Goal: Task Accomplishment & Management: Manage account settings

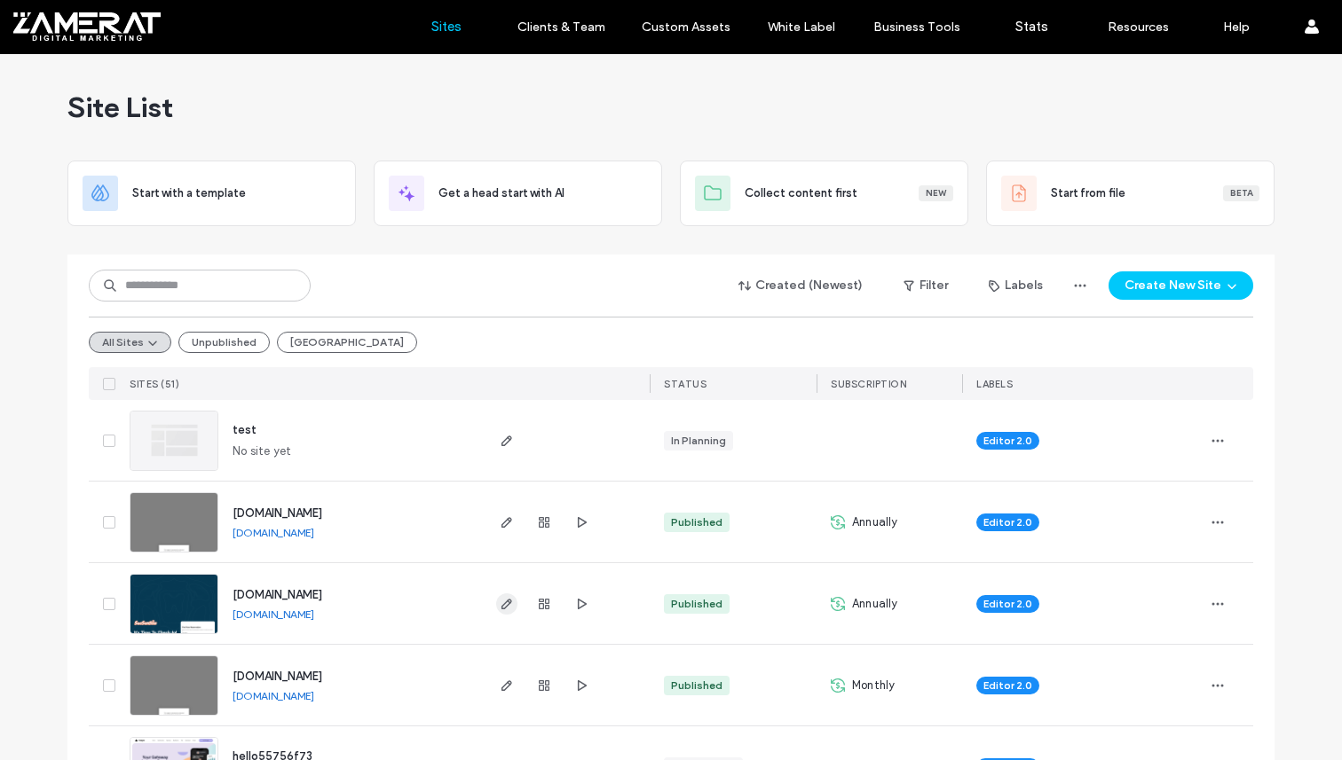
click at [500, 601] on icon "button" at bounding box center [507, 604] width 14 height 14
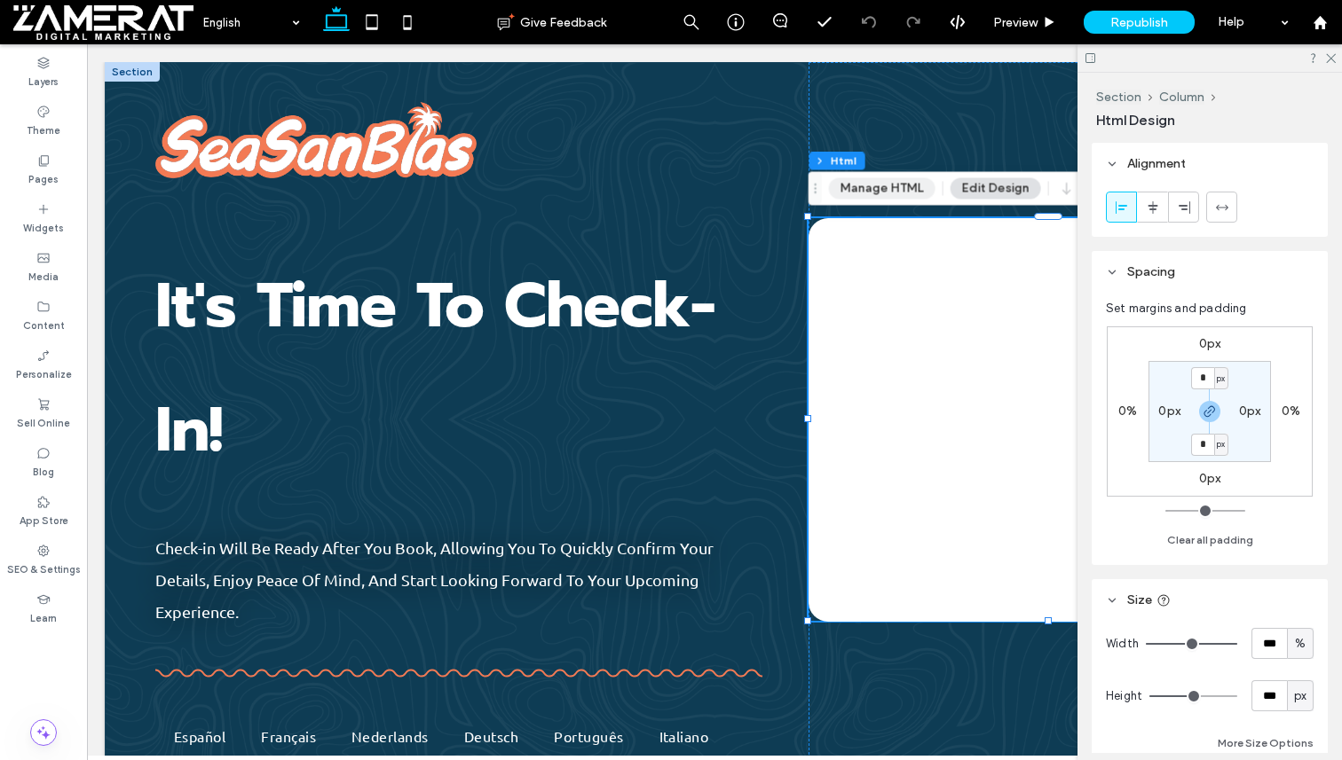
click at [894, 183] on button "Manage HTML" at bounding box center [882, 187] width 106 height 21
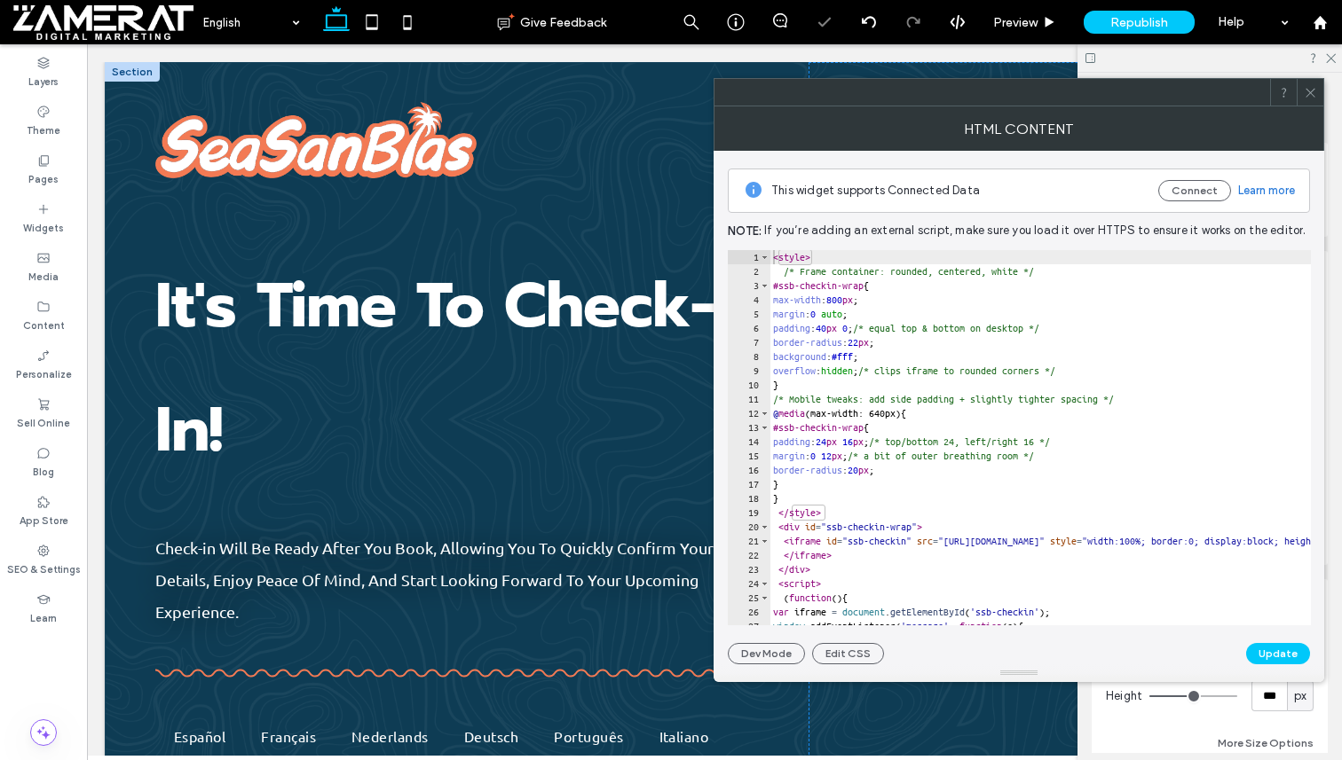
type textarea "**********"
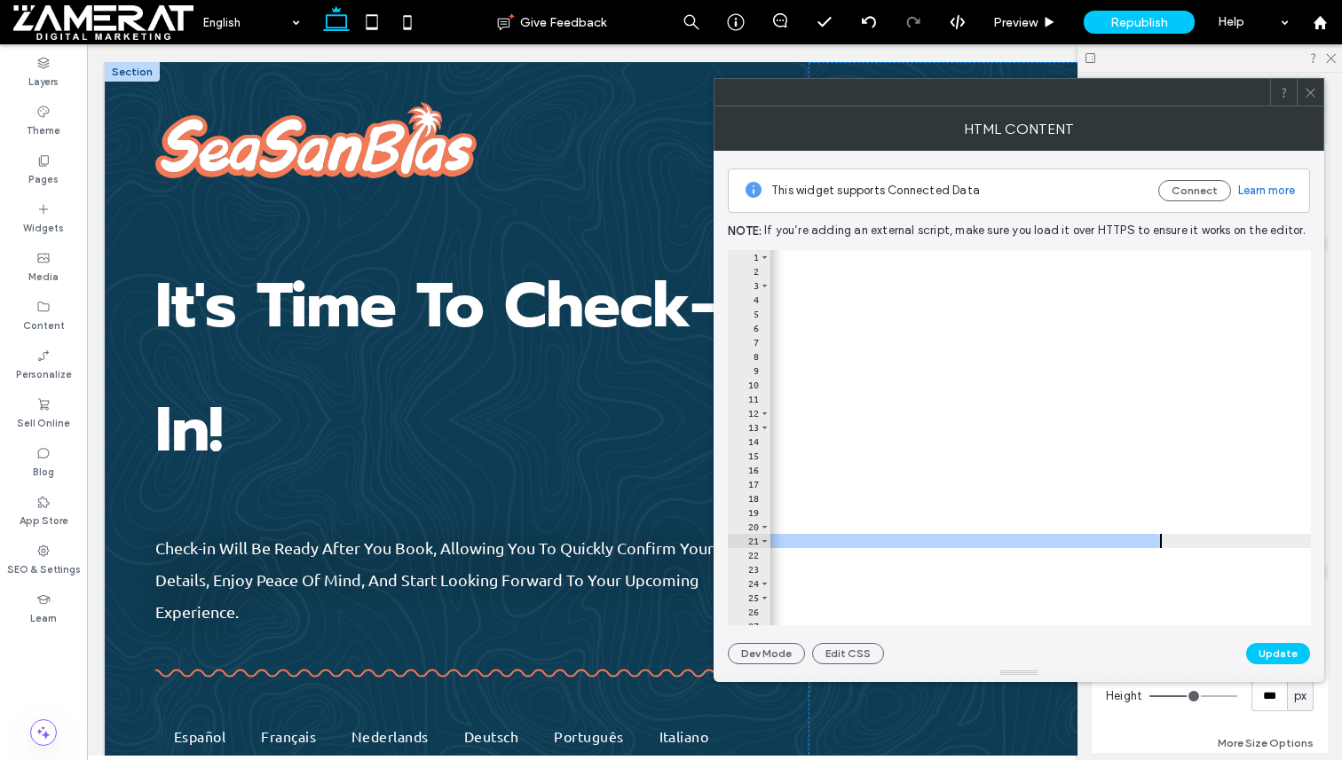
scroll to position [0, 61]
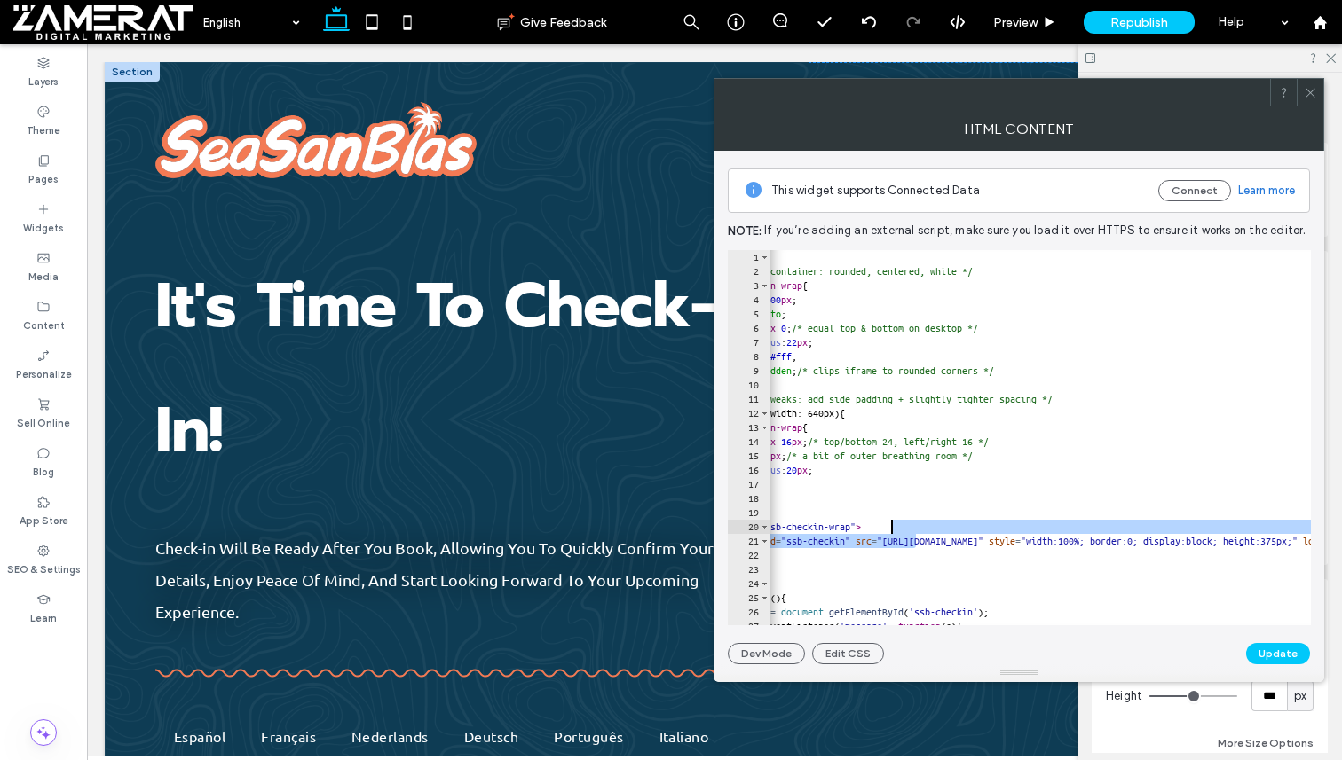
drag, startPoint x: 980, startPoint y: 544, endPoint x: 1209, endPoint y: 536, distance: 229.9
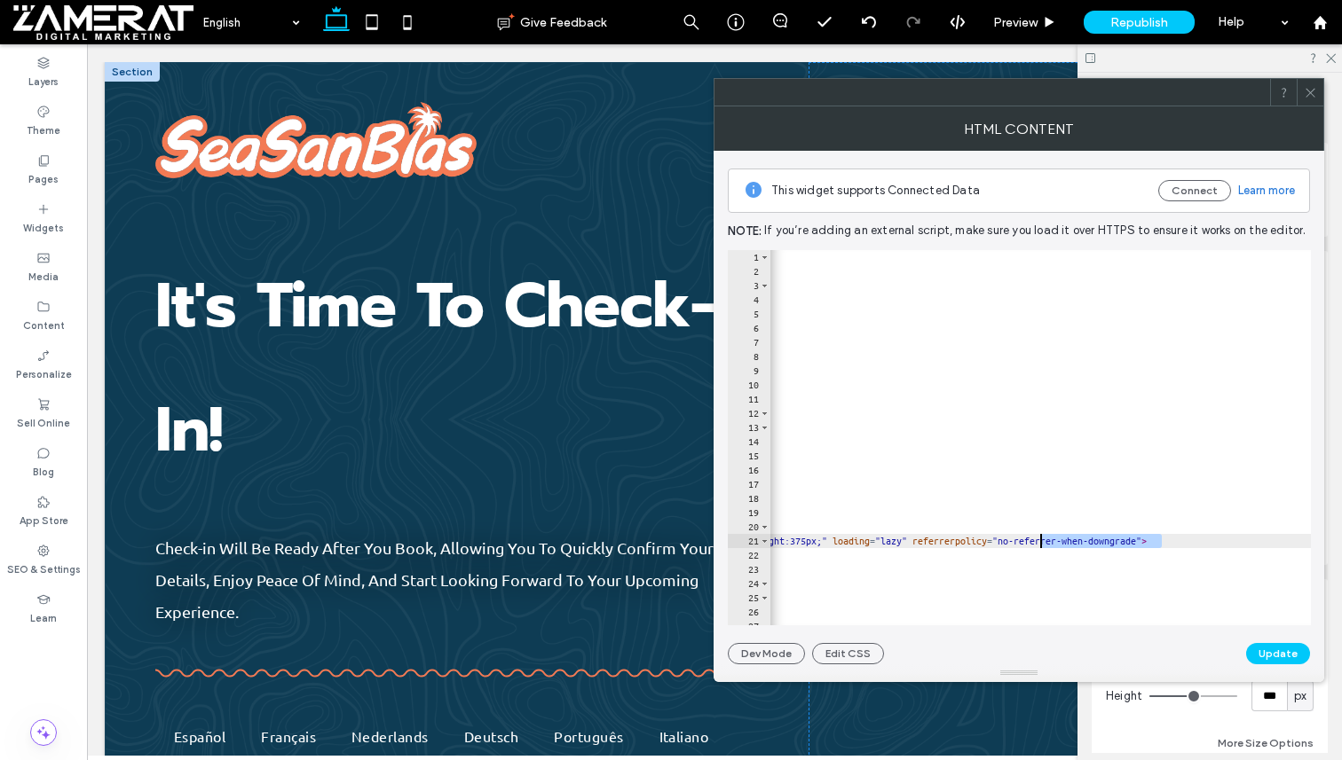
scroll to position [0, 48]
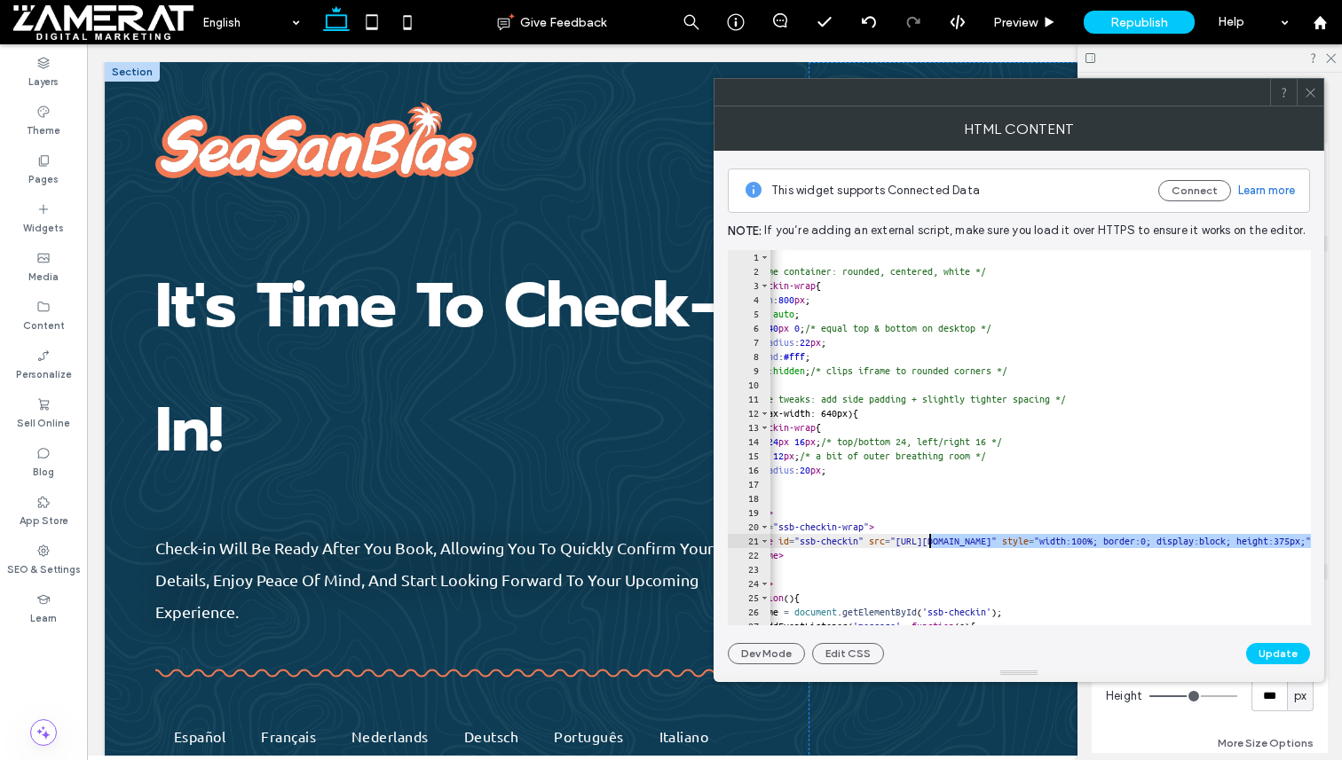
drag, startPoint x: 1161, startPoint y: 542, endPoint x: 929, endPoint y: 536, distance: 232.6
click at [411, 31] on icon at bounding box center [407, 21] width 35 height 35
type input "*"
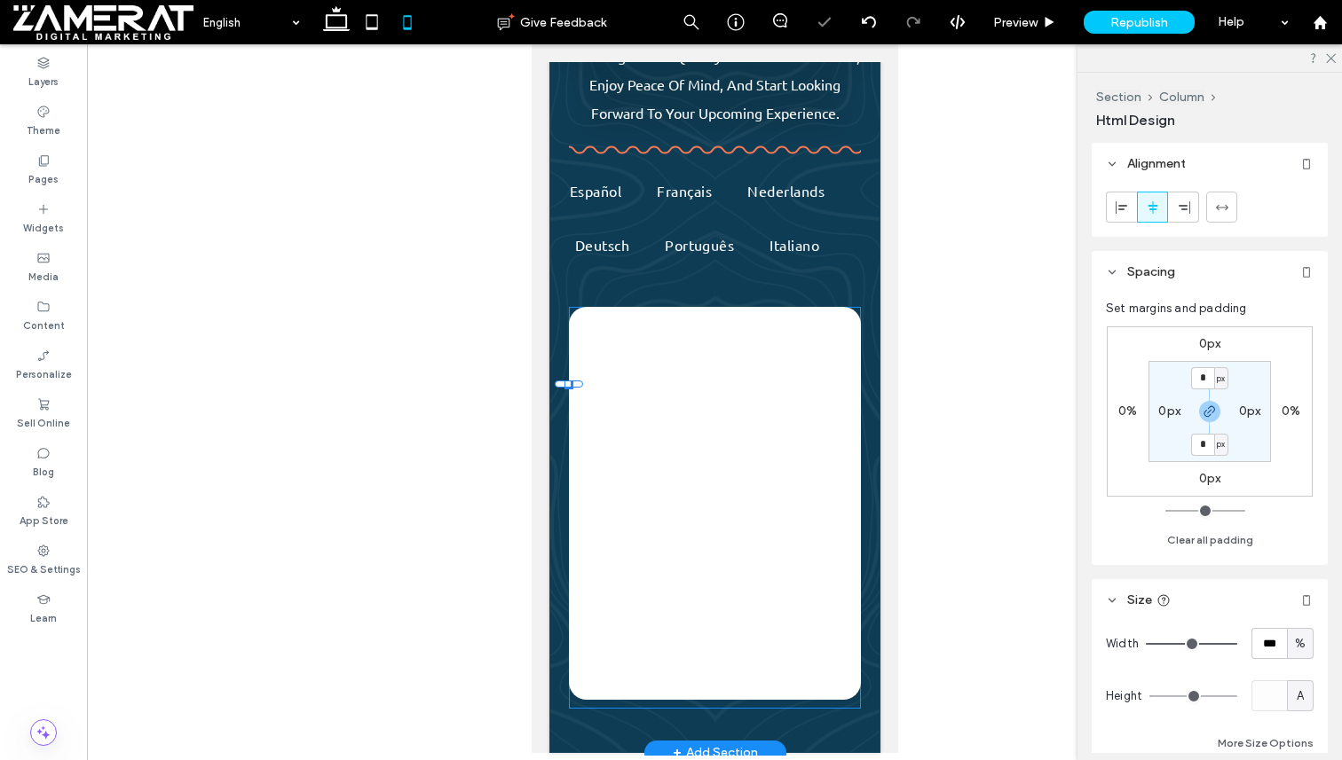
scroll to position [523, 0]
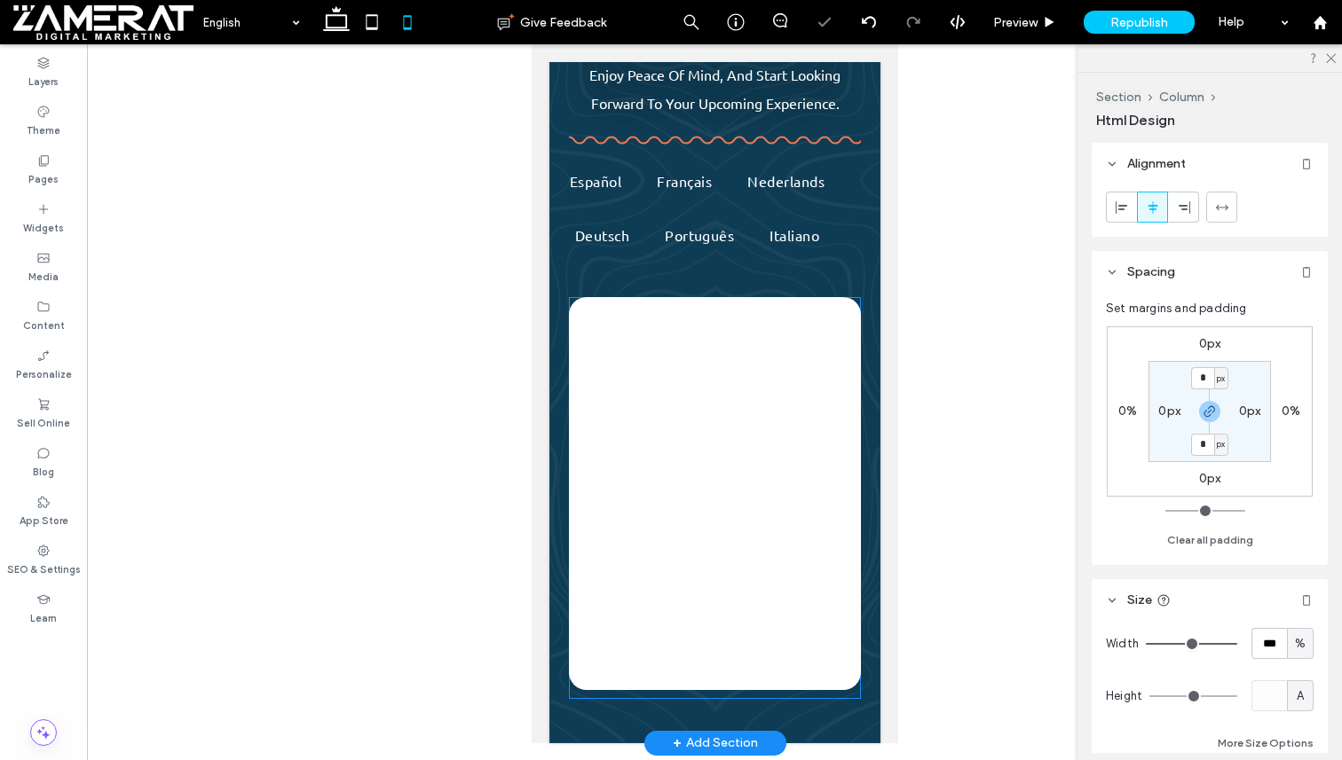
click at [723, 409] on div at bounding box center [713, 493] width 291 height 393
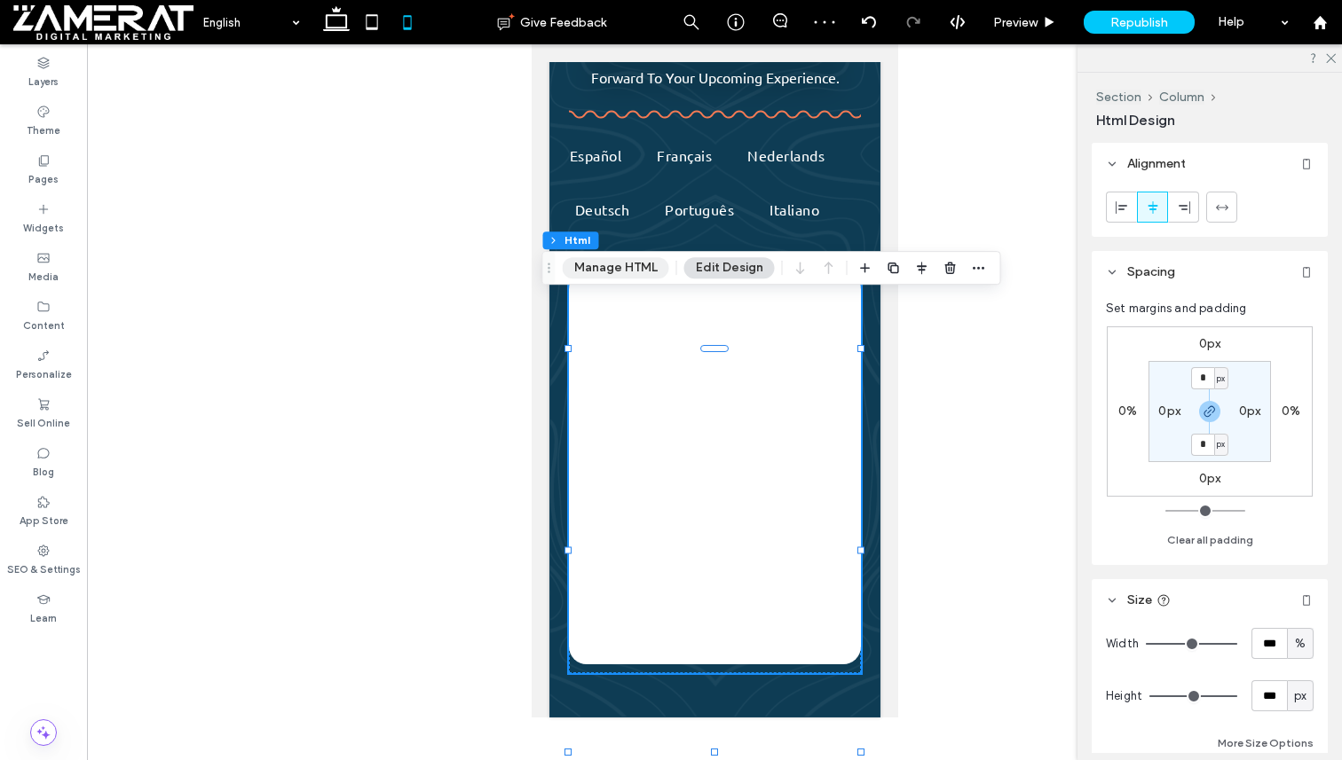
click at [645, 271] on button "Manage HTML" at bounding box center [616, 267] width 106 height 21
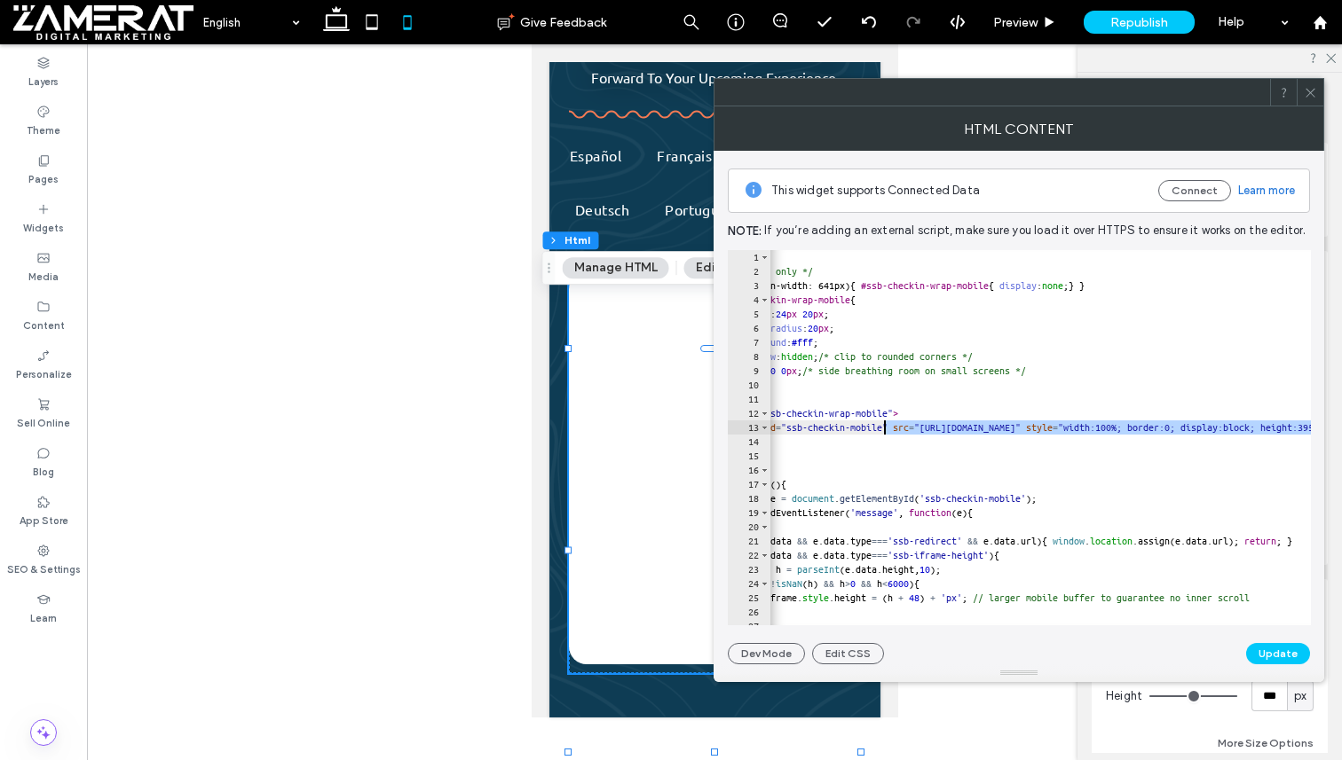
scroll to position [0, 61]
drag, startPoint x: 1231, startPoint y: 426, endPoint x: 959, endPoint y: 429, distance: 271.5
paste textarea "**********"
type textarea "**********"
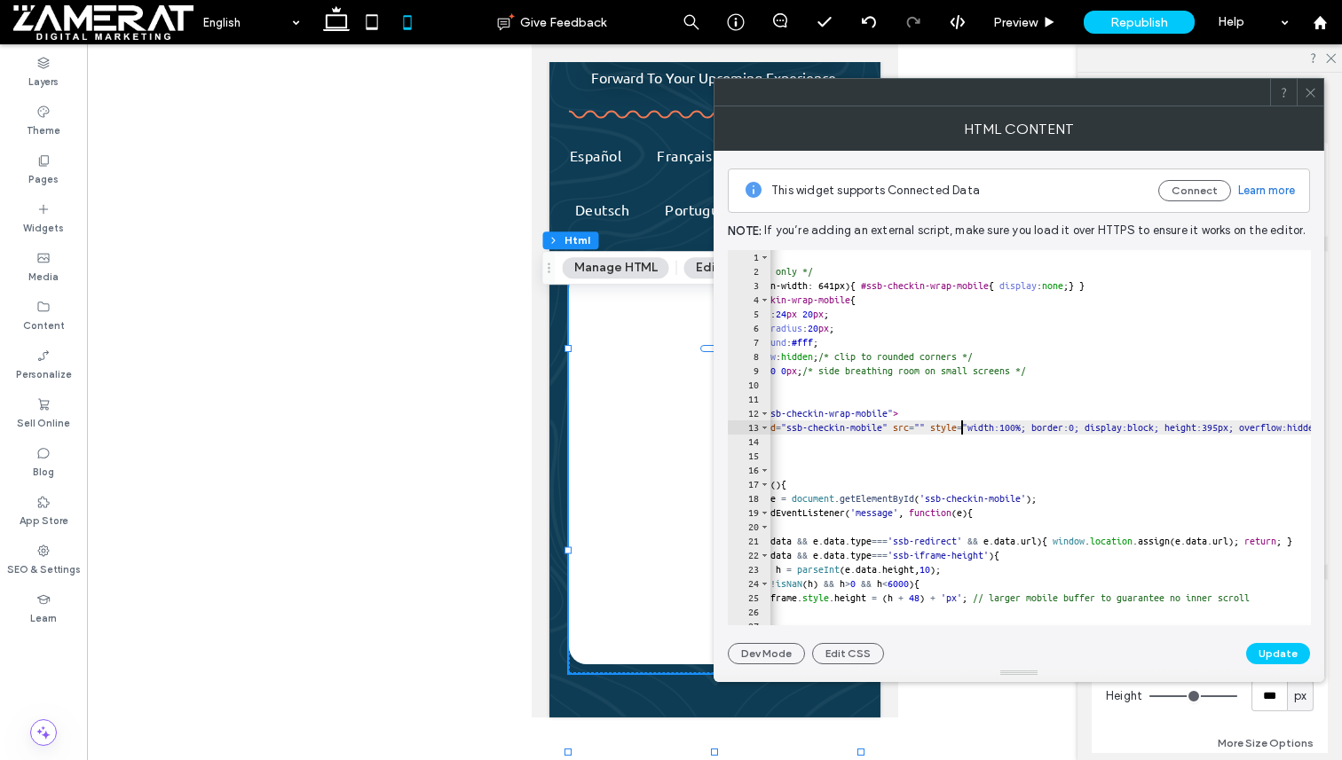
scroll to position [0, 446]
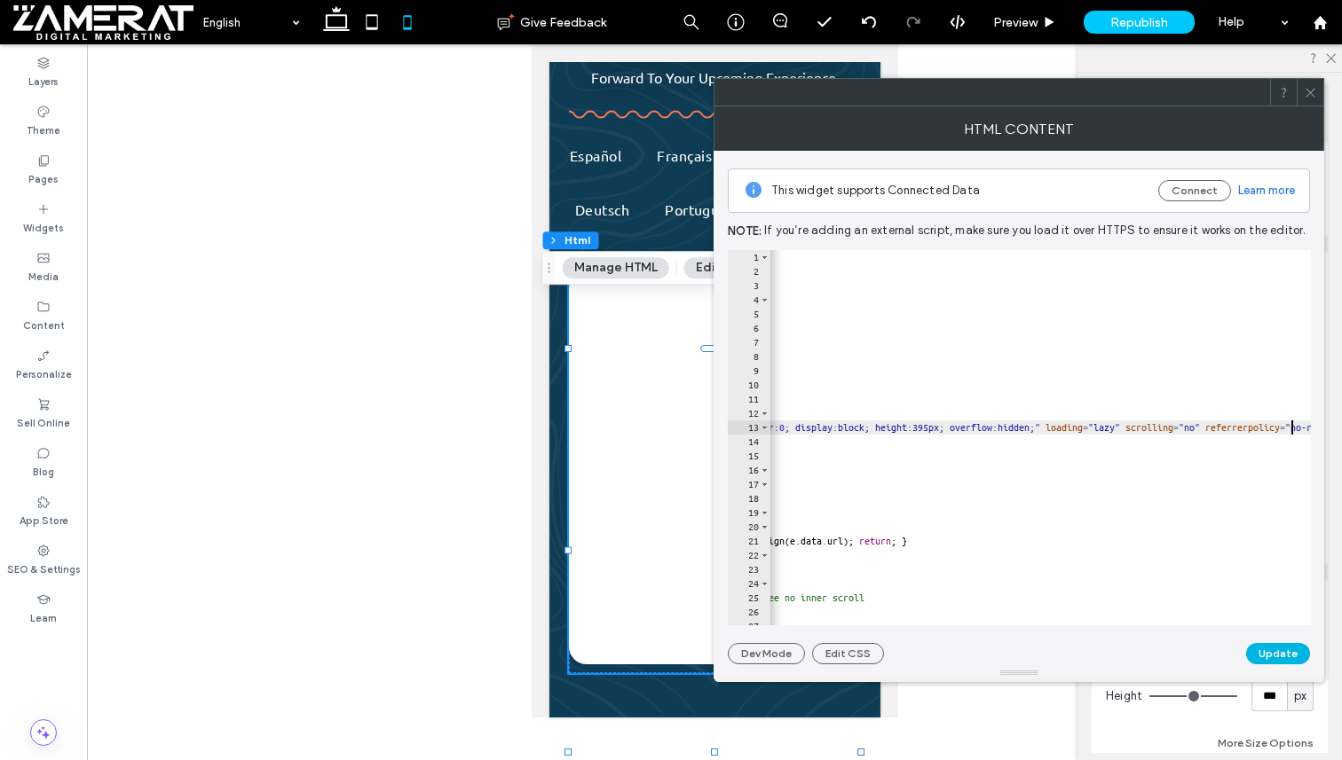
click at [1272, 650] on button "Update" at bounding box center [1278, 653] width 64 height 21
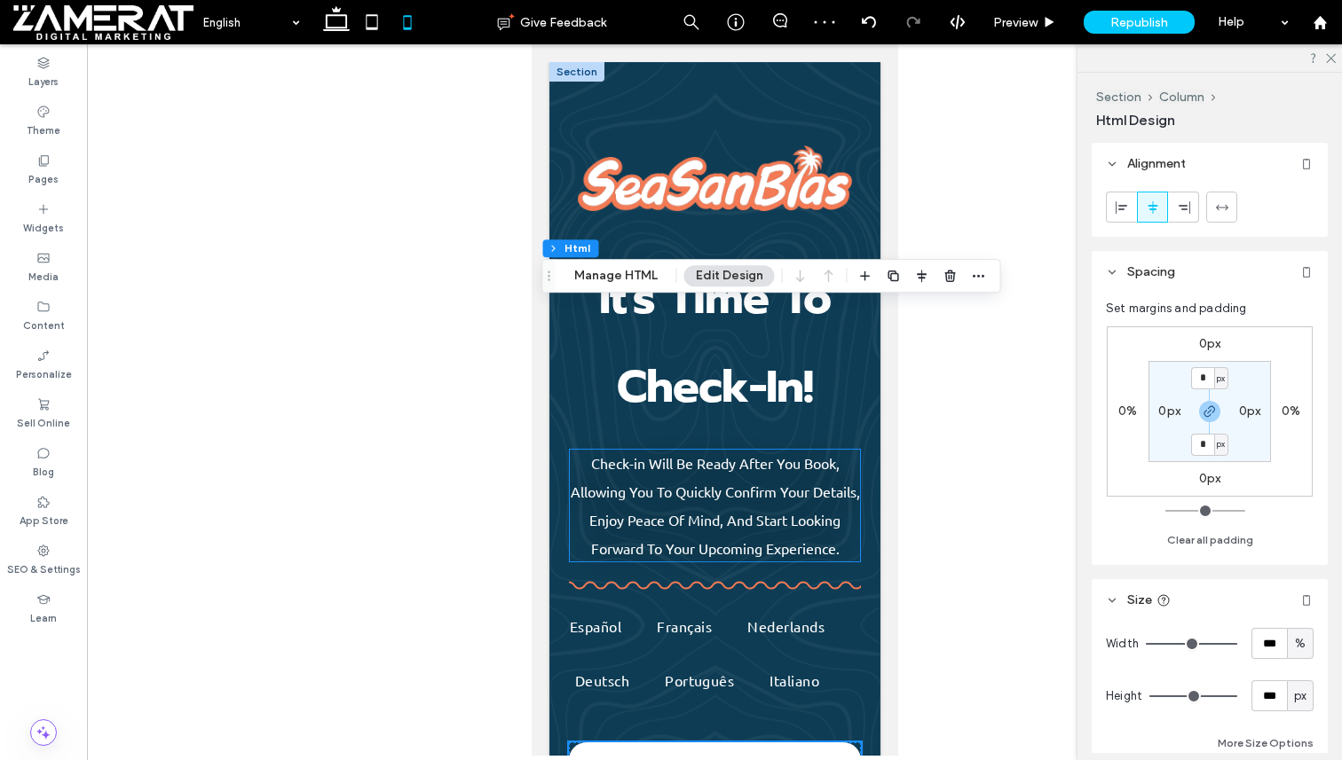
scroll to position [515, 0]
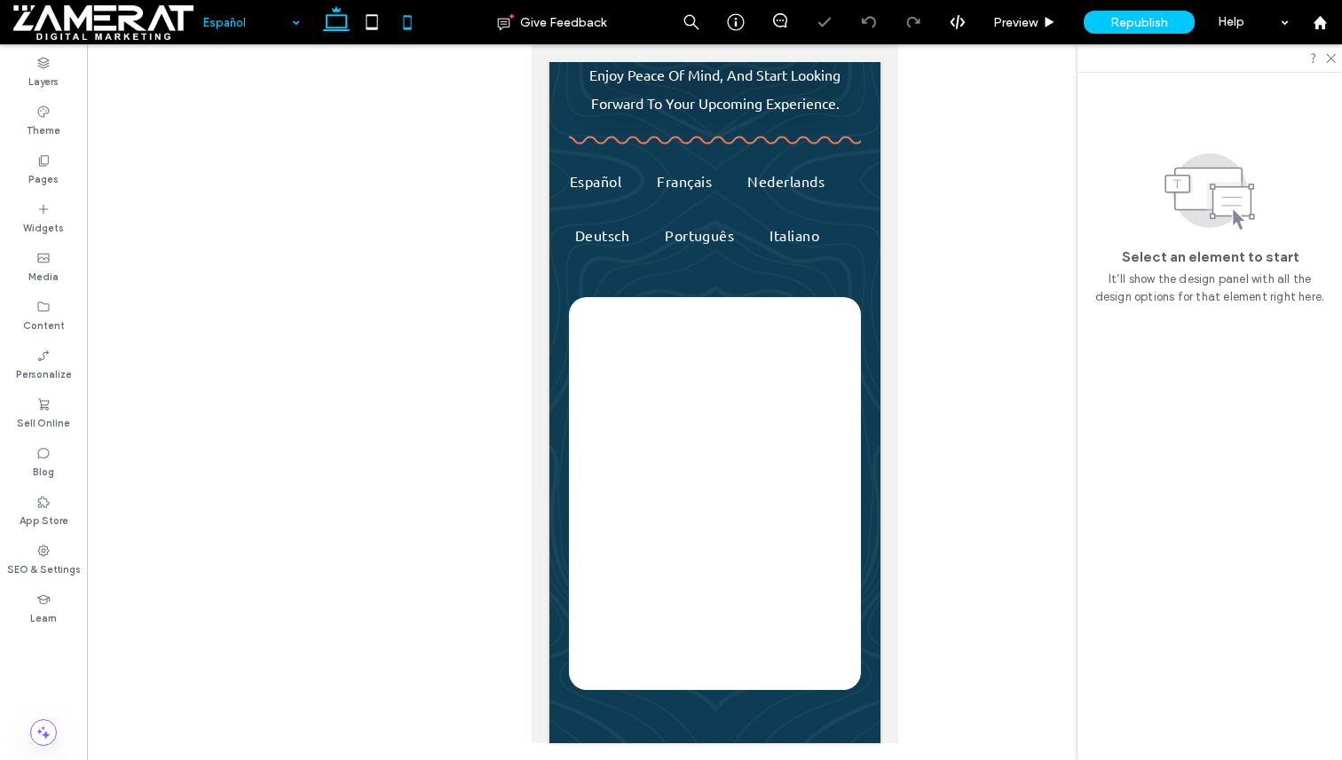
click at [339, 22] on icon at bounding box center [336, 21] width 35 height 35
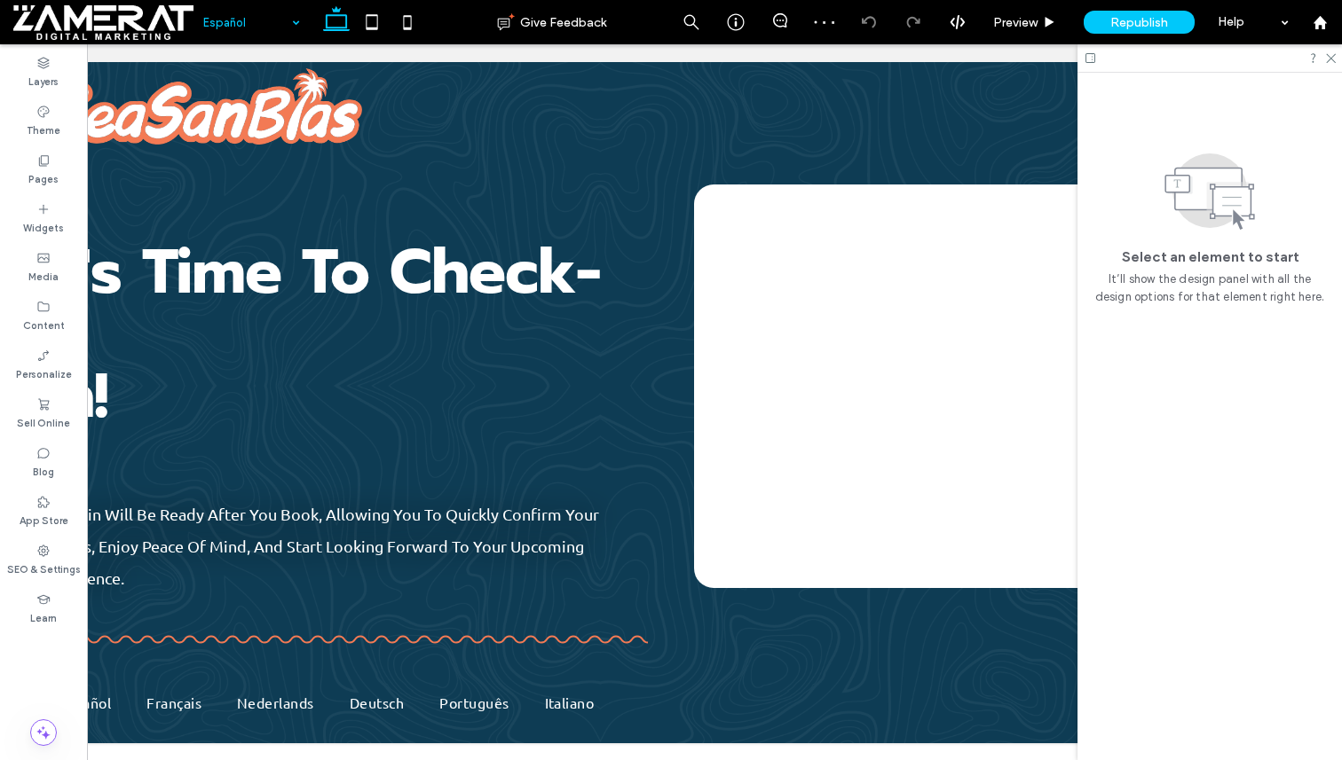
scroll to position [0, 264]
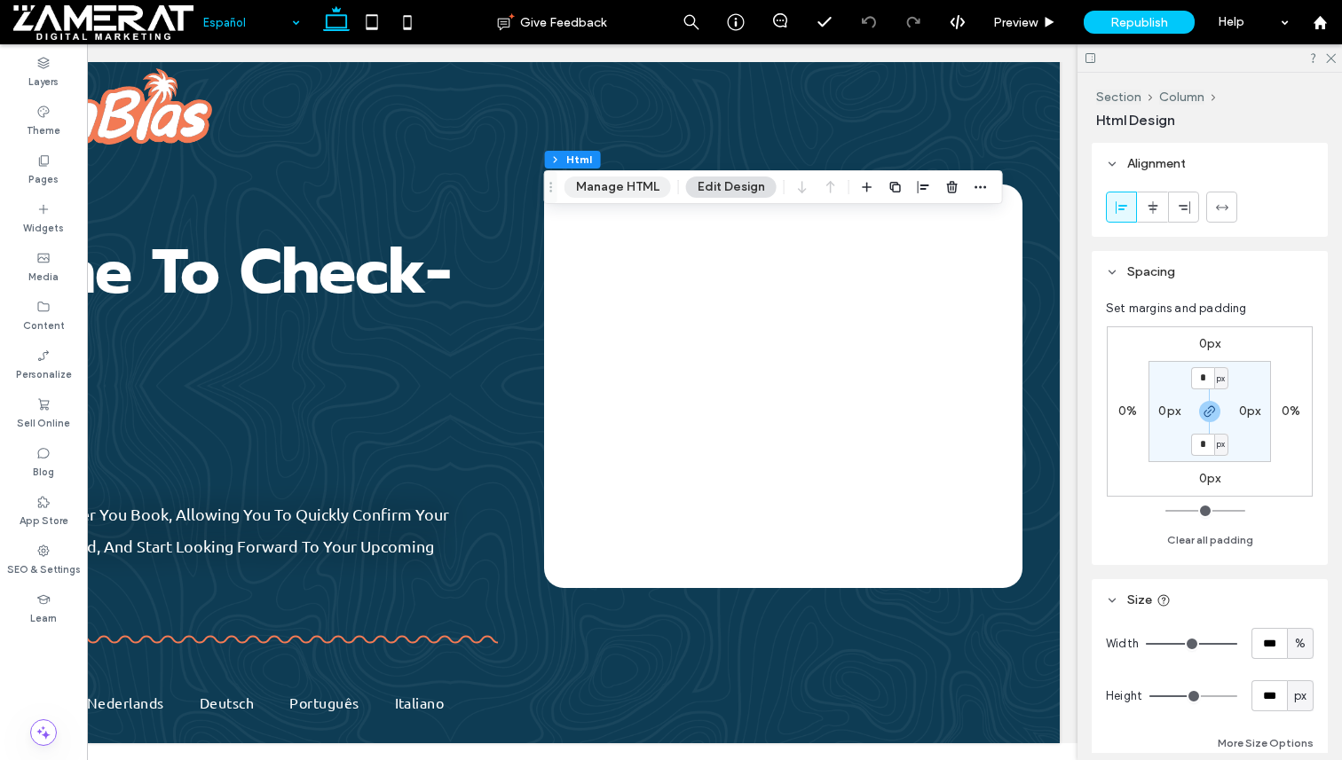
click at [646, 193] on button "Manage HTML" at bounding box center [617, 187] width 106 height 21
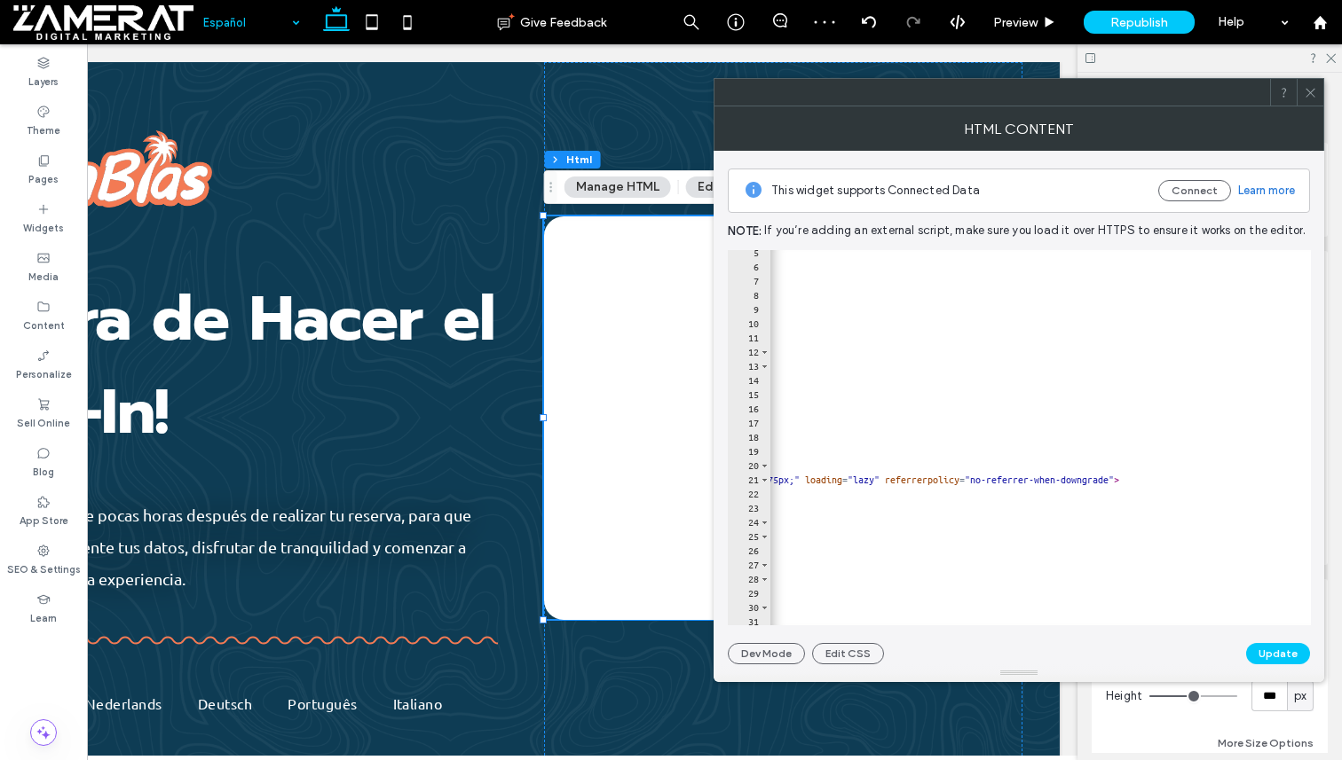
scroll to position [0, 559]
type textarea "**********"
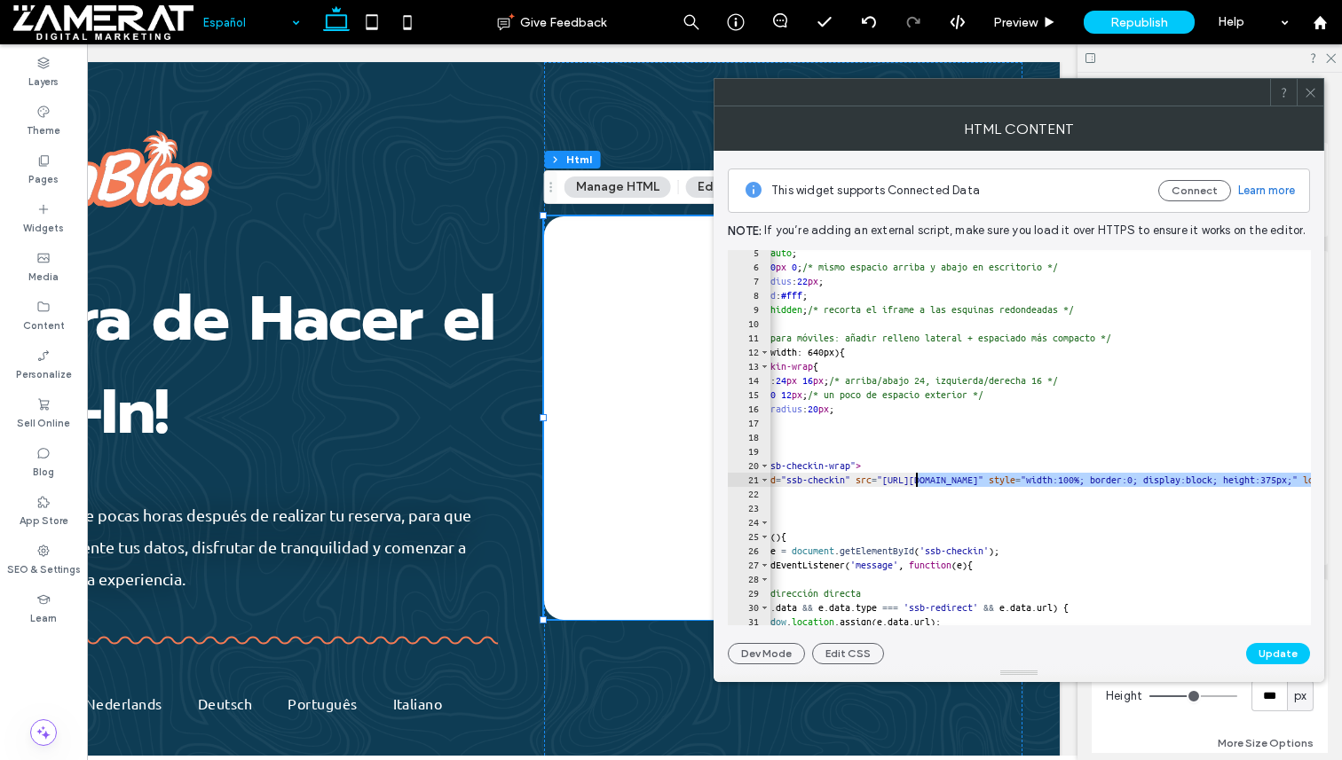
drag, startPoint x: 1148, startPoint y: 483, endPoint x: 914, endPoint y: 485, distance: 234.3
click at [403, 29] on icon at bounding box center [407, 21] width 35 height 35
type input "*"
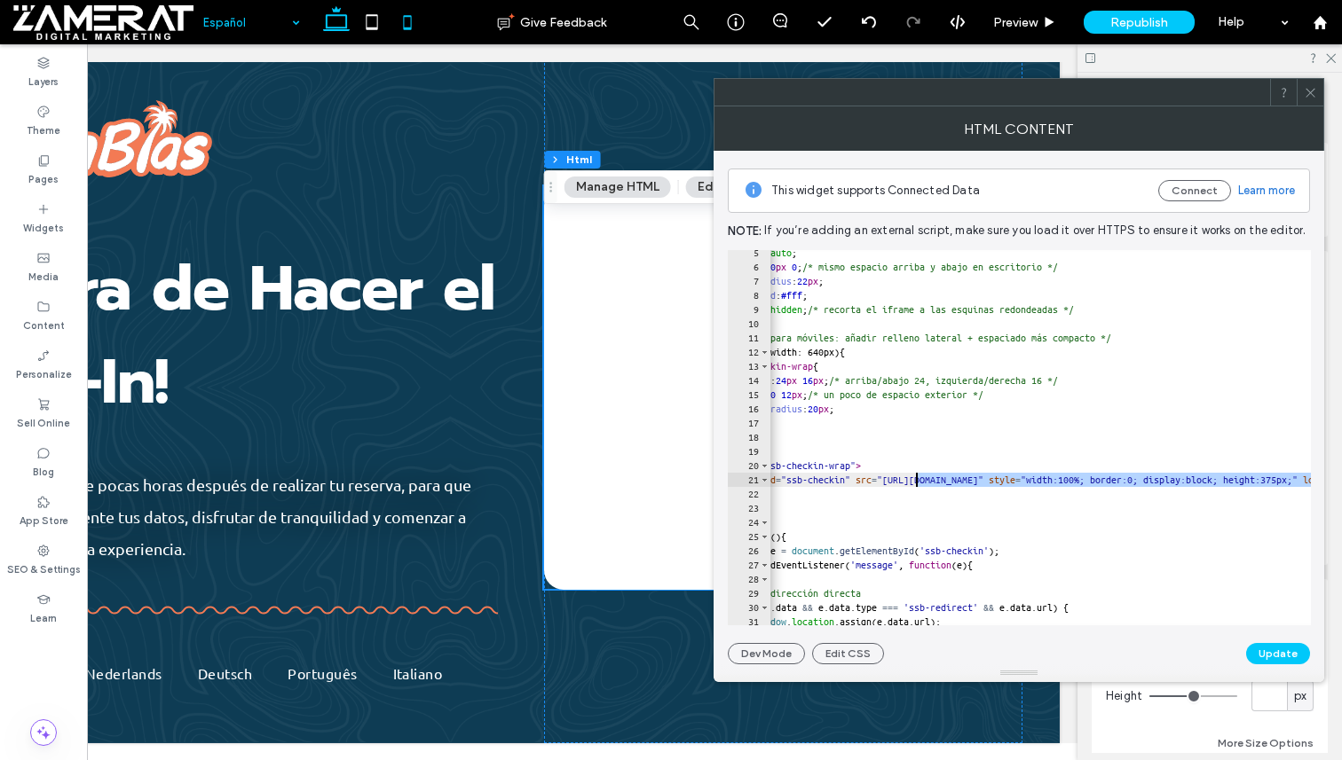
scroll to position [0, 0]
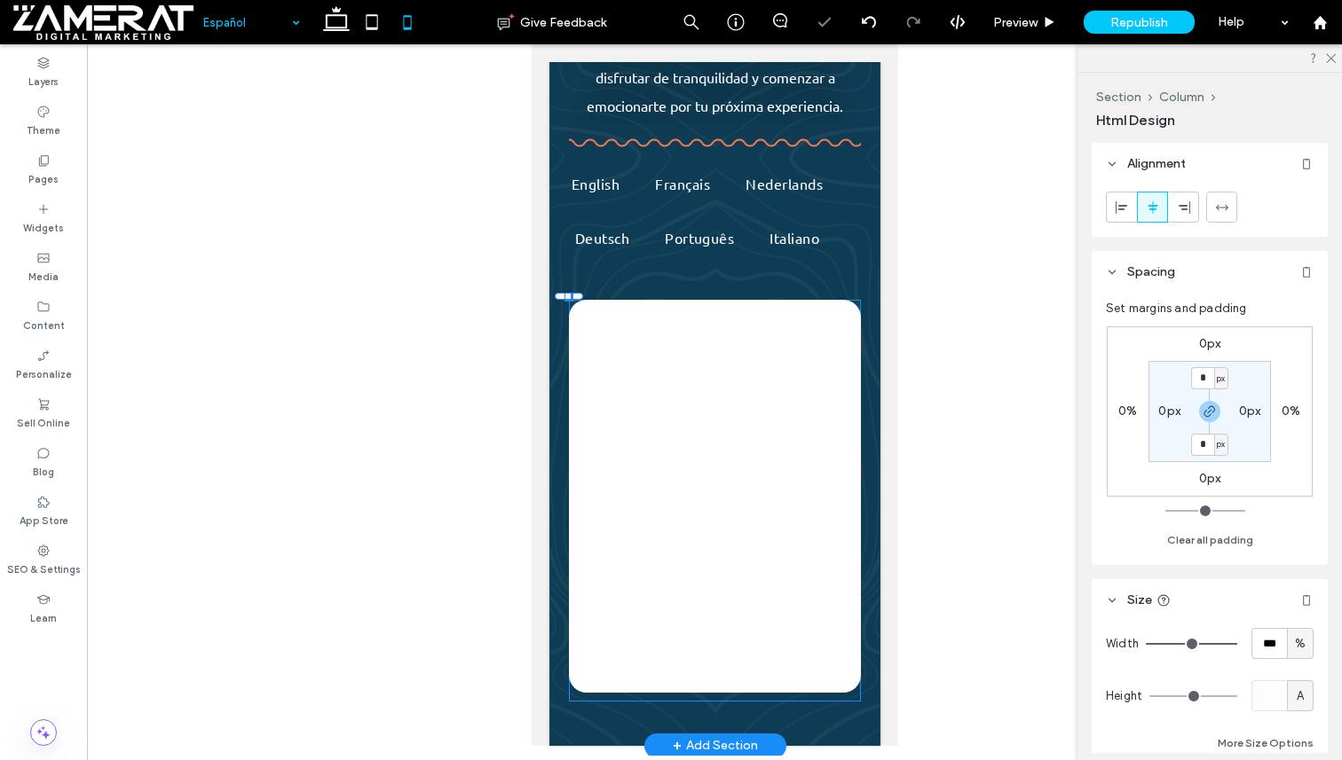
click at [603, 329] on div at bounding box center [713, 496] width 291 height 393
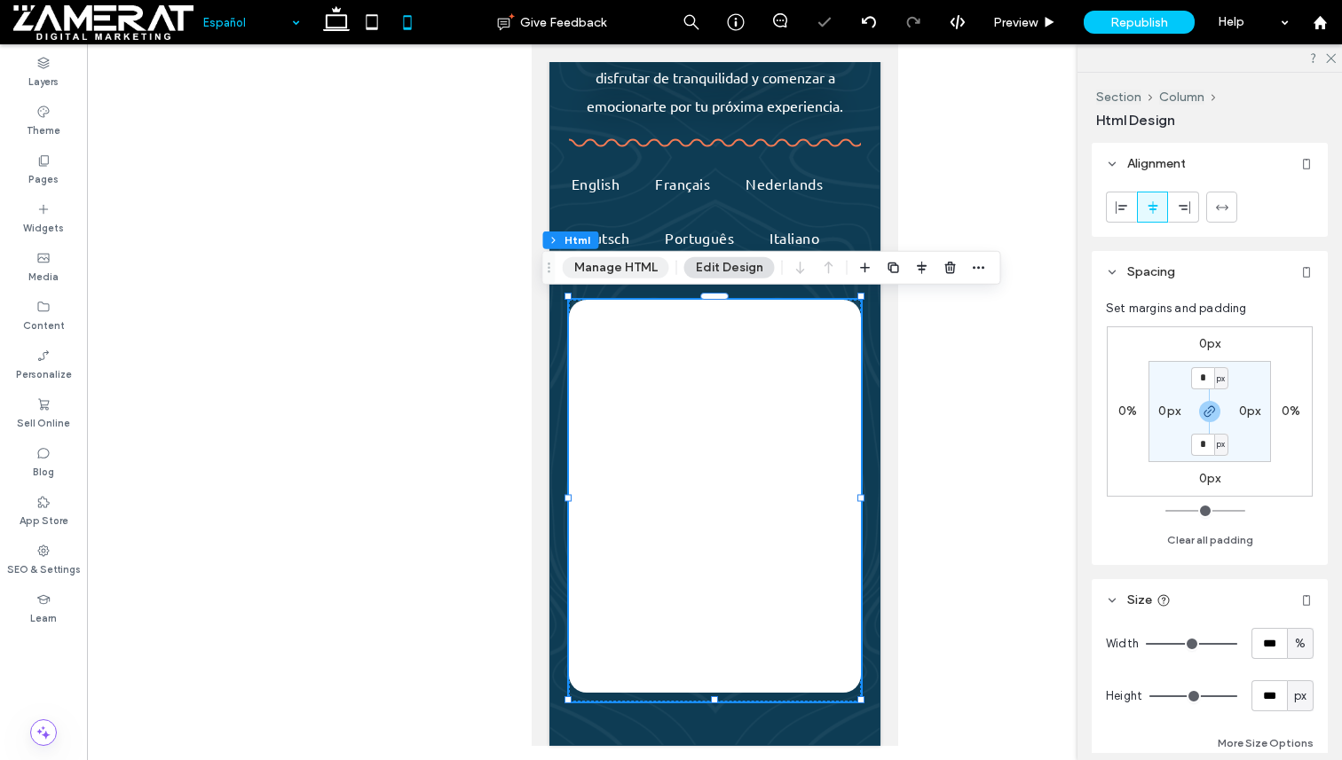
click at [627, 273] on button "Manage HTML" at bounding box center [616, 267] width 106 height 21
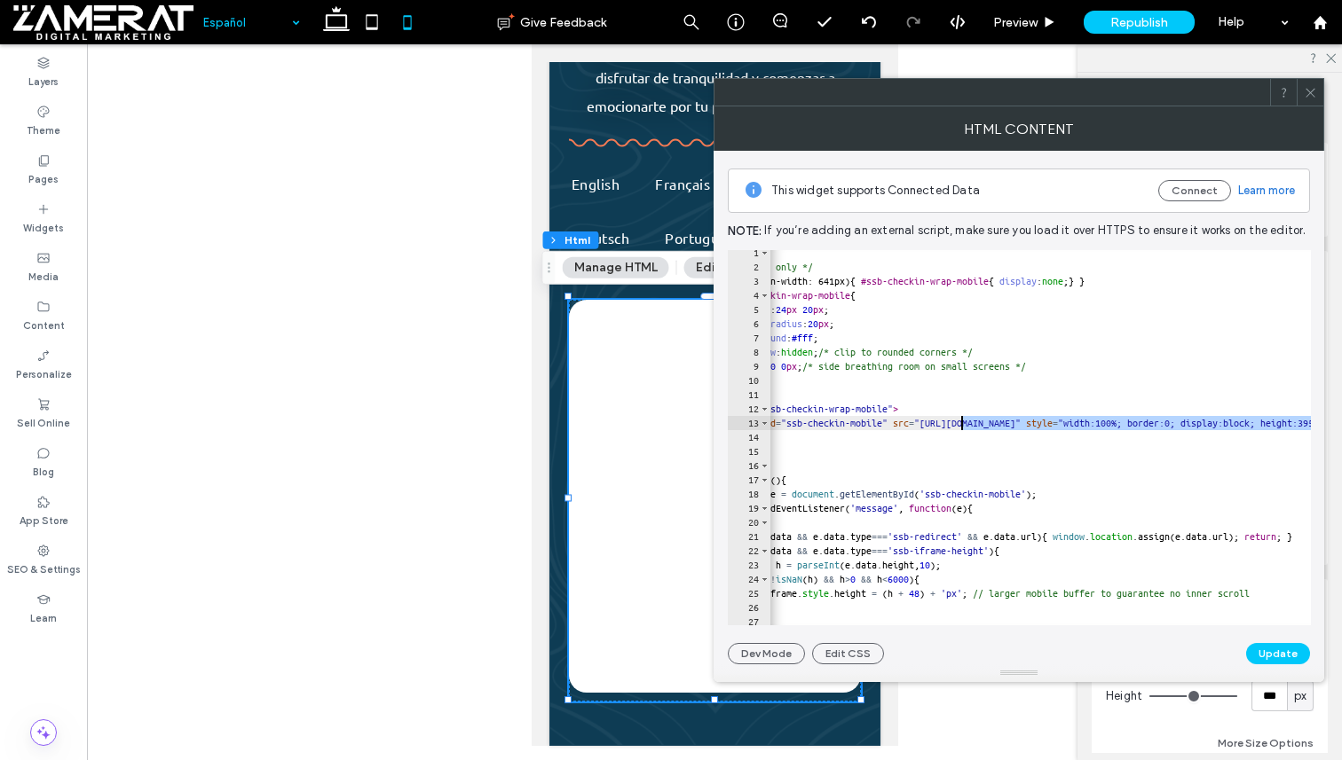
drag, startPoint x: 1168, startPoint y: 422, endPoint x: 962, endPoint y: 428, distance: 205.9
paste textarea "**"
type textarea "**********"
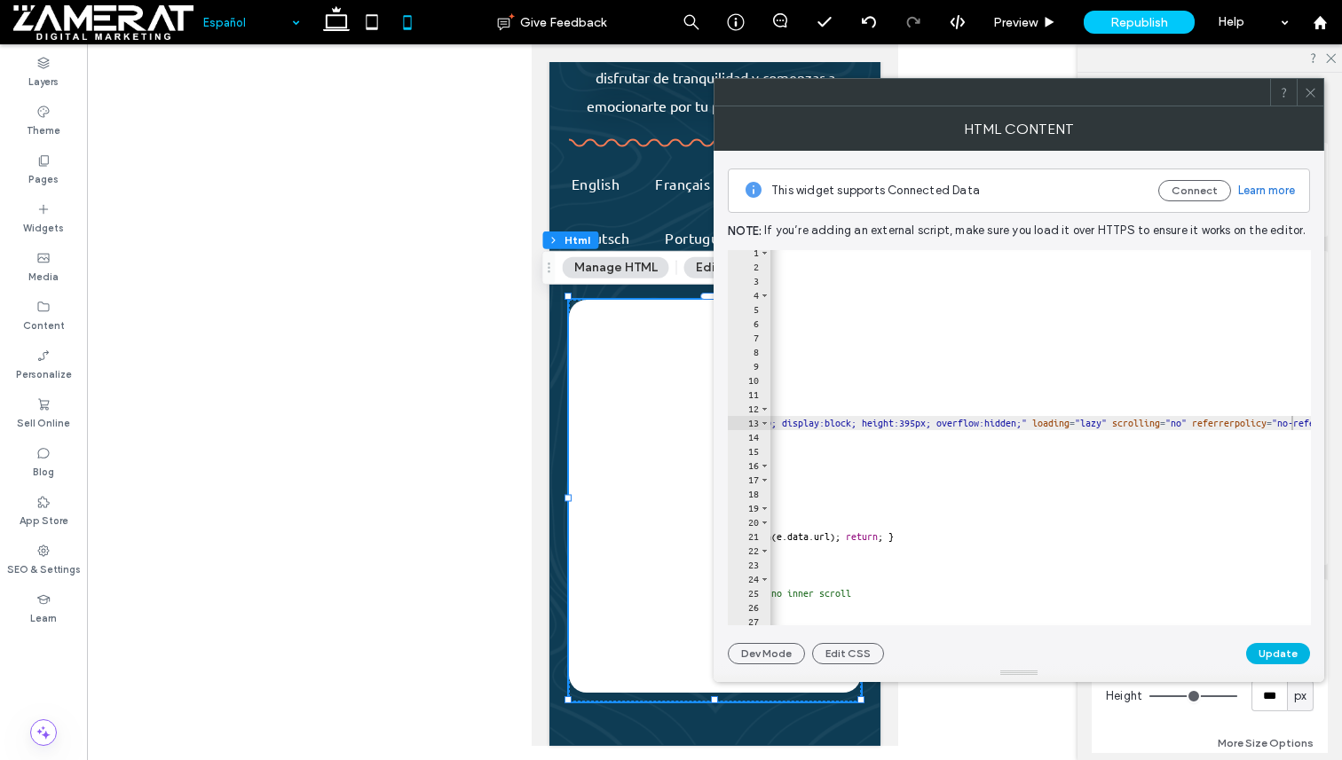
click at [1274, 651] on button "Update" at bounding box center [1278, 653] width 64 height 21
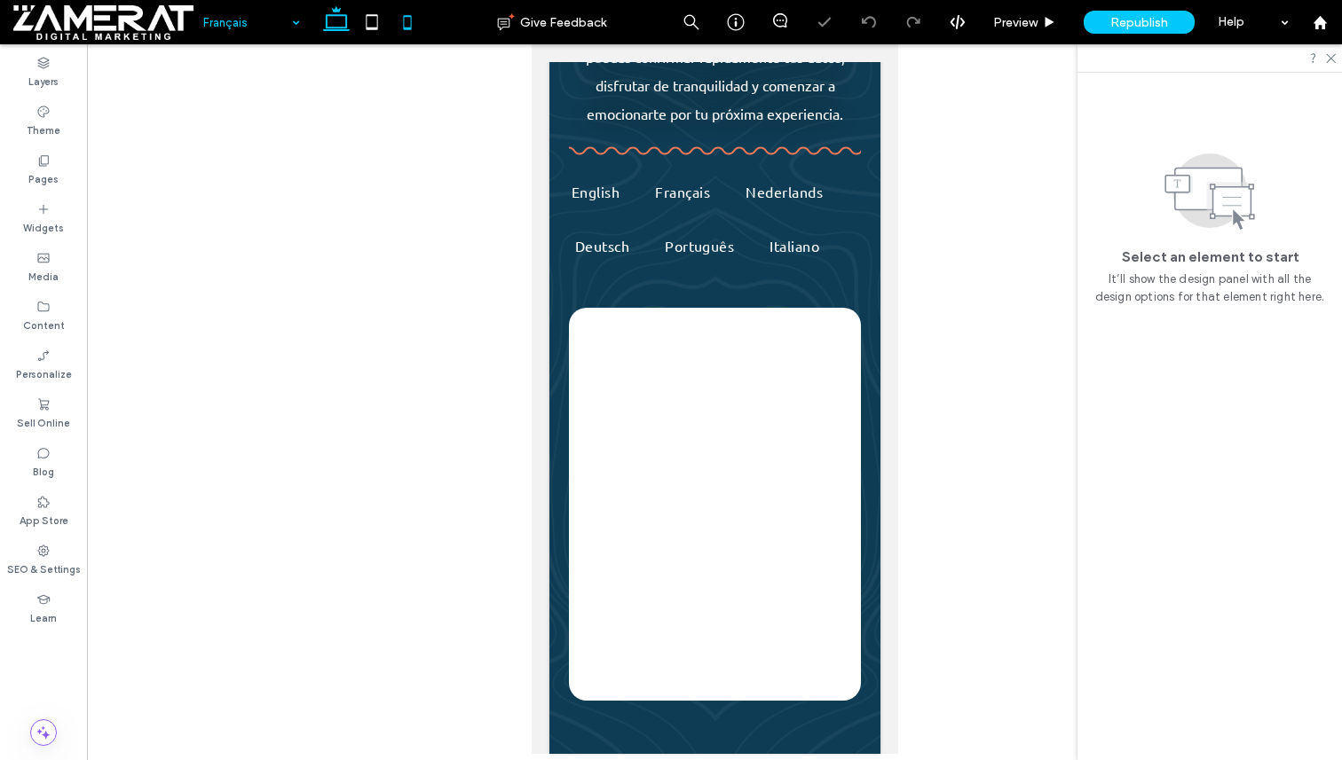
click at [330, 32] on icon at bounding box center [336, 21] width 35 height 35
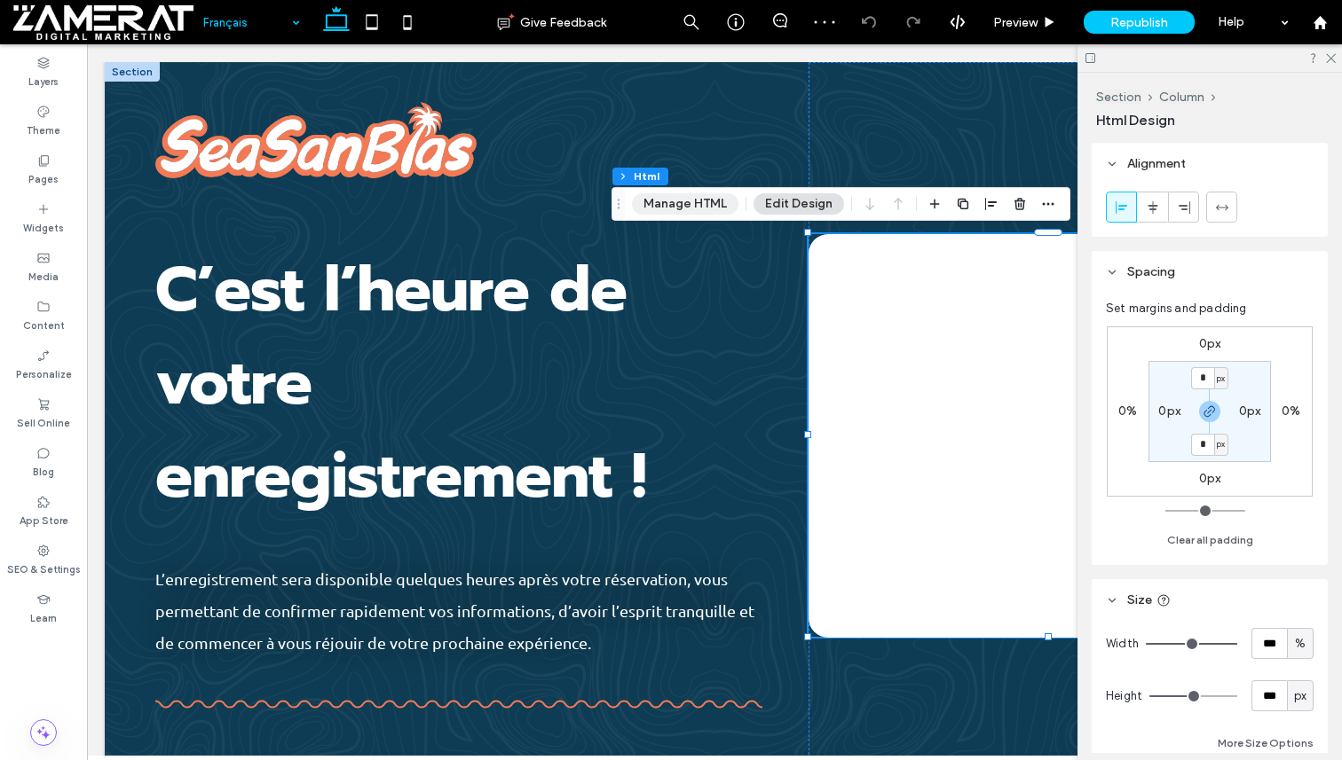
click at [703, 202] on button "Manage HTML" at bounding box center [685, 203] width 106 height 21
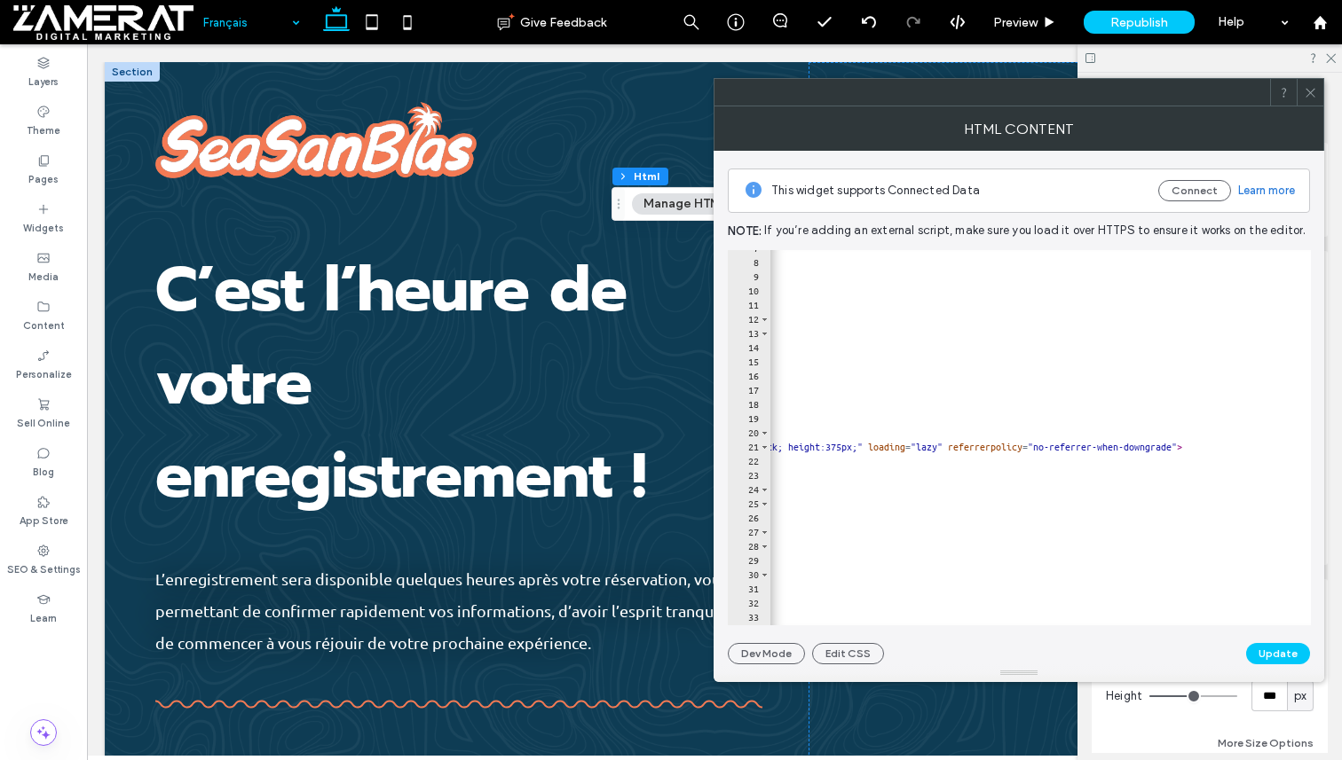
type textarea "**********"
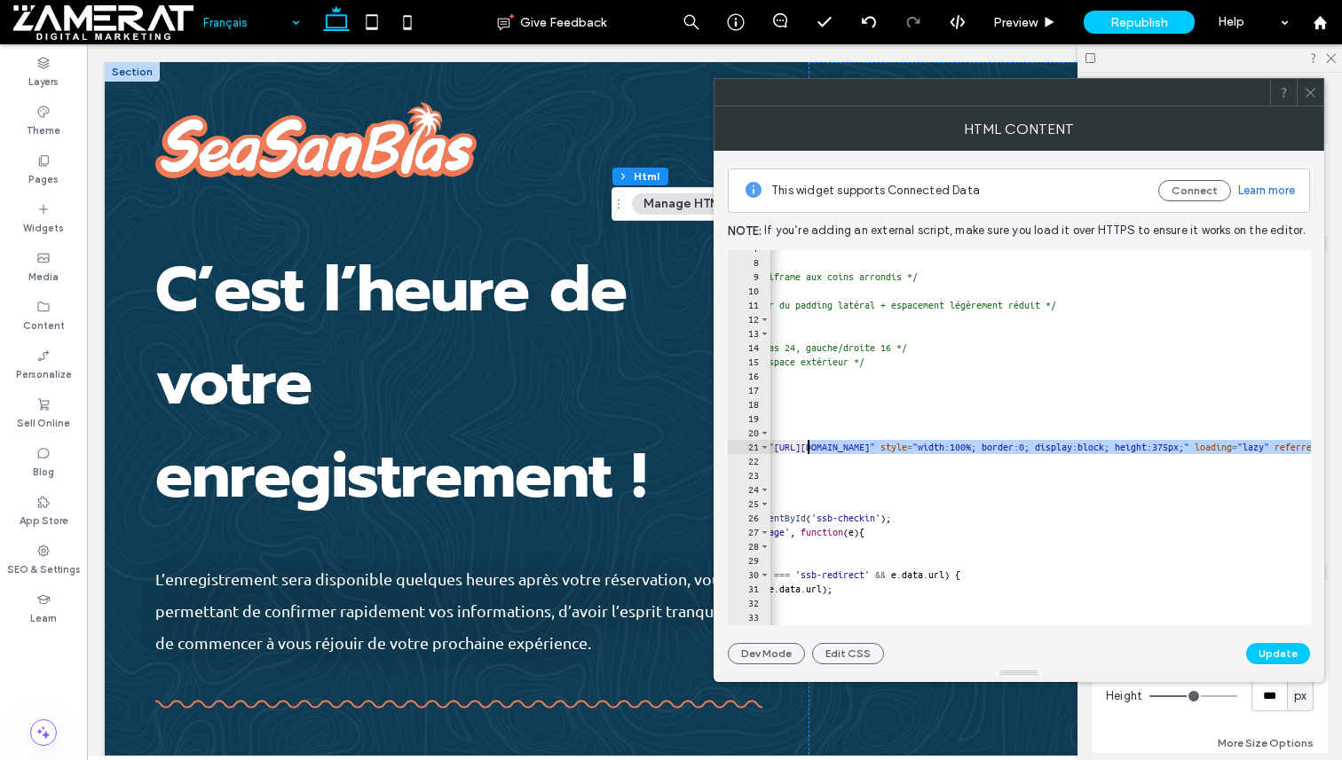
drag, startPoint x: 1208, startPoint y: 447, endPoint x: 809, endPoint y: 447, distance: 398.4
click at [408, 28] on use at bounding box center [408, 22] width 8 height 14
type input "*"
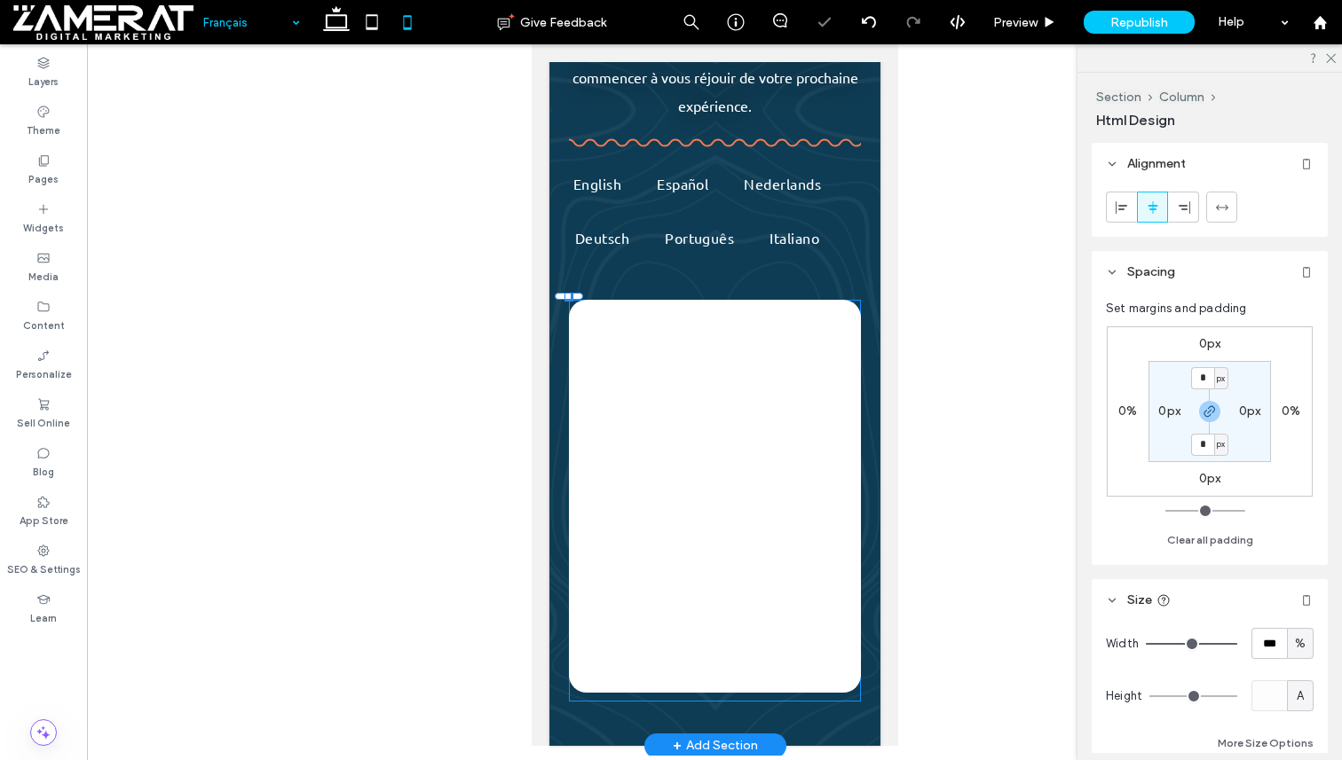
click at [608, 362] on div at bounding box center [713, 496] width 291 height 393
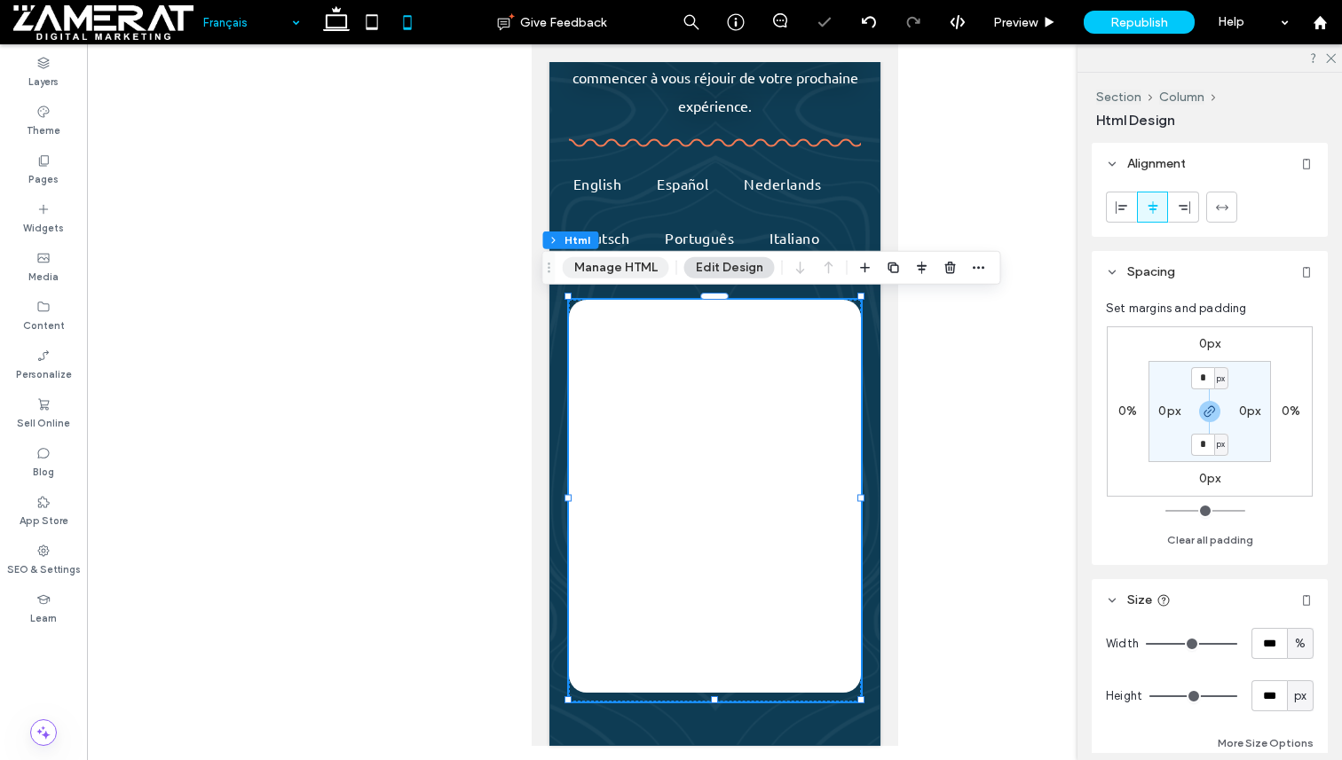
click at [629, 278] on button "Manage HTML" at bounding box center [616, 267] width 106 height 21
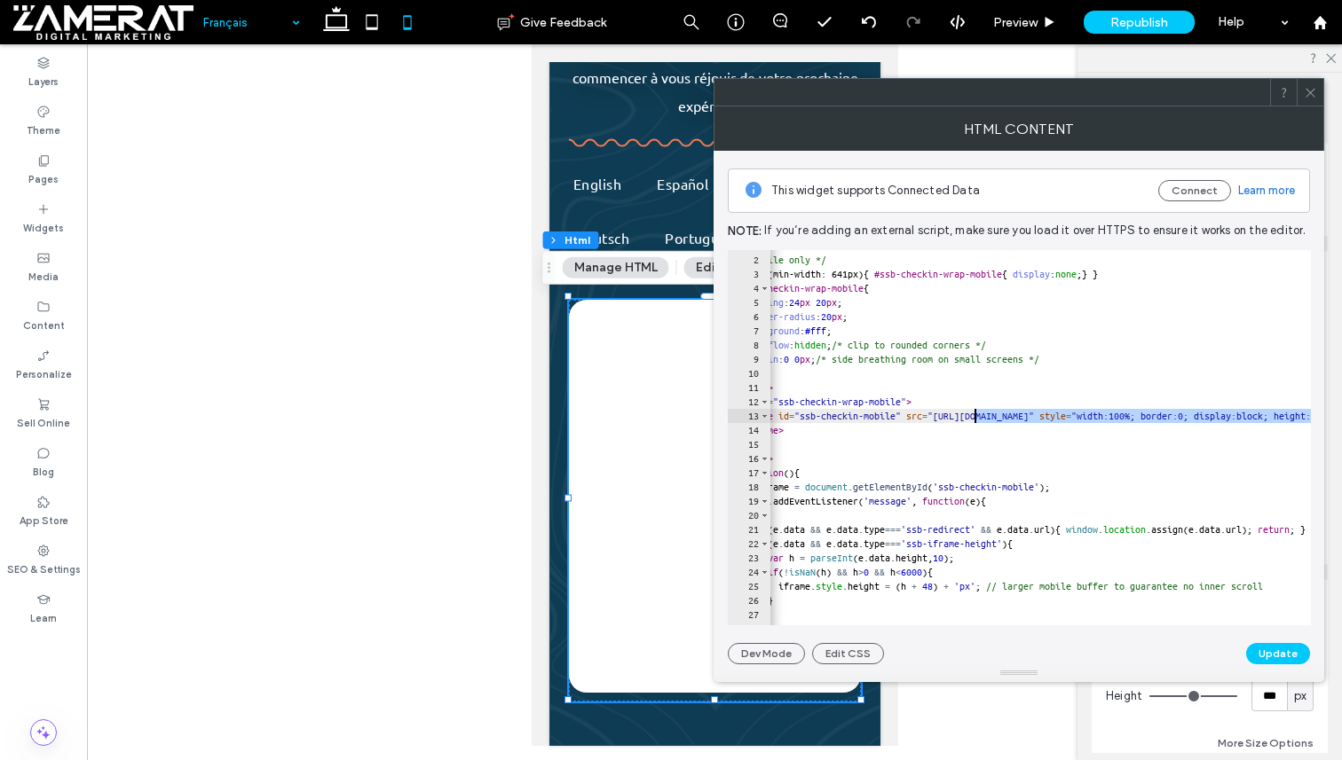
drag, startPoint x: 1246, startPoint y: 416, endPoint x: 972, endPoint y: 412, distance: 273.3
paste textarea "**"
type textarea "**********"
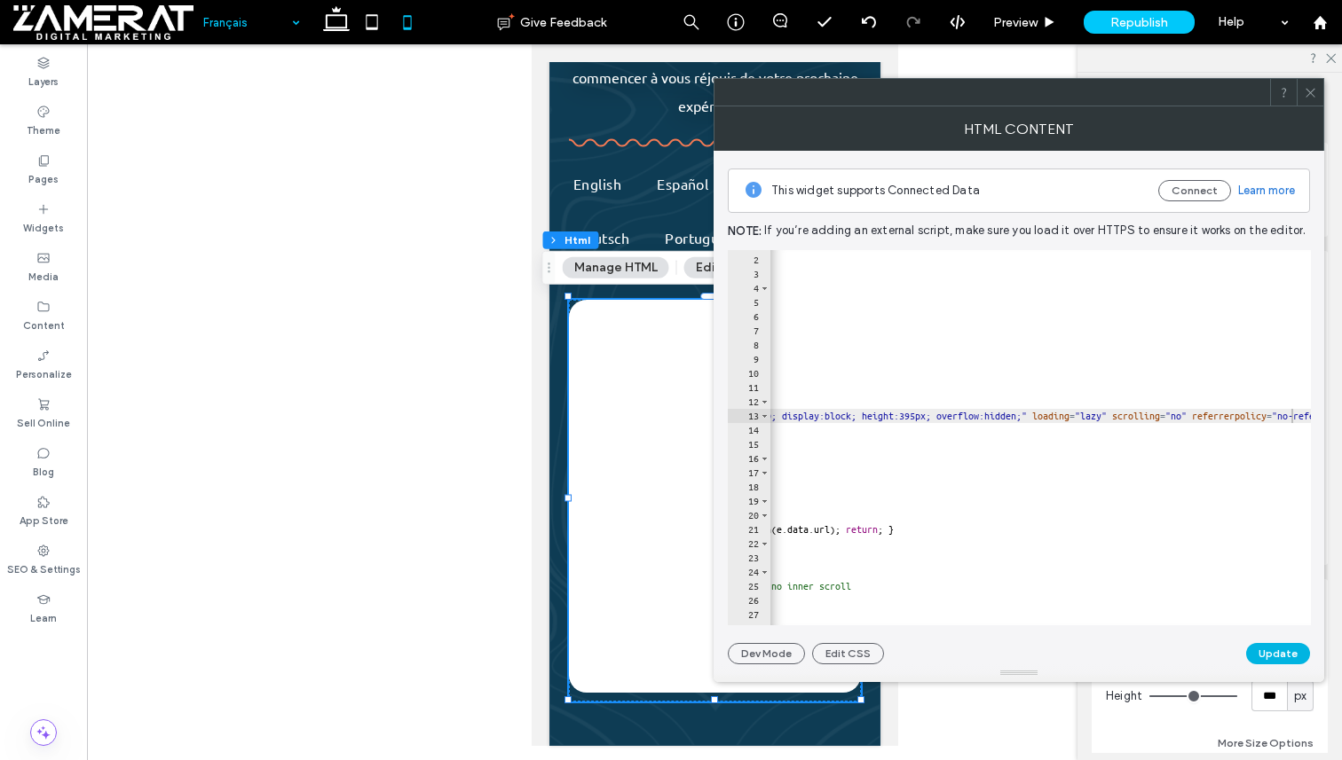
click at [1272, 651] on button "Update" at bounding box center [1278, 653] width 64 height 21
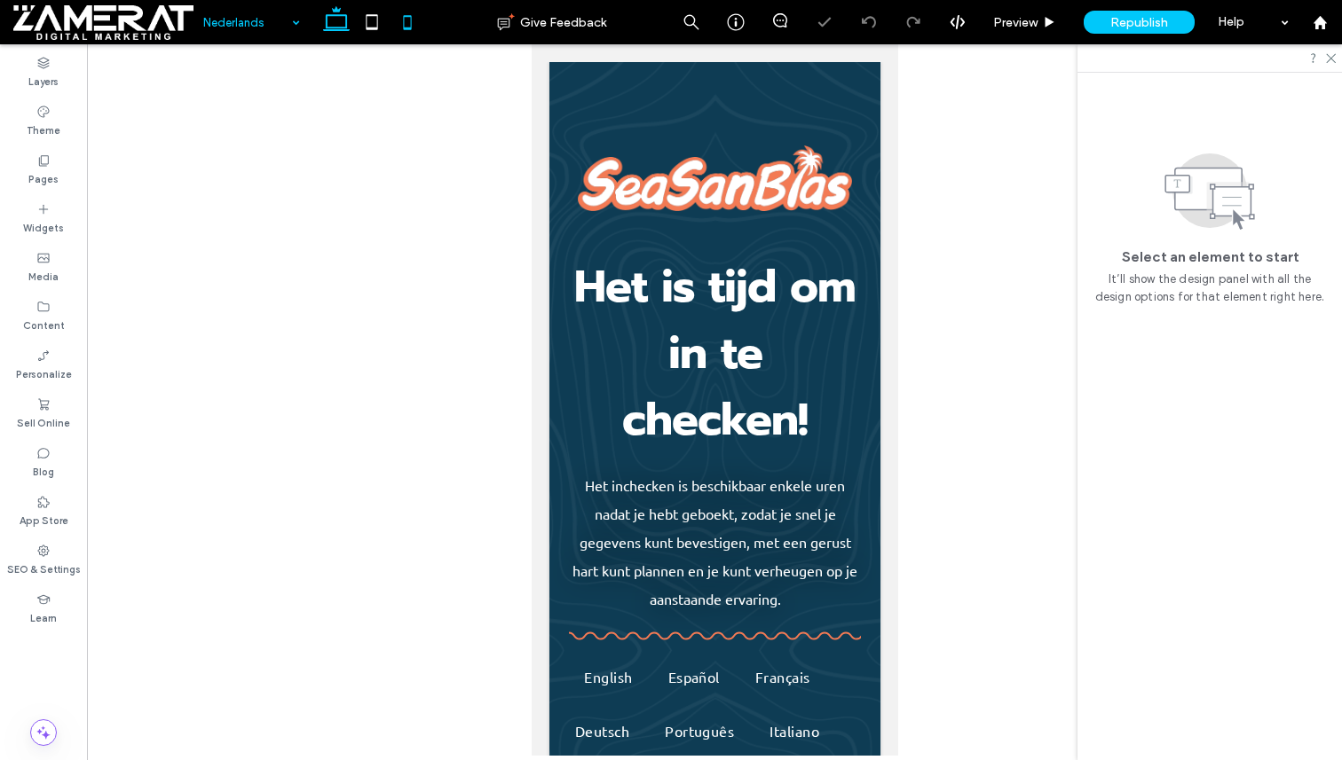
click at [343, 20] on icon at bounding box center [336, 21] width 35 height 35
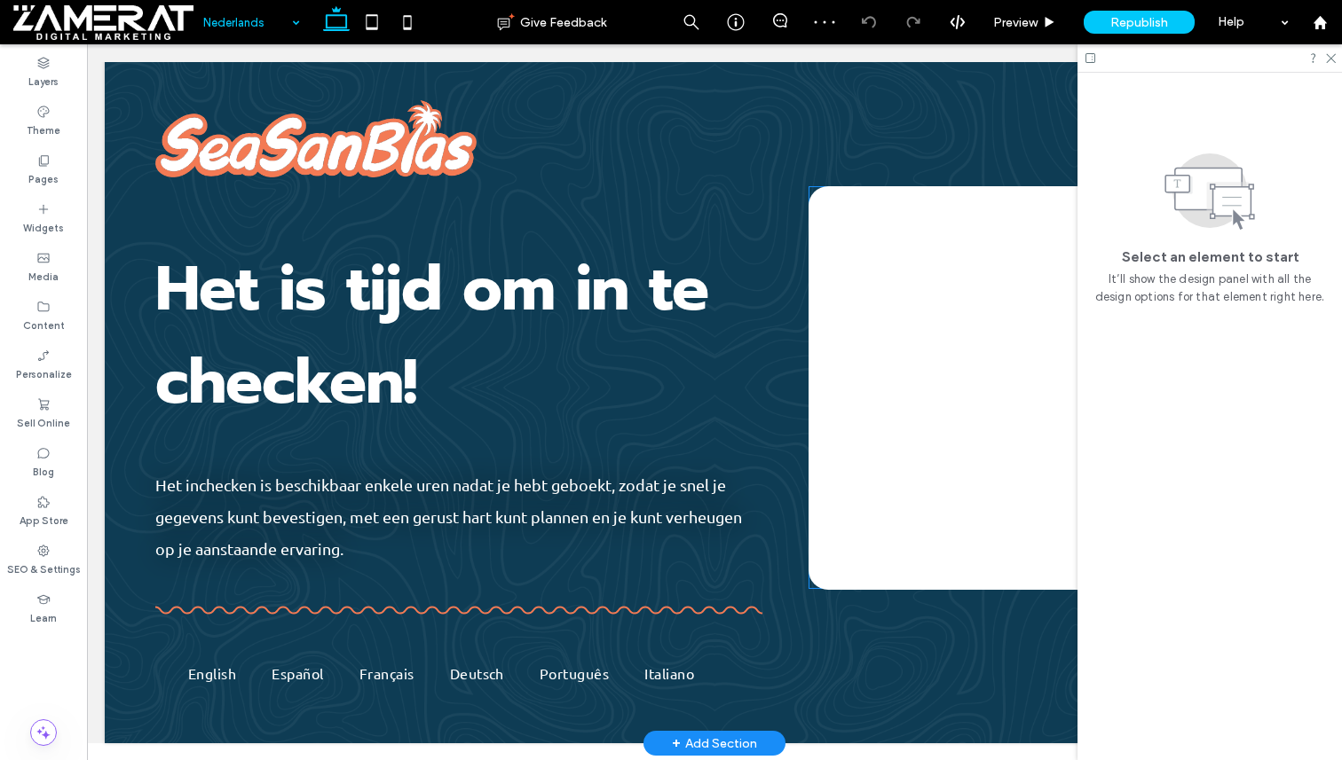
click at [889, 268] on div at bounding box center [1047, 388] width 479 height 404
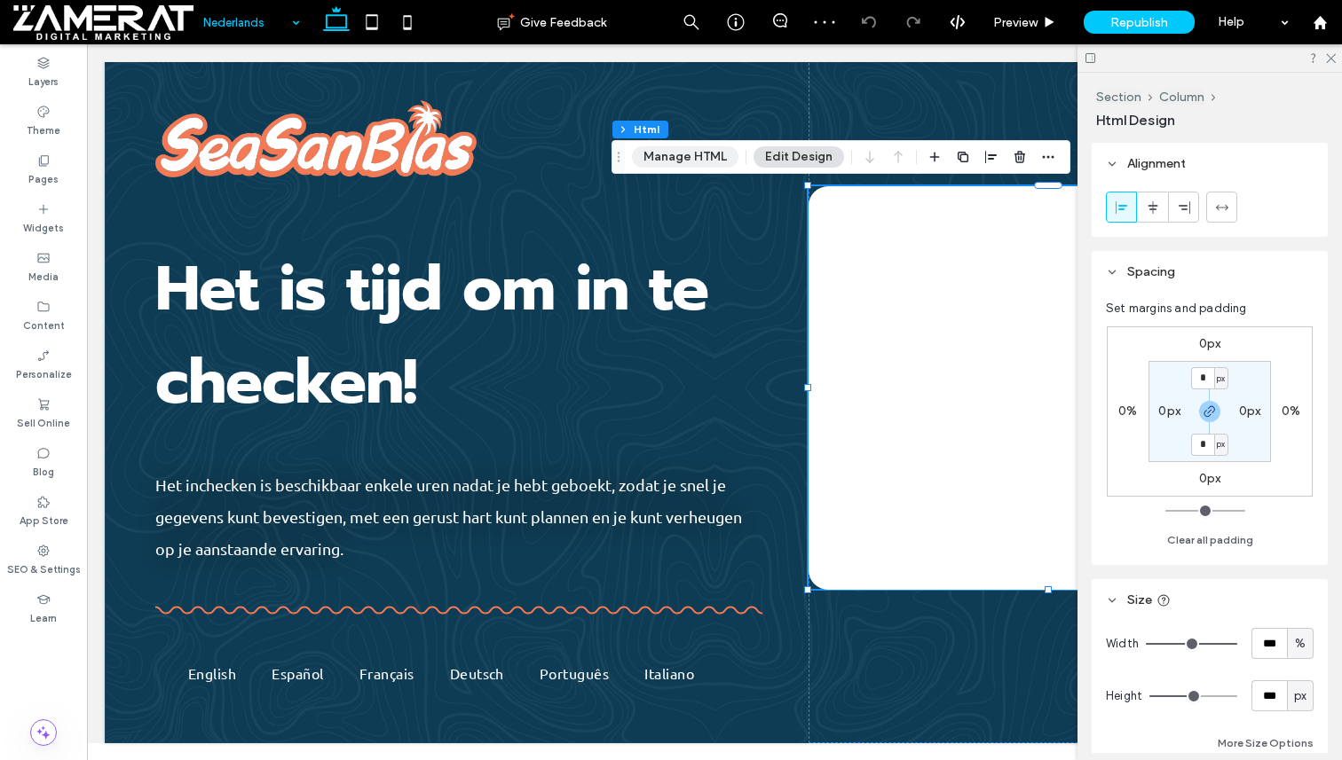
click at [709, 158] on button "Manage HTML" at bounding box center [685, 156] width 106 height 21
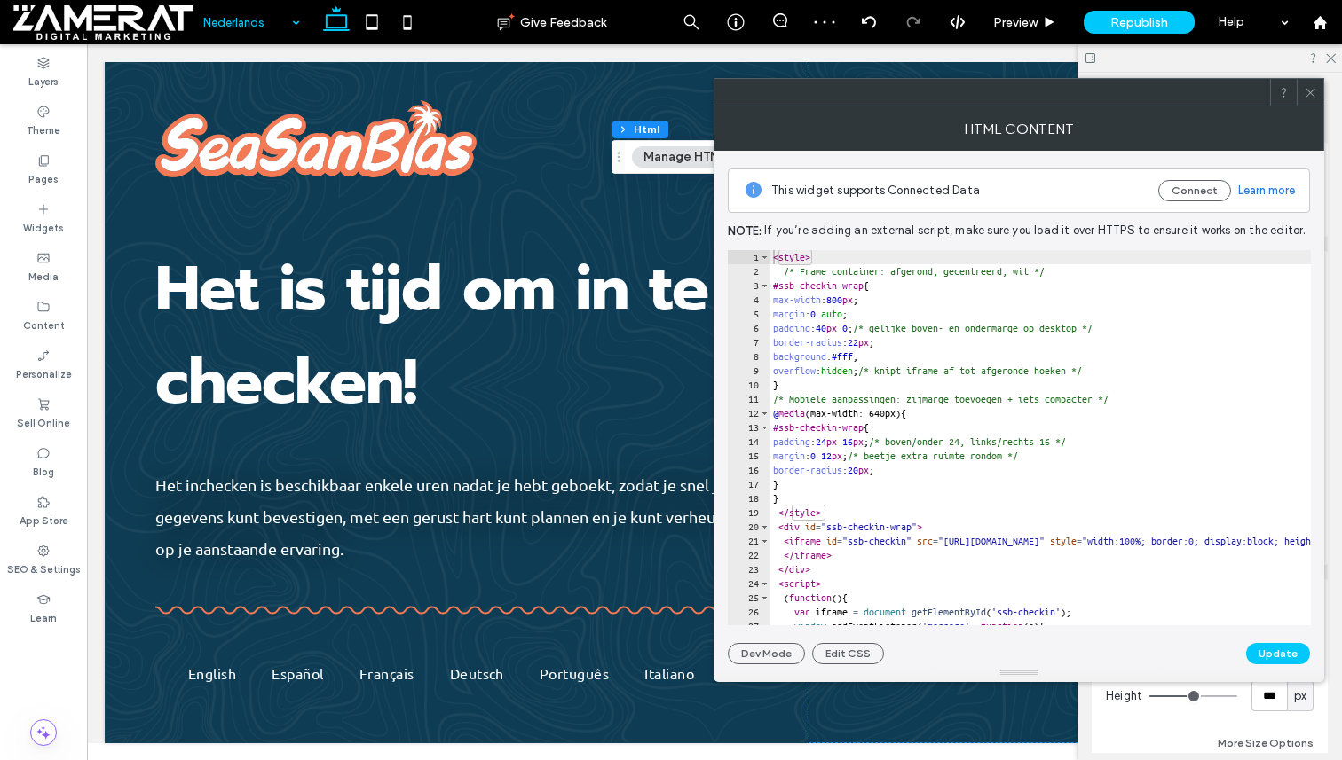
type textarea "**********"
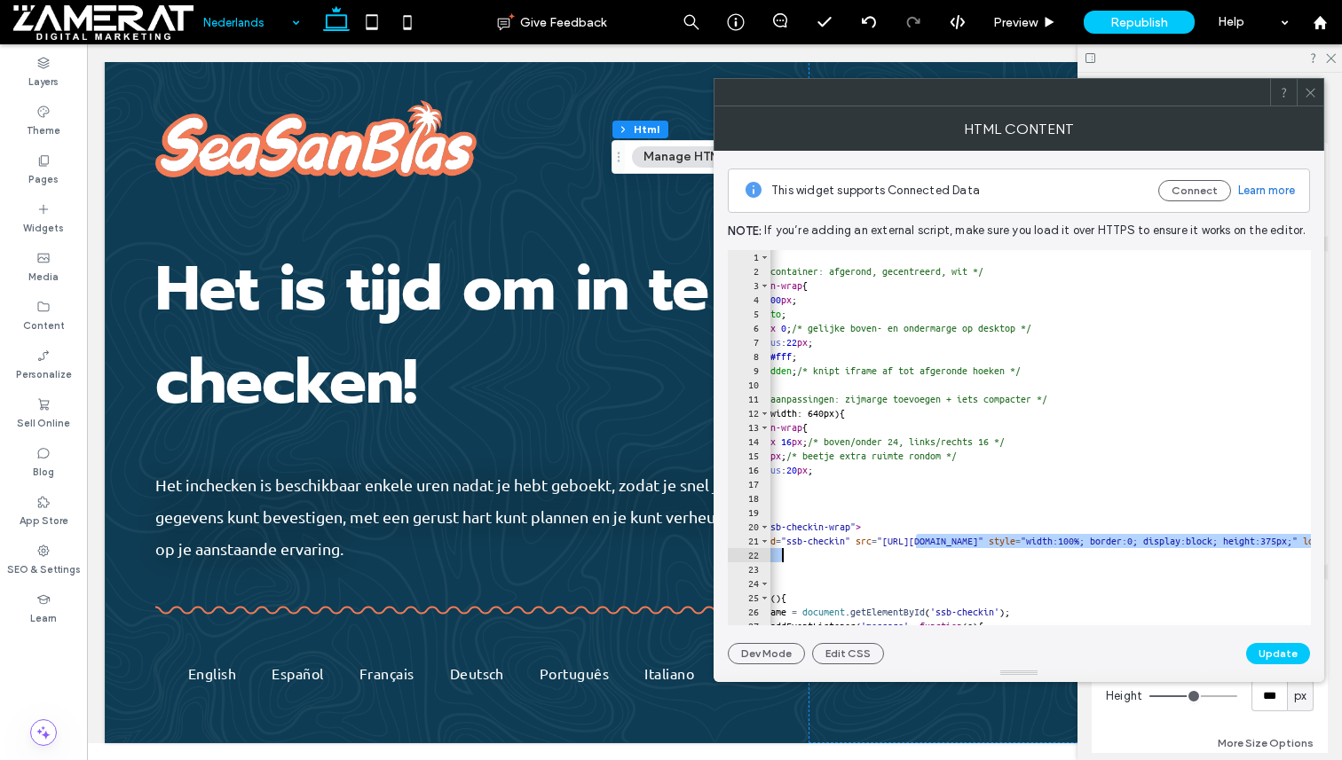
drag, startPoint x: 975, startPoint y: 539, endPoint x: 1153, endPoint y: 539, distance: 177.5
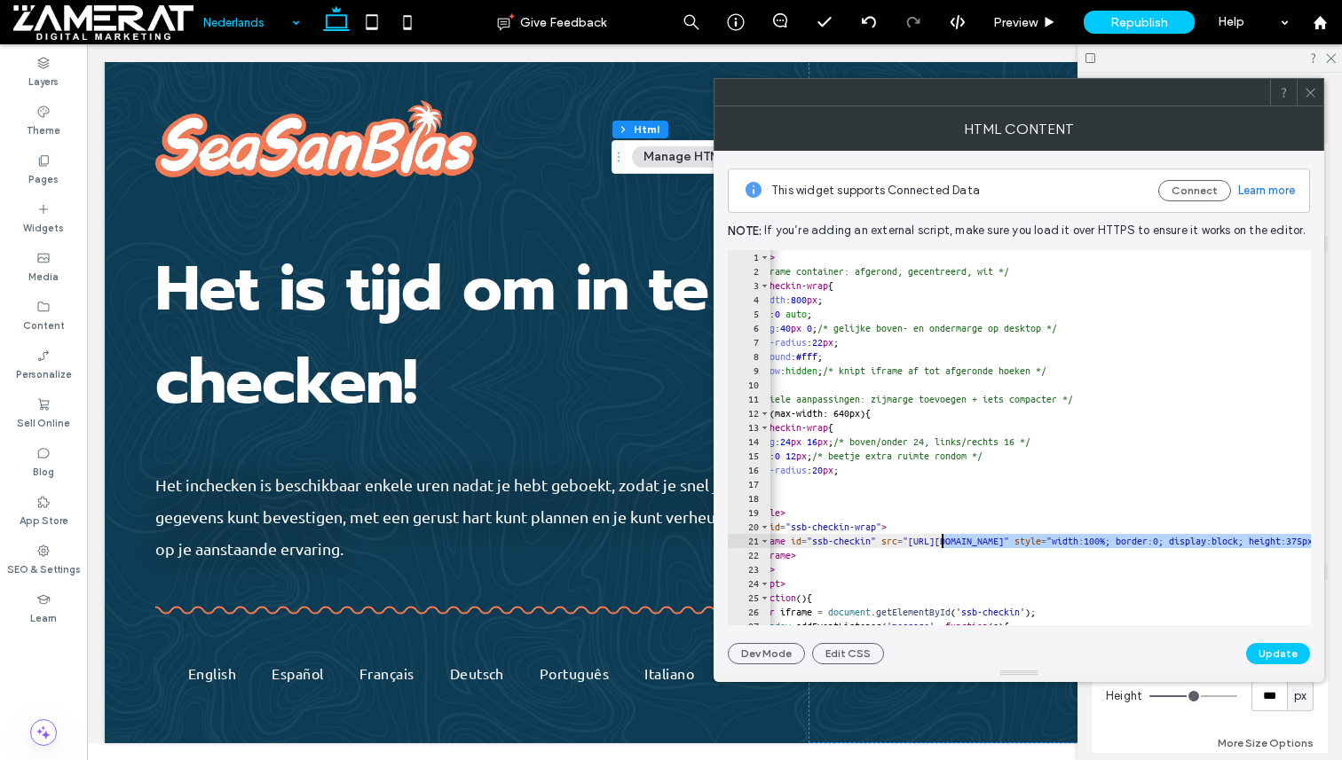
drag, startPoint x: 1216, startPoint y: 543, endPoint x: 942, endPoint y: 542, distance: 274.2
click at [401, 23] on icon at bounding box center [407, 21] width 35 height 35
type input "*"
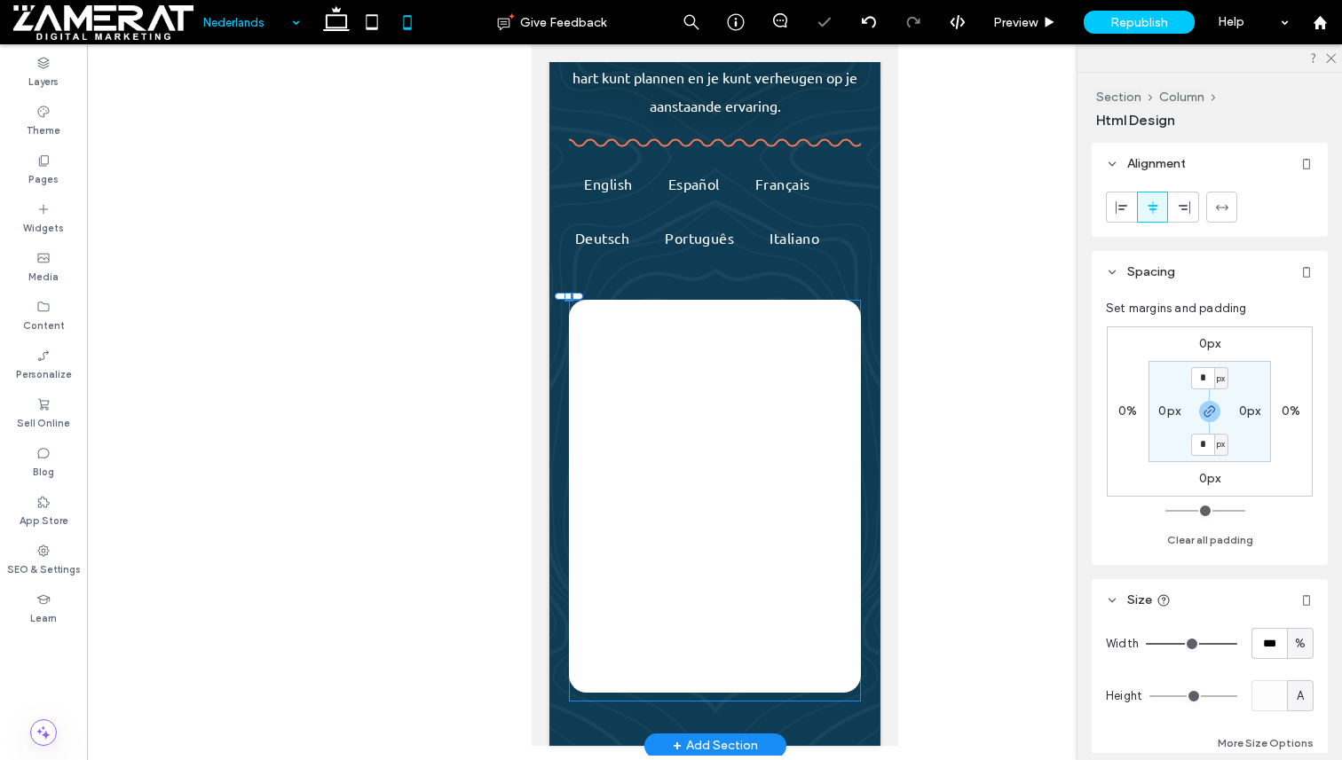
click at [698, 407] on div at bounding box center [713, 496] width 291 height 393
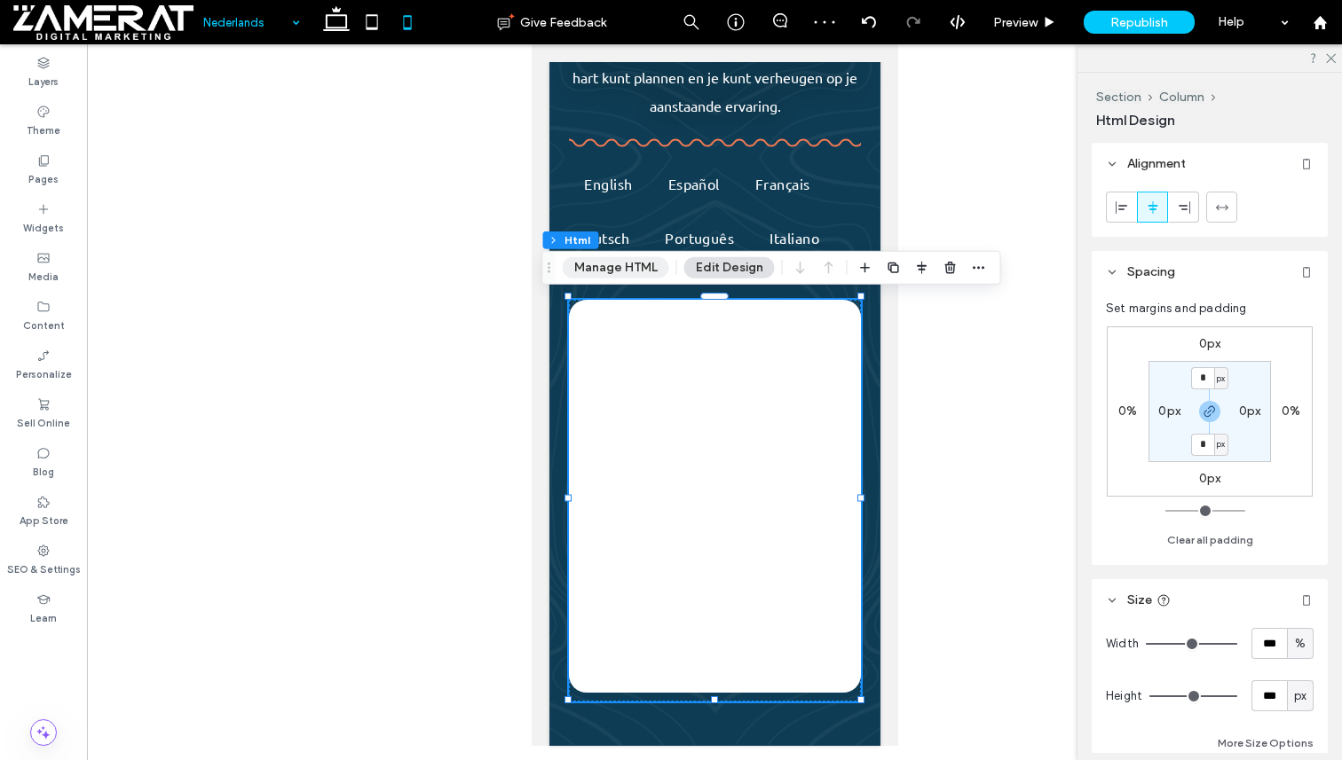
click at [649, 278] on button "Manage HTML" at bounding box center [616, 267] width 106 height 21
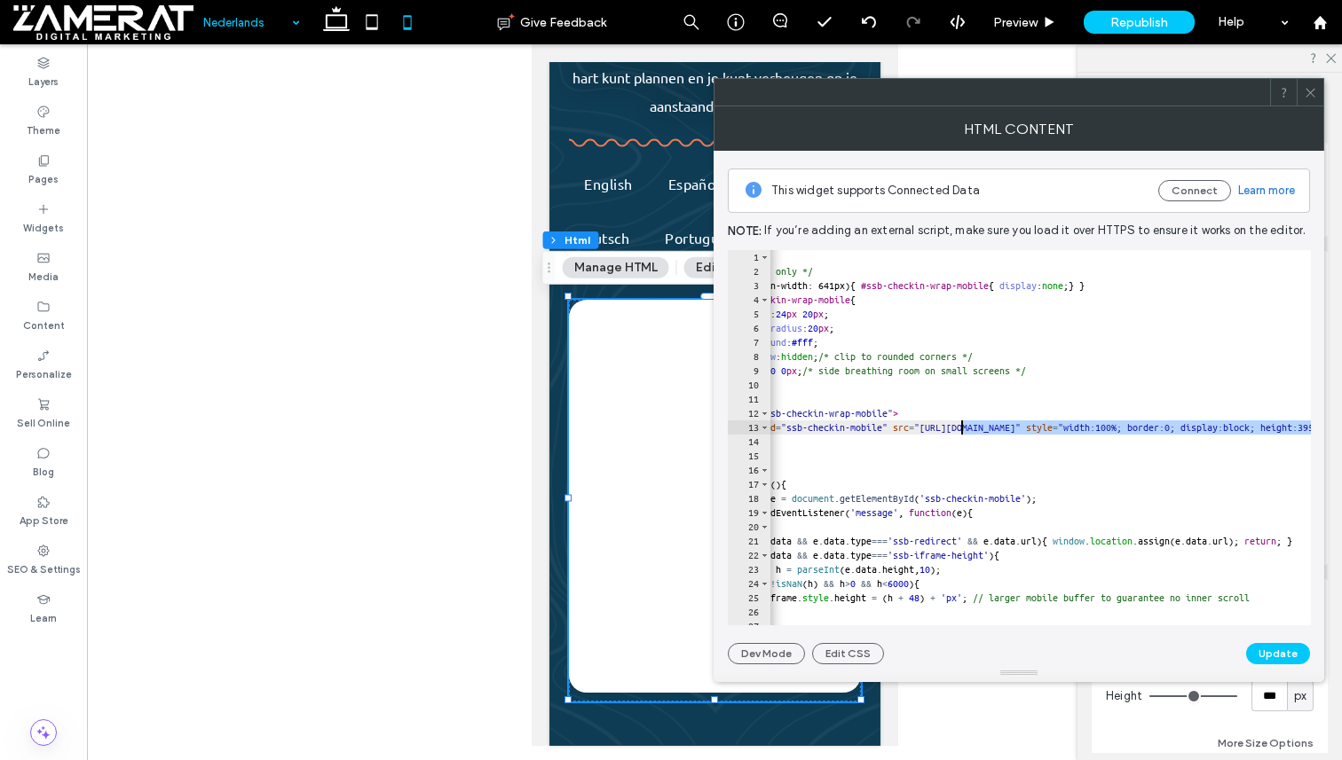
drag, startPoint x: 1232, startPoint y: 424, endPoint x: 964, endPoint y: 429, distance: 268.0
paste textarea "**"
type textarea "**********"
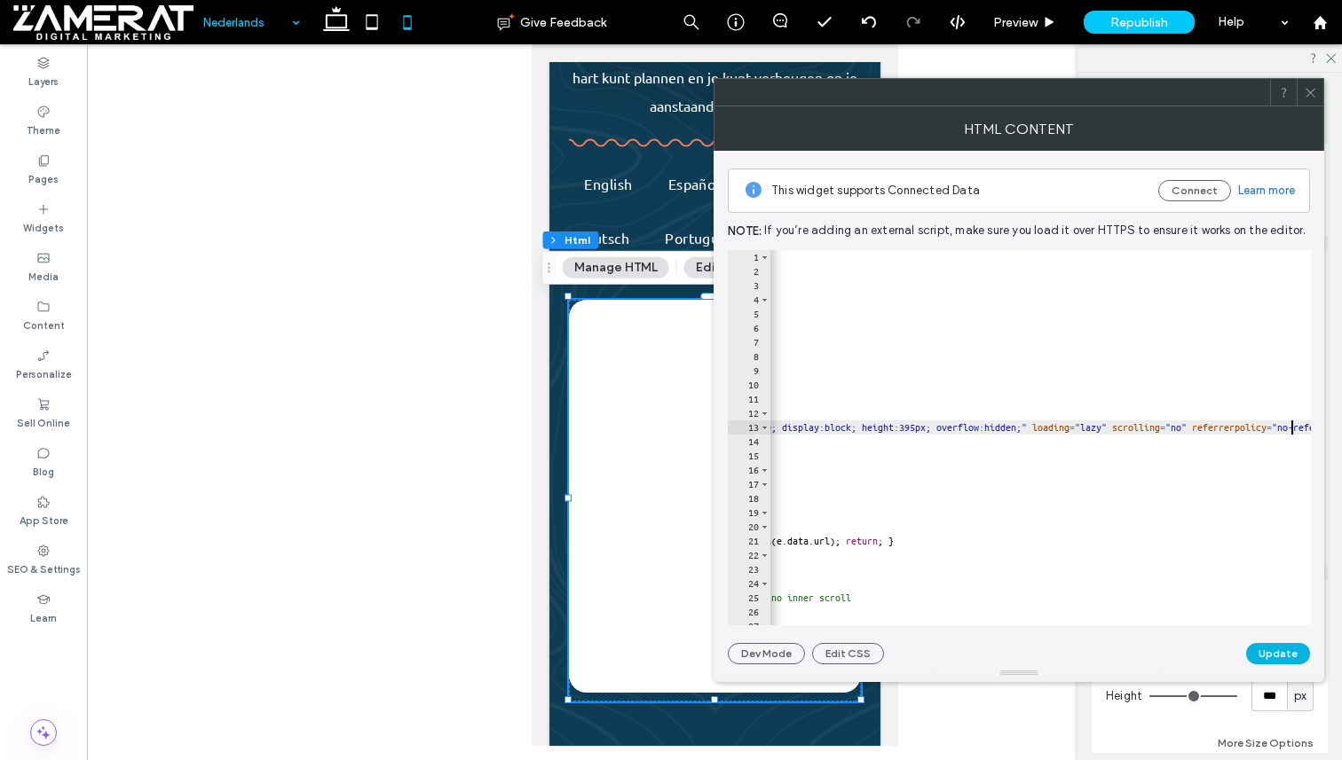
click at [1277, 656] on button "Update" at bounding box center [1278, 653] width 64 height 21
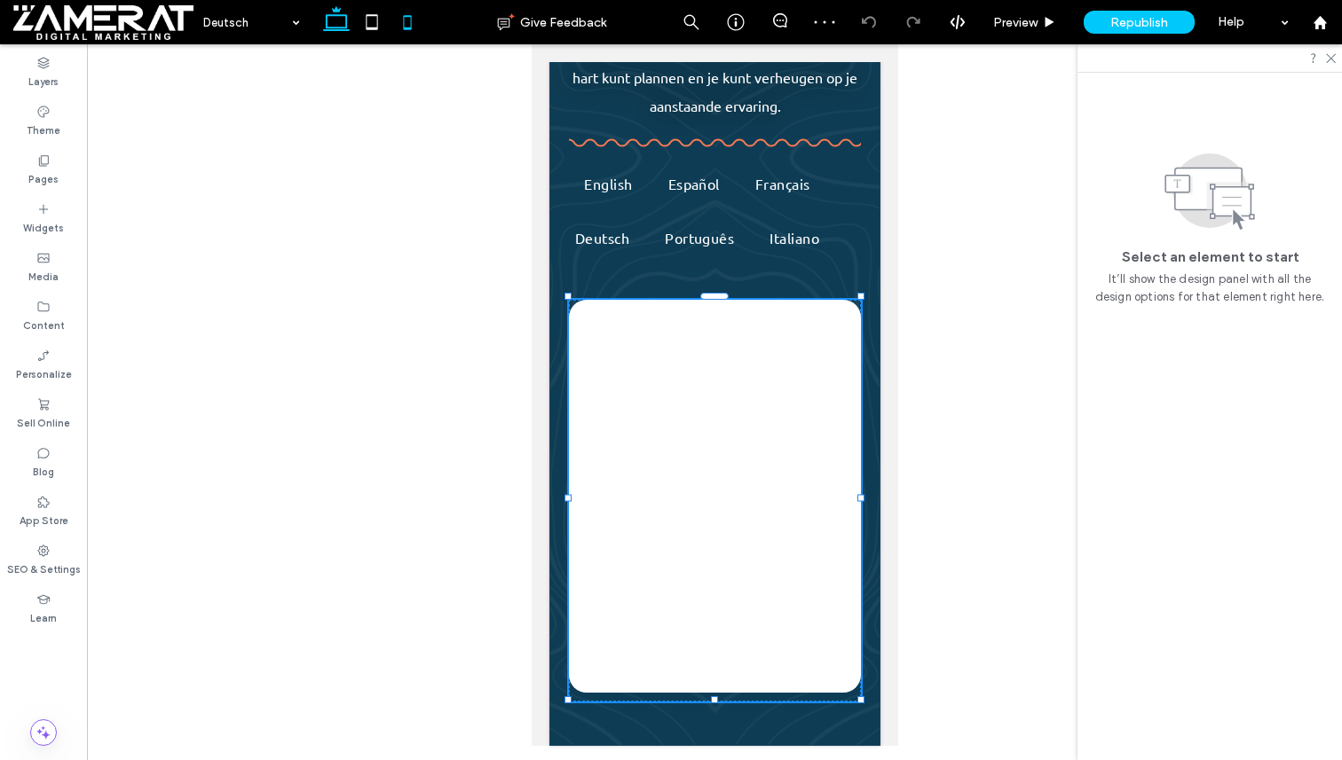
click at [344, 28] on use at bounding box center [336, 18] width 27 height 25
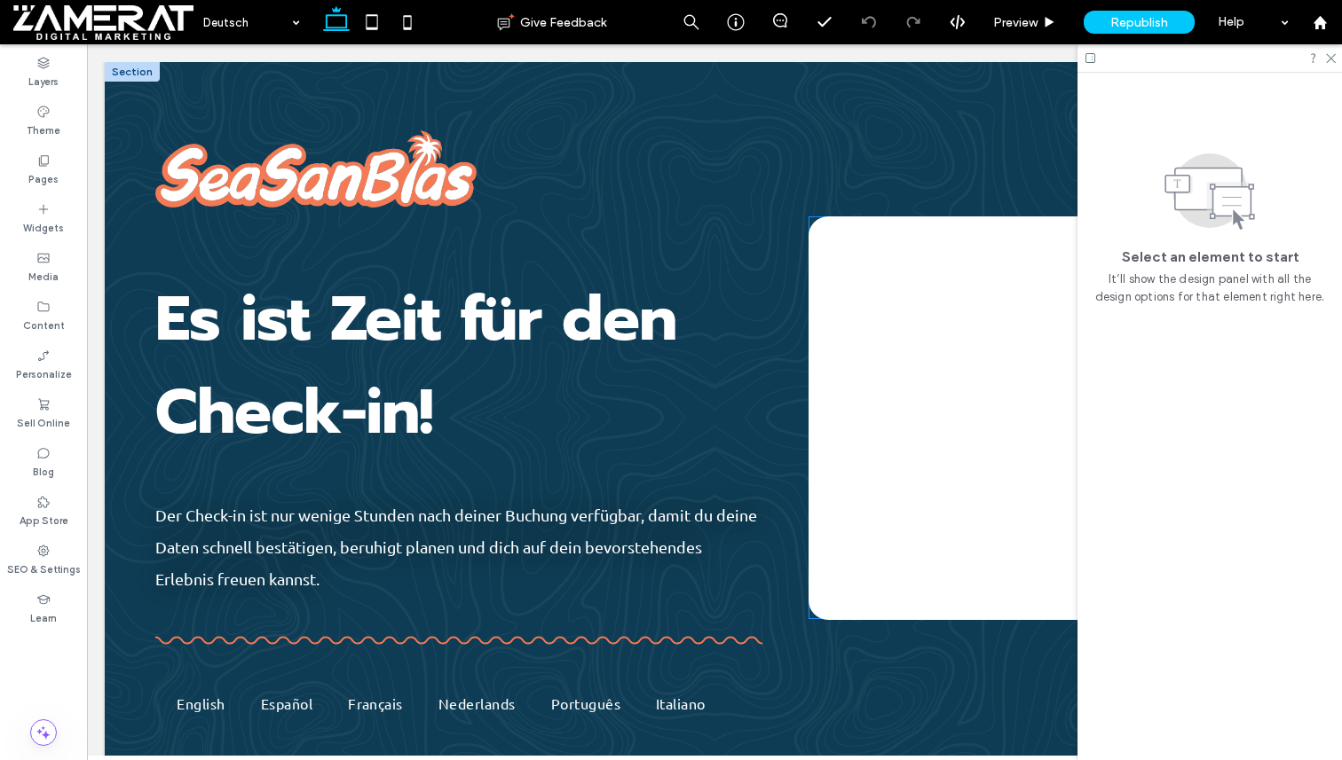
click at [866, 289] on div at bounding box center [1047, 418] width 479 height 404
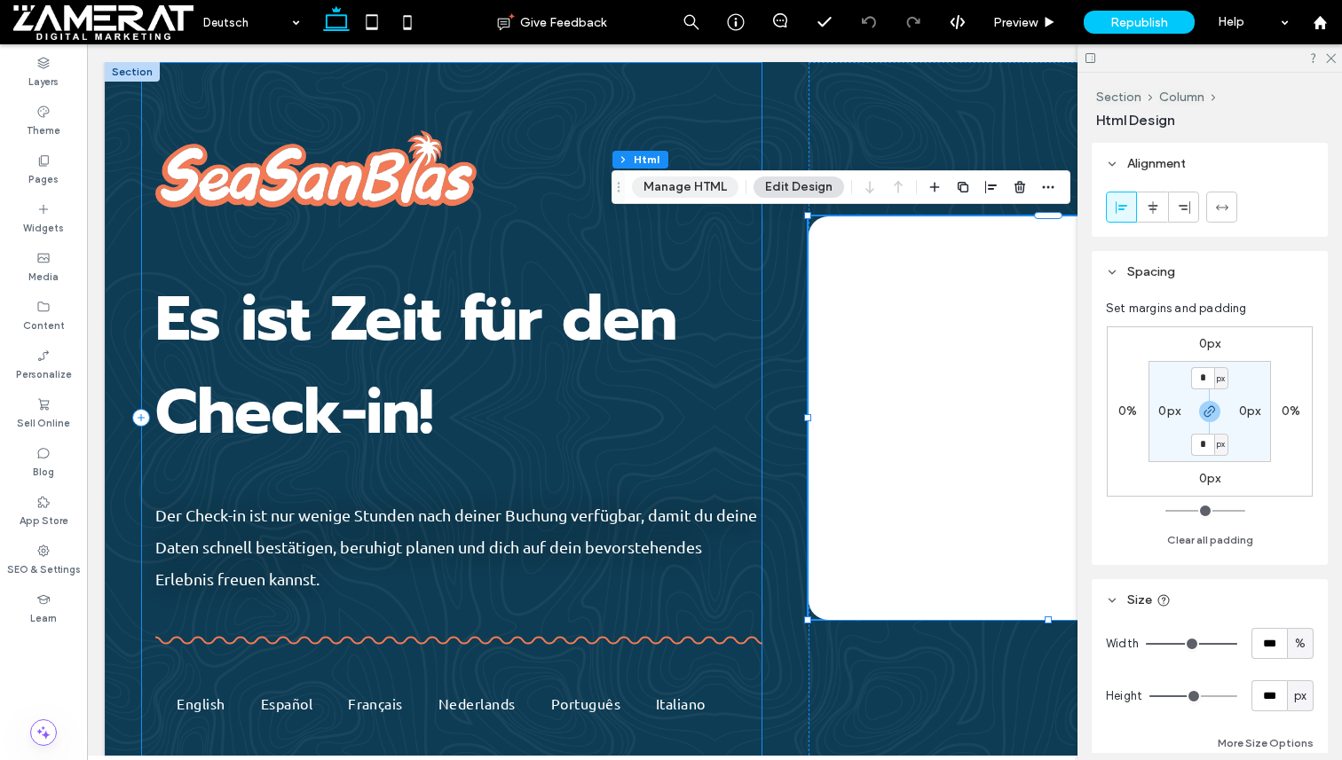
click at [725, 191] on button "Manage HTML" at bounding box center [685, 187] width 106 height 21
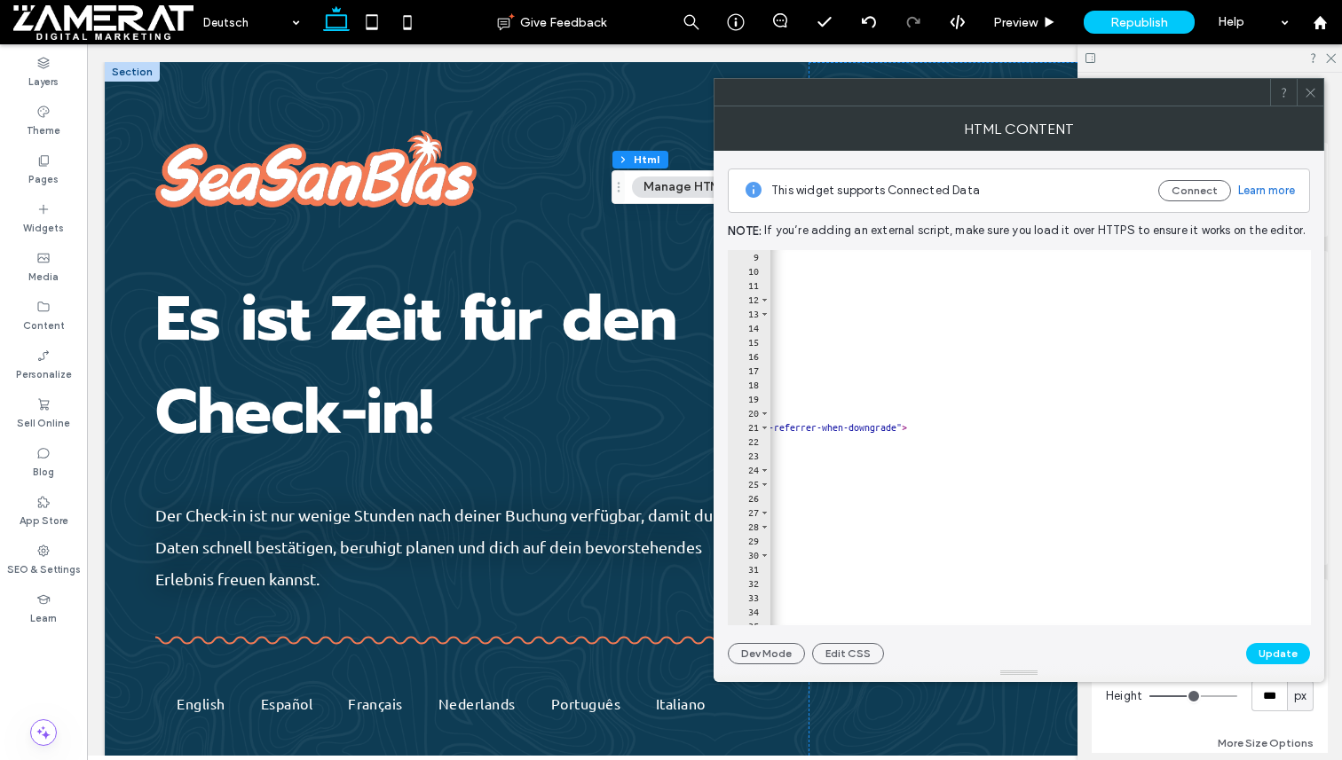
scroll to position [0, 775]
type textarea "**********"
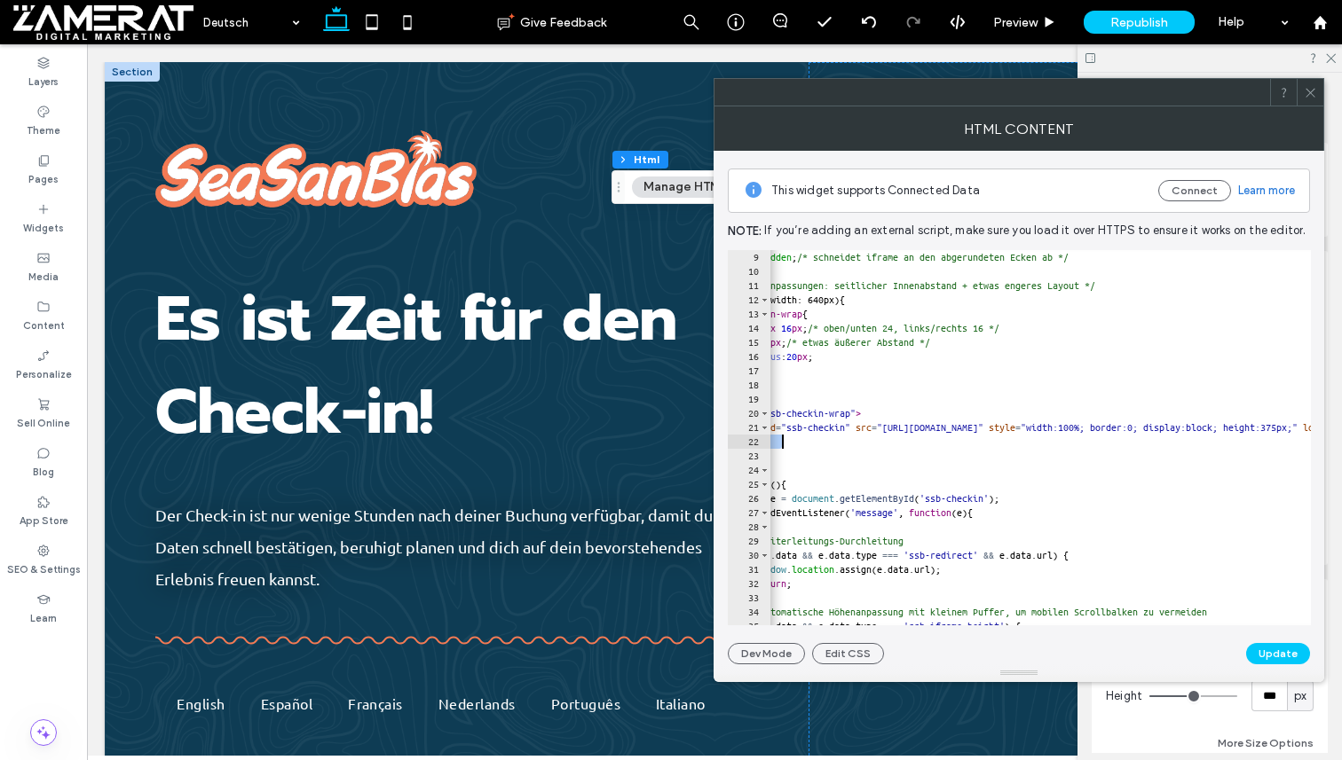
scroll to position [0, 61]
drag, startPoint x: 932, startPoint y: 429, endPoint x: 917, endPoint y: 433, distance: 14.6
click at [410, 25] on use at bounding box center [408, 22] width 8 height 14
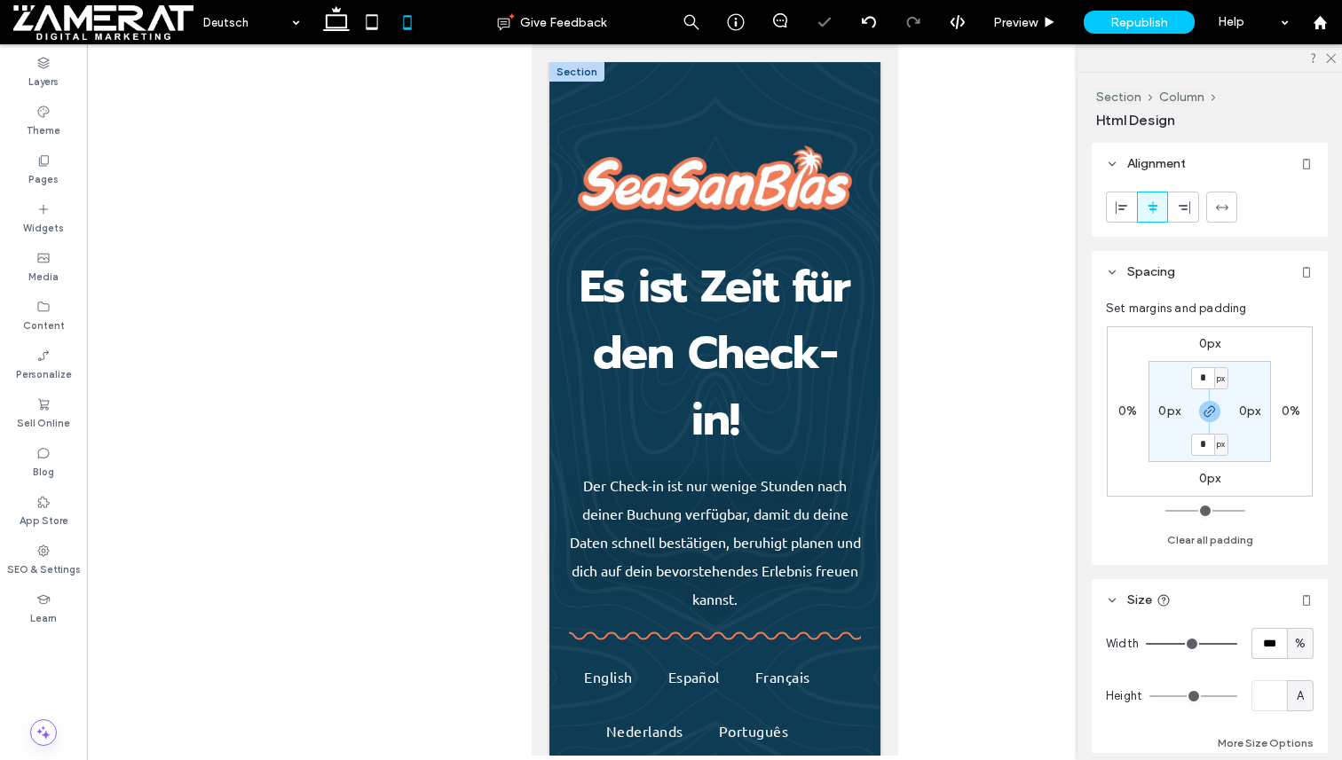
type input "*"
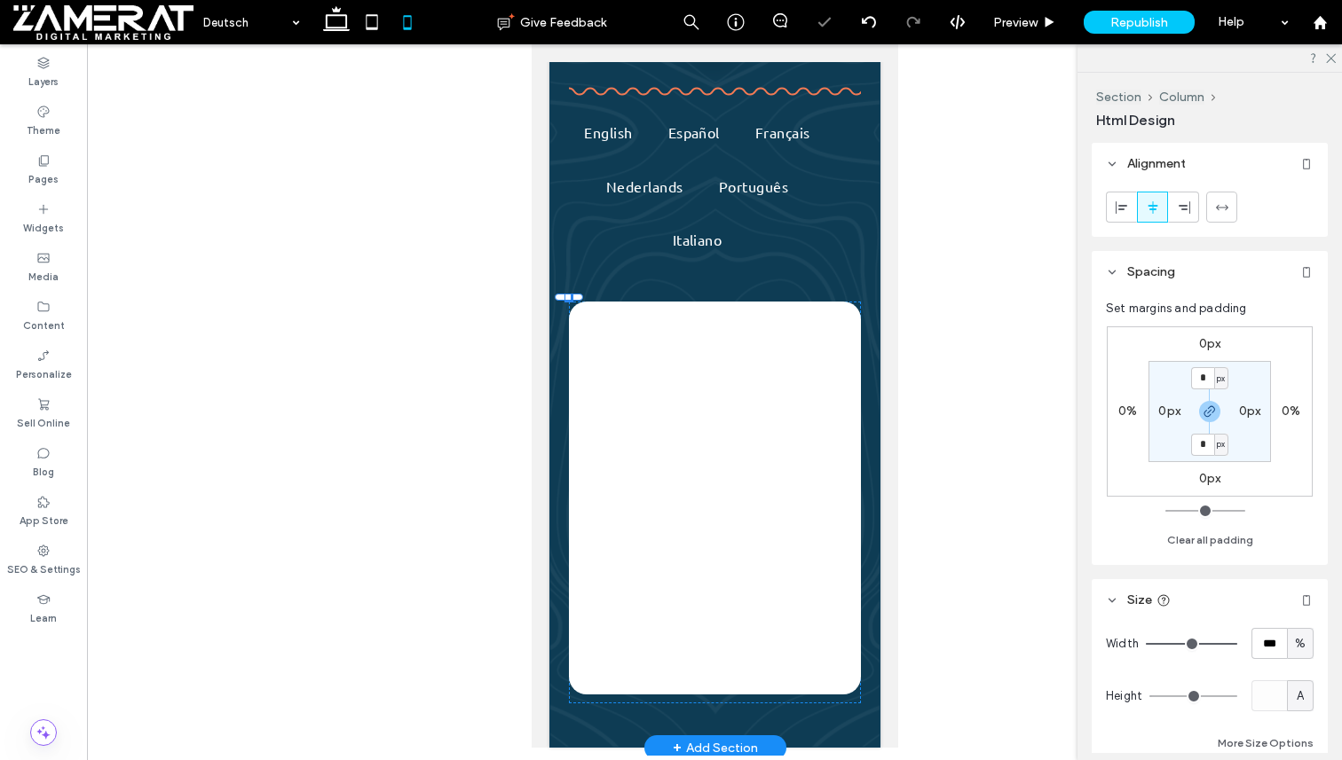
click at [676, 366] on div at bounding box center [713, 498] width 291 height 393
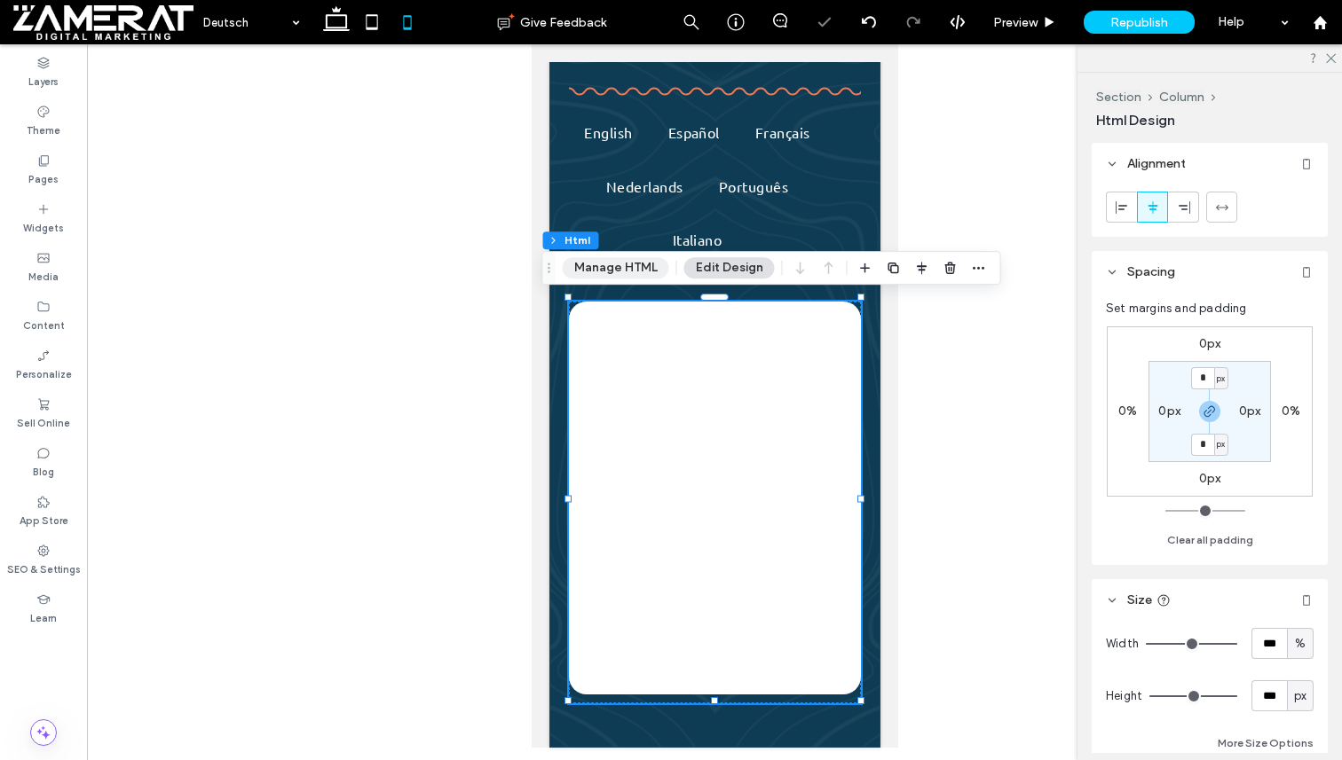
click at [624, 264] on button "Manage HTML" at bounding box center [616, 267] width 106 height 21
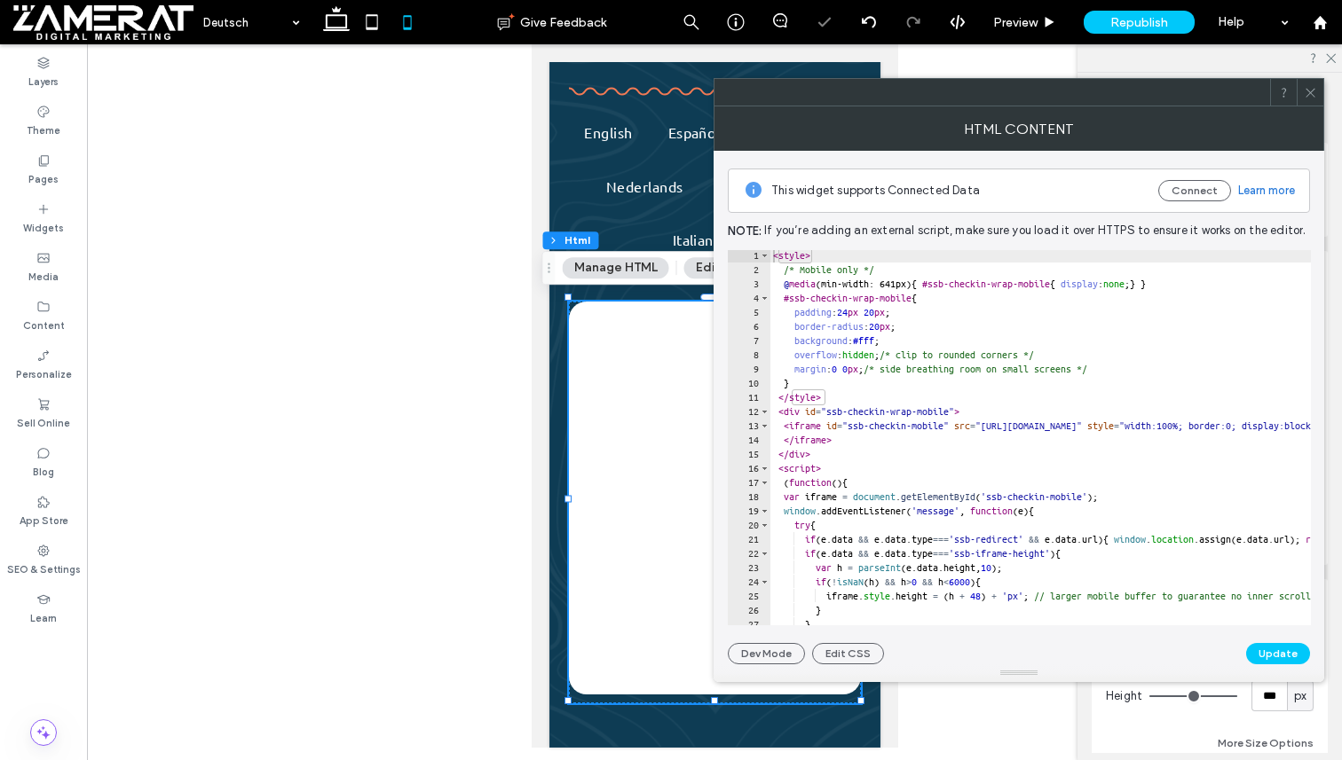
scroll to position [27, 0]
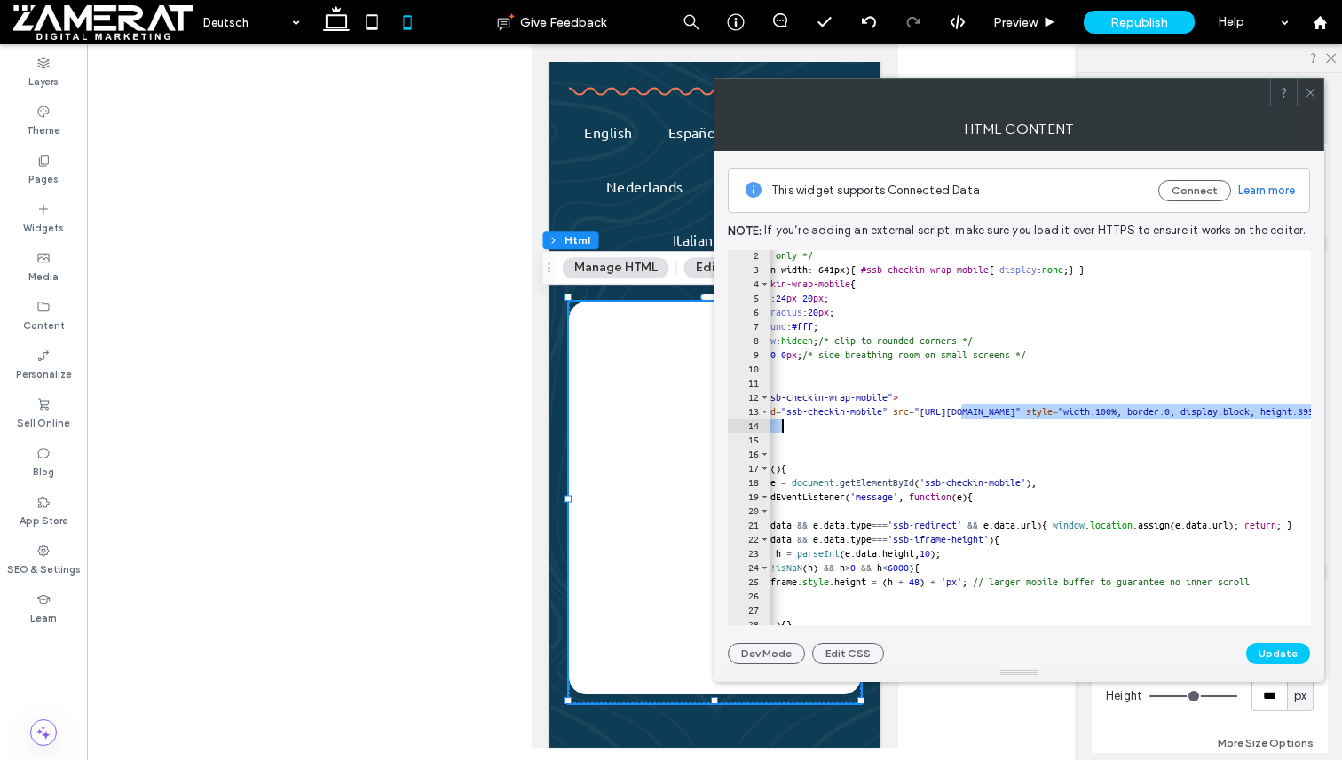
drag, startPoint x: 895, startPoint y: 412, endPoint x: 1207, endPoint y: 425, distance: 311.7
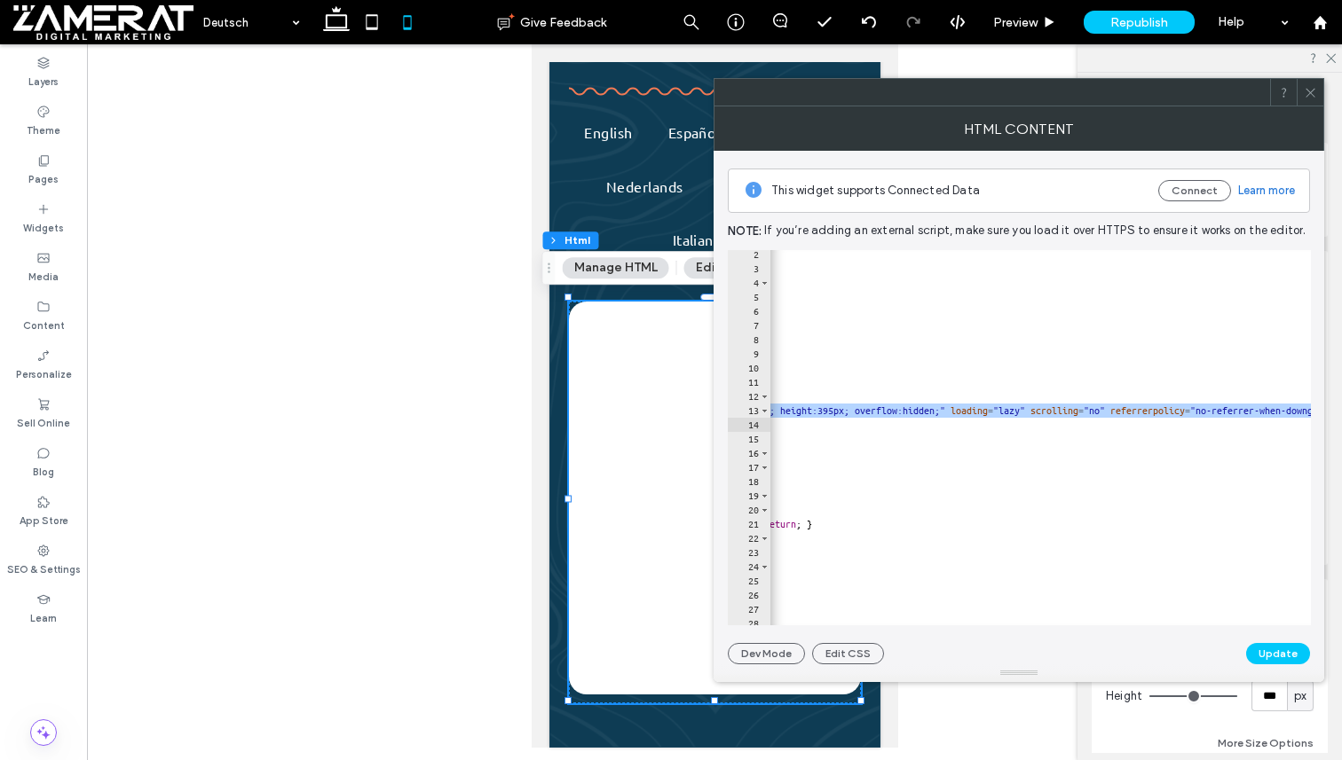
click at [1207, 425] on div "/* Mobile only */ @ media (min-width: 641px) { #ssb-checkin-wrap-mobile { displ…" at bounding box center [1199, 450] width 1943 height 404
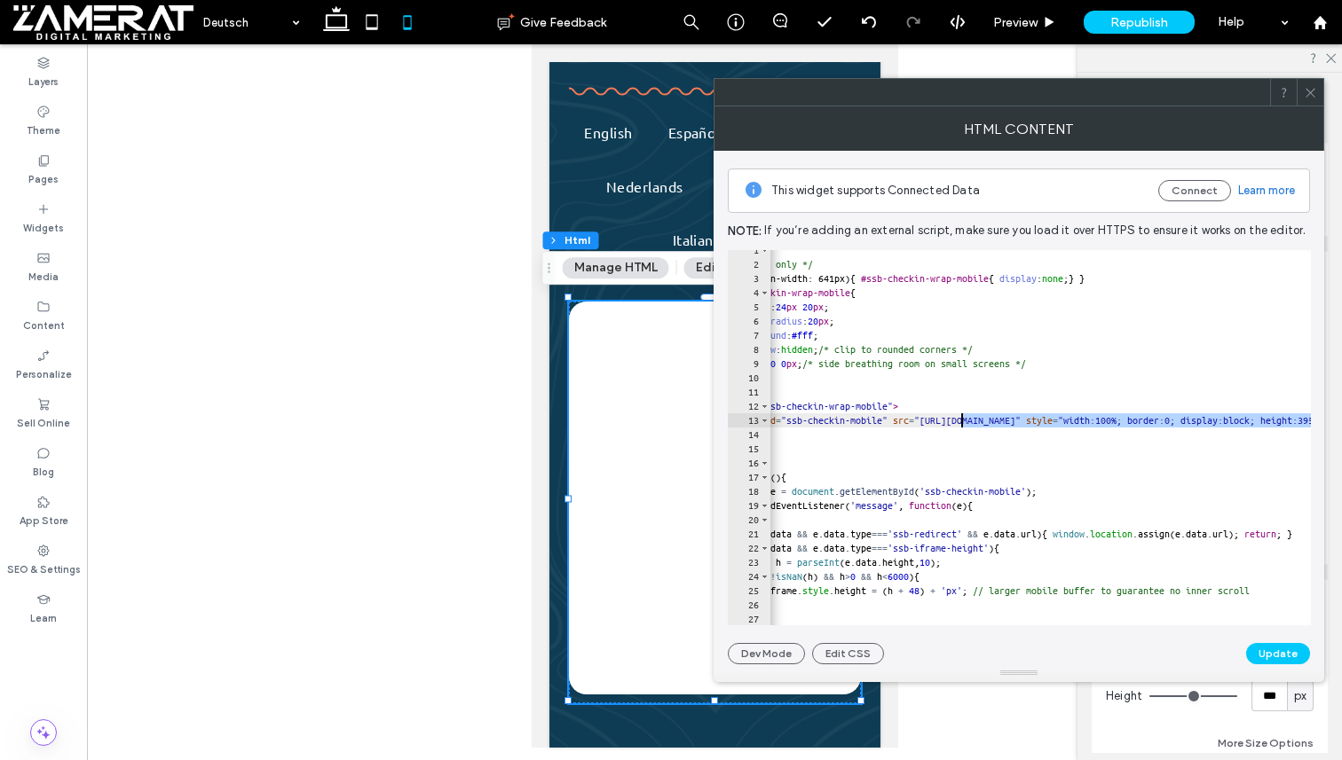
drag, startPoint x: 1228, startPoint y: 420, endPoint x: 964, endPoint y: 419, distance: 264.4
paste textarea "**"
type textarea "**********"
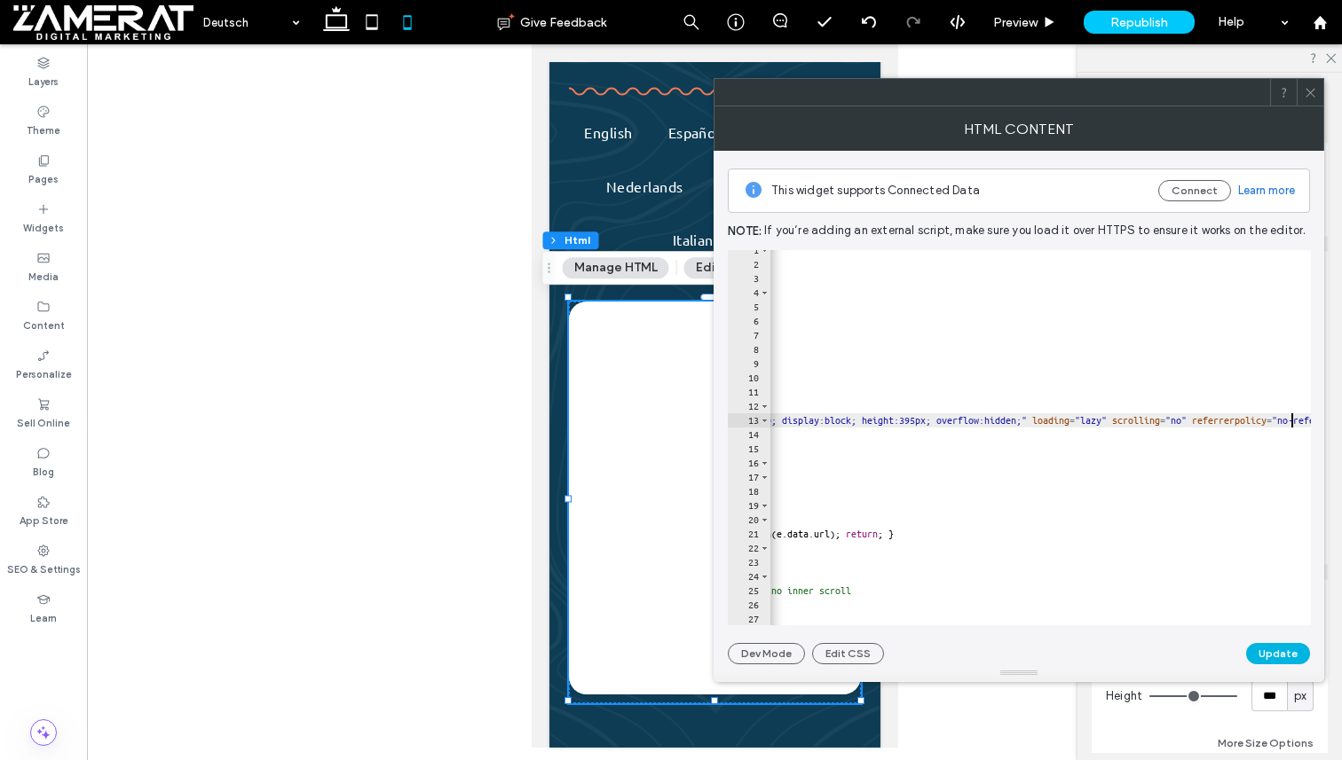
click at [1277, 661] on button "Update" at bounding box center [1278, 653] width 64 height 21
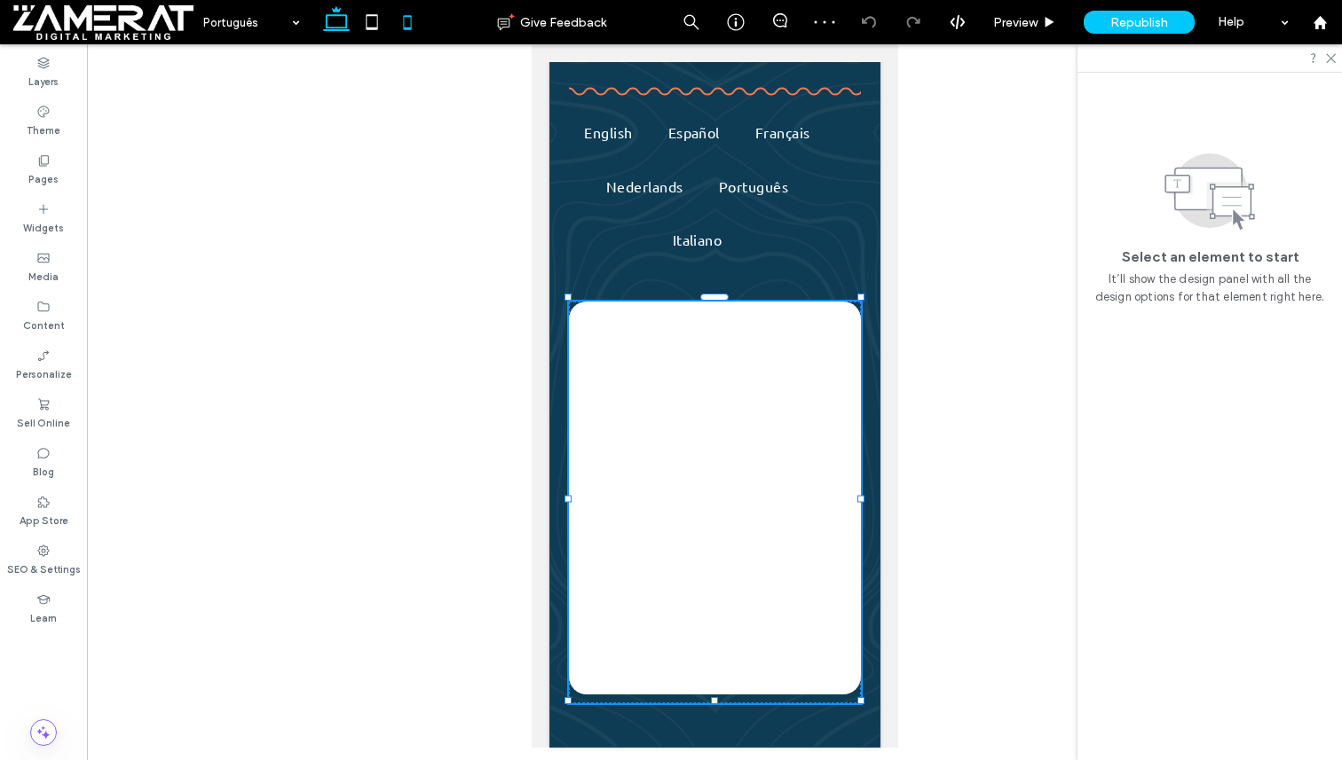
click at [341, 20] on icon at bounding box center [336, 21] width 35 height 35
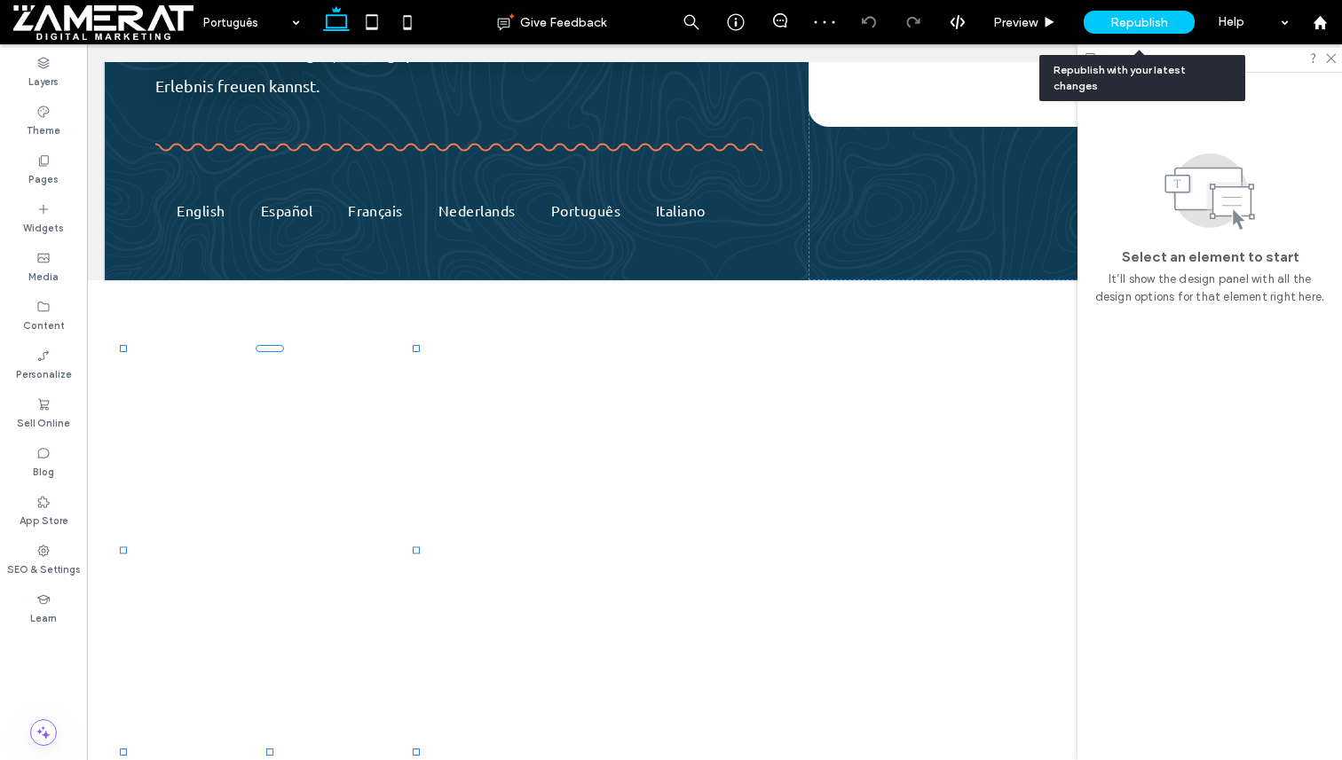
click at [1129, 22] on span "Republish" at bounding box center [1139, 22] width 58 height 15
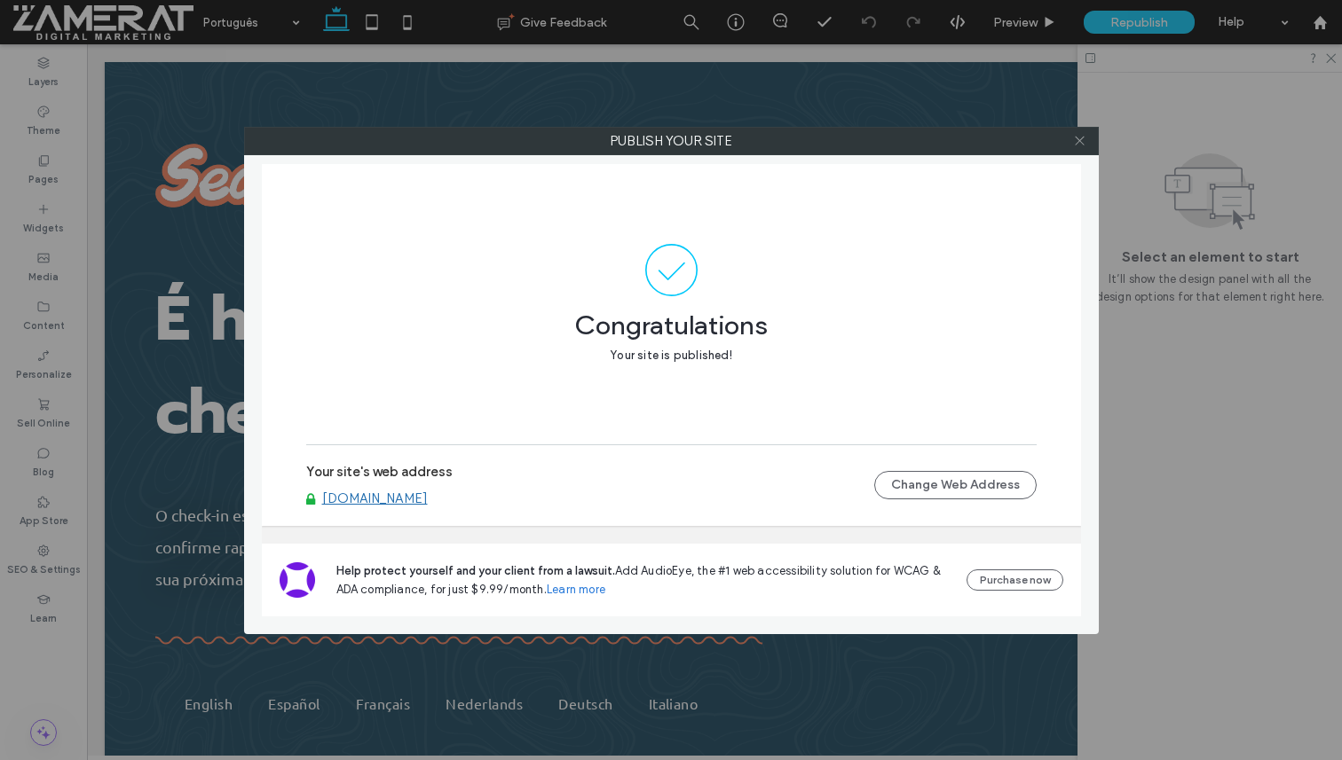
click at [1083, 131] on span at bounding box center [1079, 141] width 13 height 27
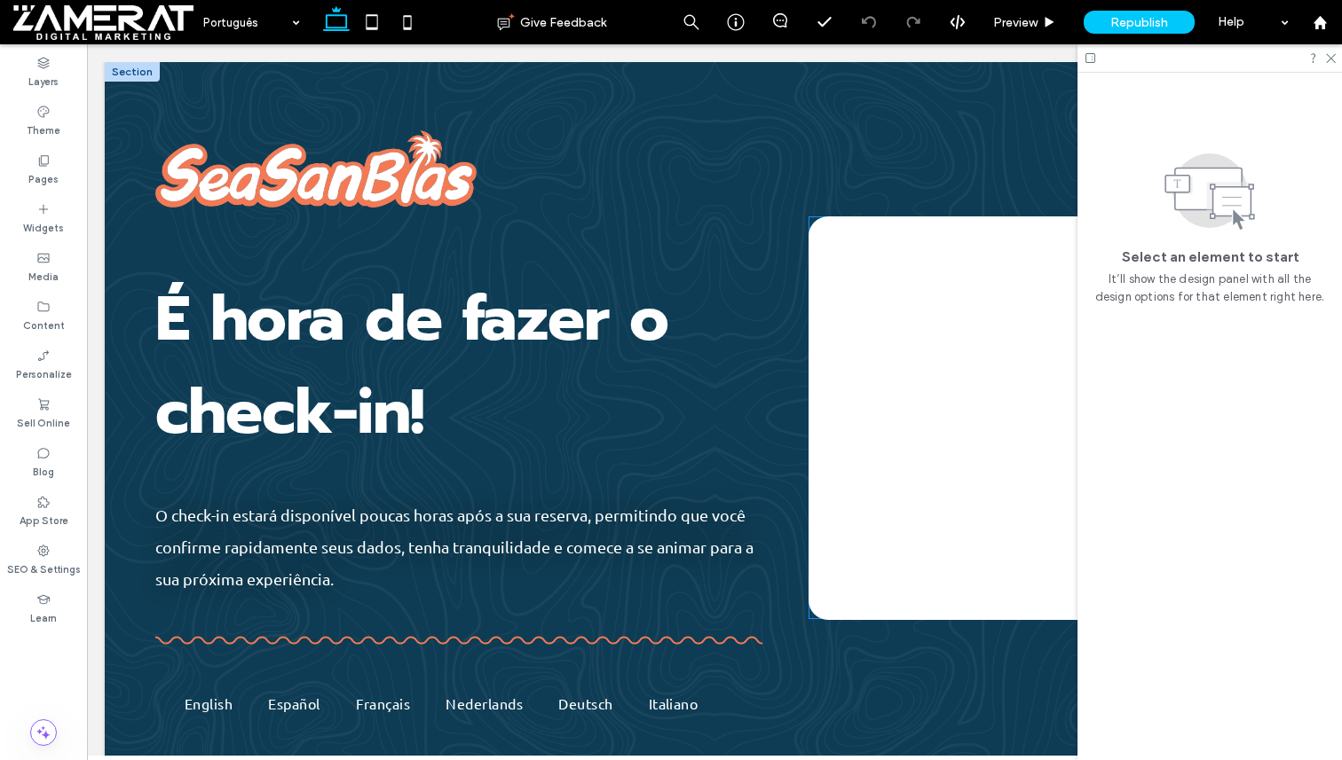
click at [852, 284] on div at bounding box center [1047, 418] width 479 height 404
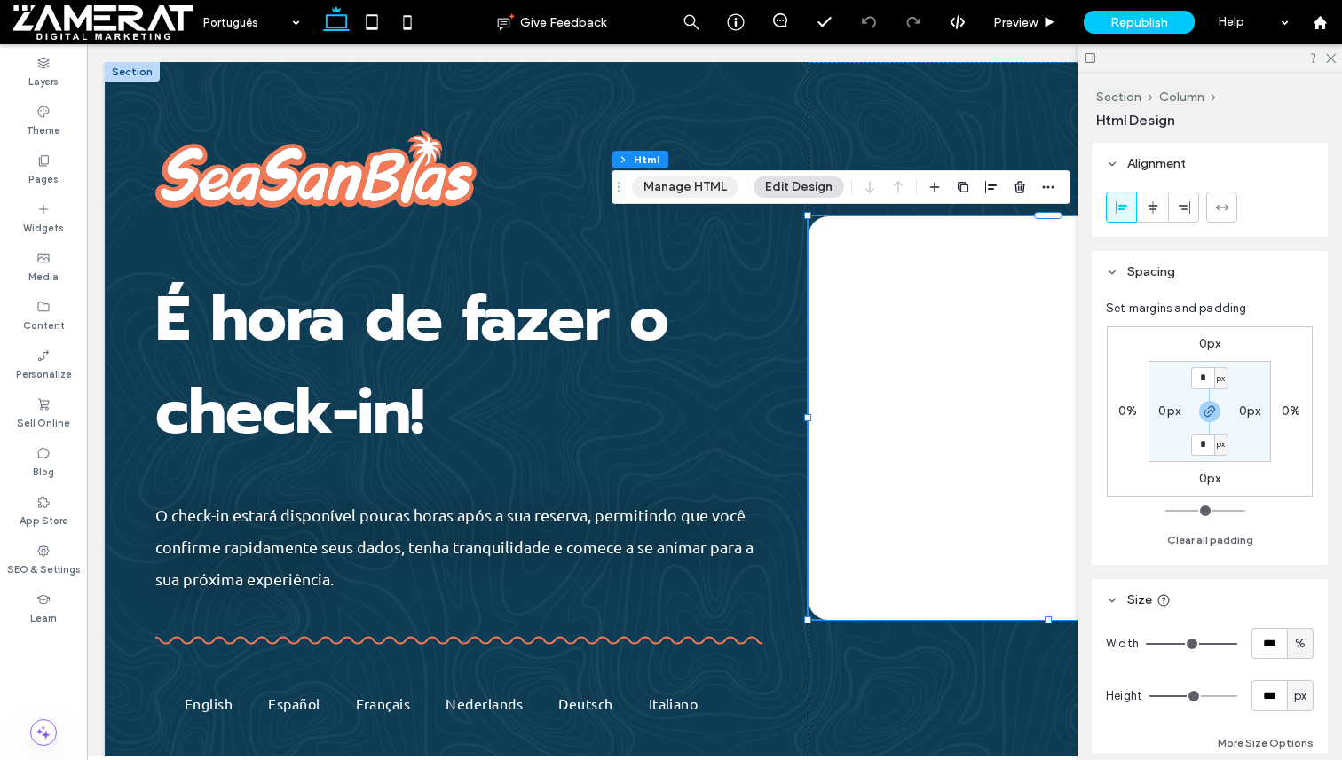
click at [698, 185] on button "Manage HTML" at bounding box center [685, 187] width 106 height 21
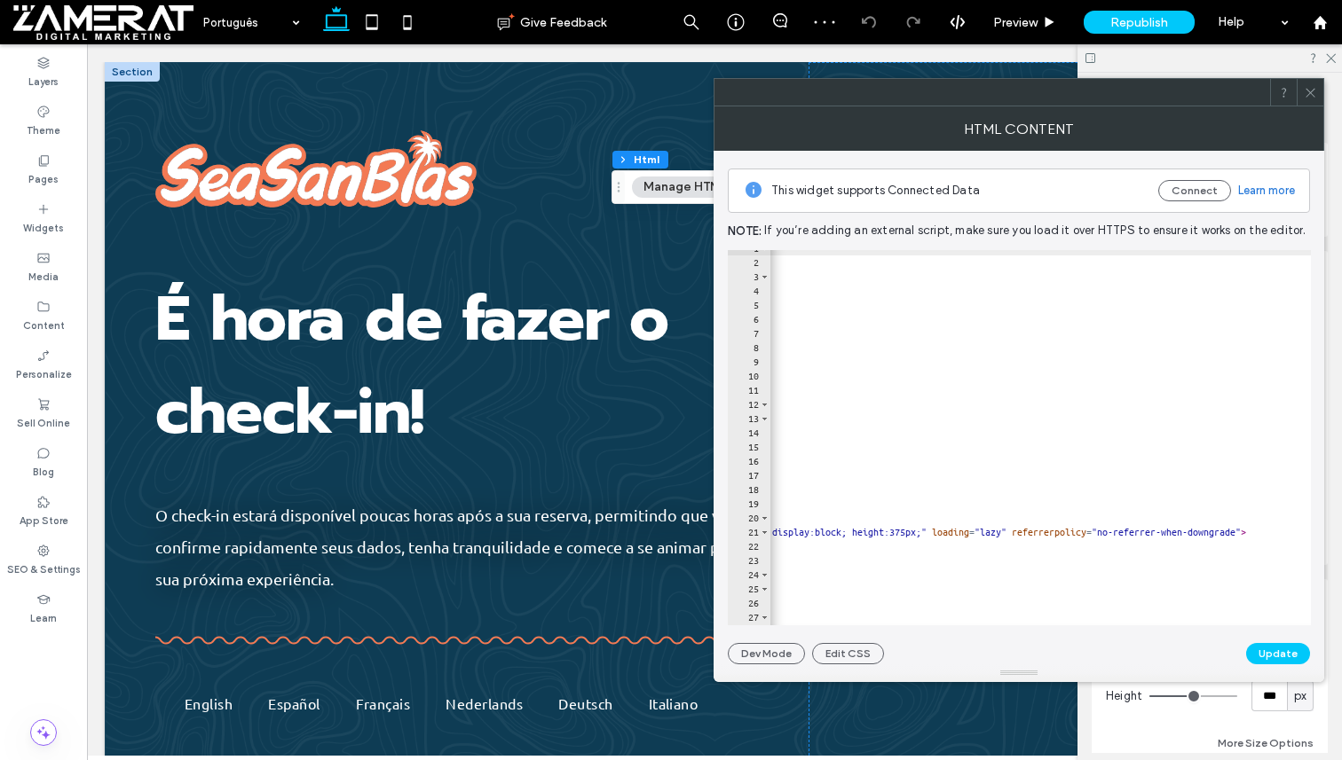
scroll to position [0, 496]
type textarea "**********"
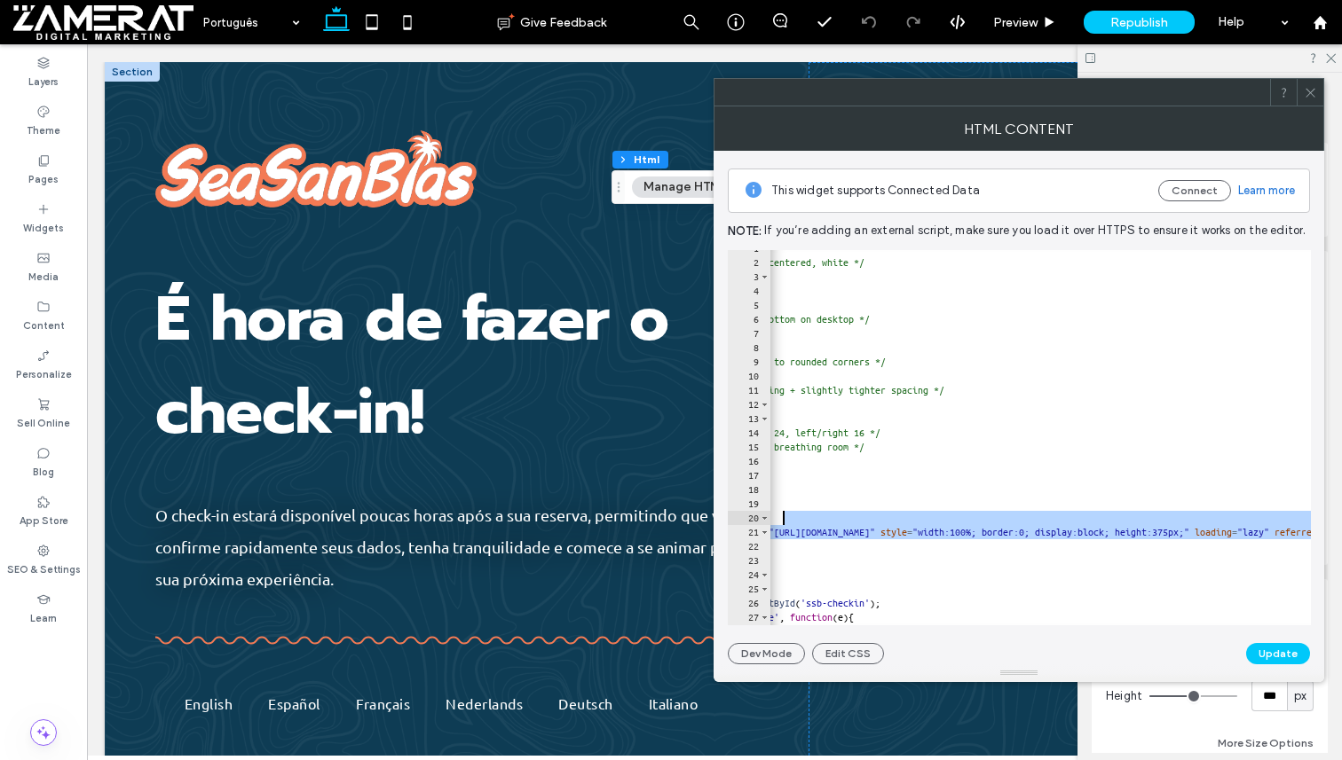
scroll to position [0, 48]
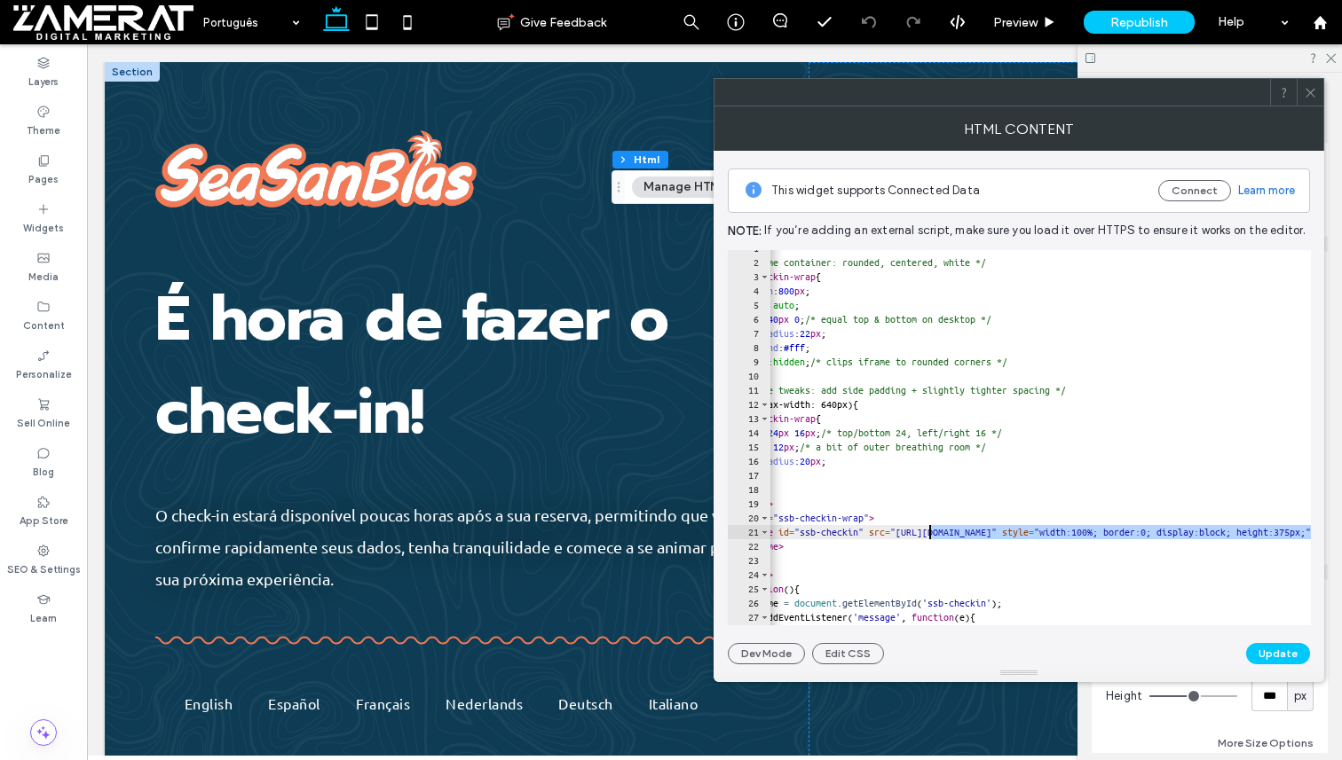
drag, startPoint x: 1210, startPoint y: 531, endPoint x: 933, endPoint y: 531, distance: 277.7
click at [411, 17] on use at bounding box center [408, 22] width 8 height 14
type input "*"
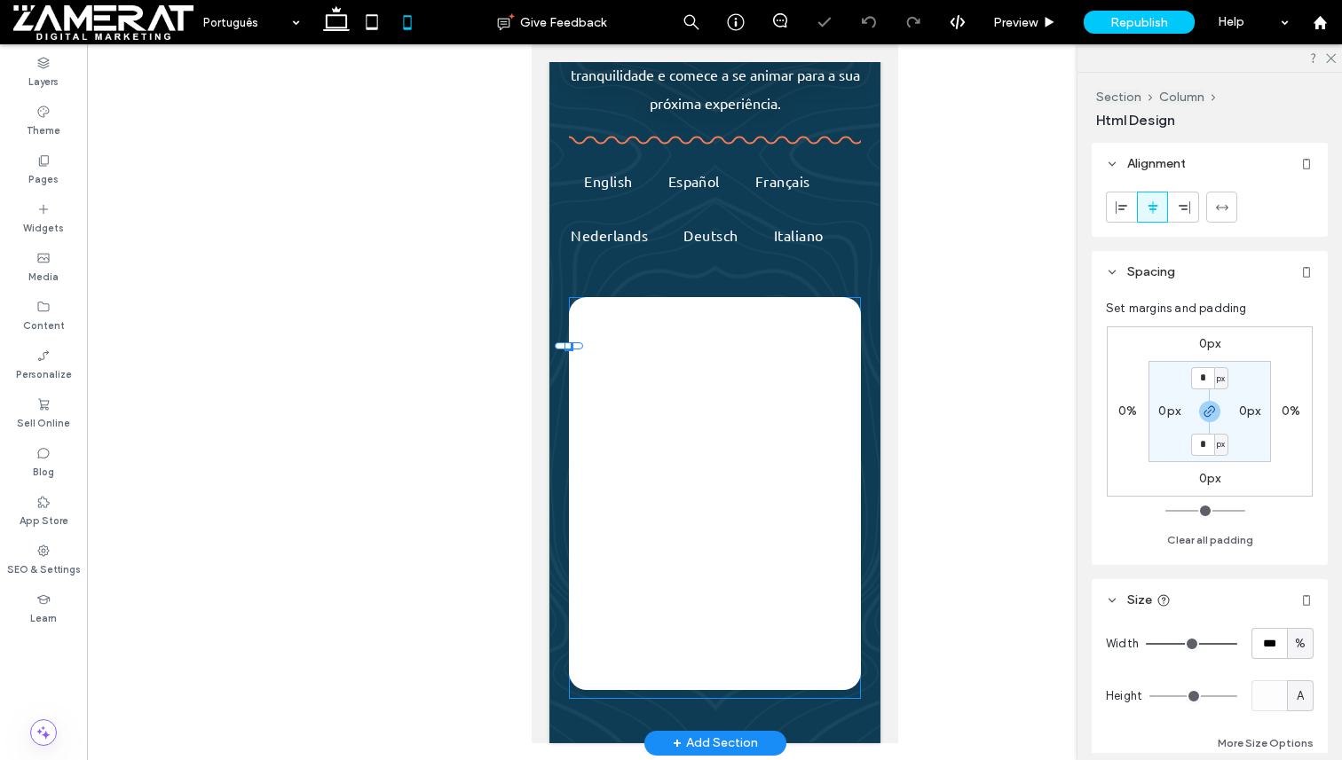
click at [749, 373] on div at bounding box center [713, 493] width 291 height 393
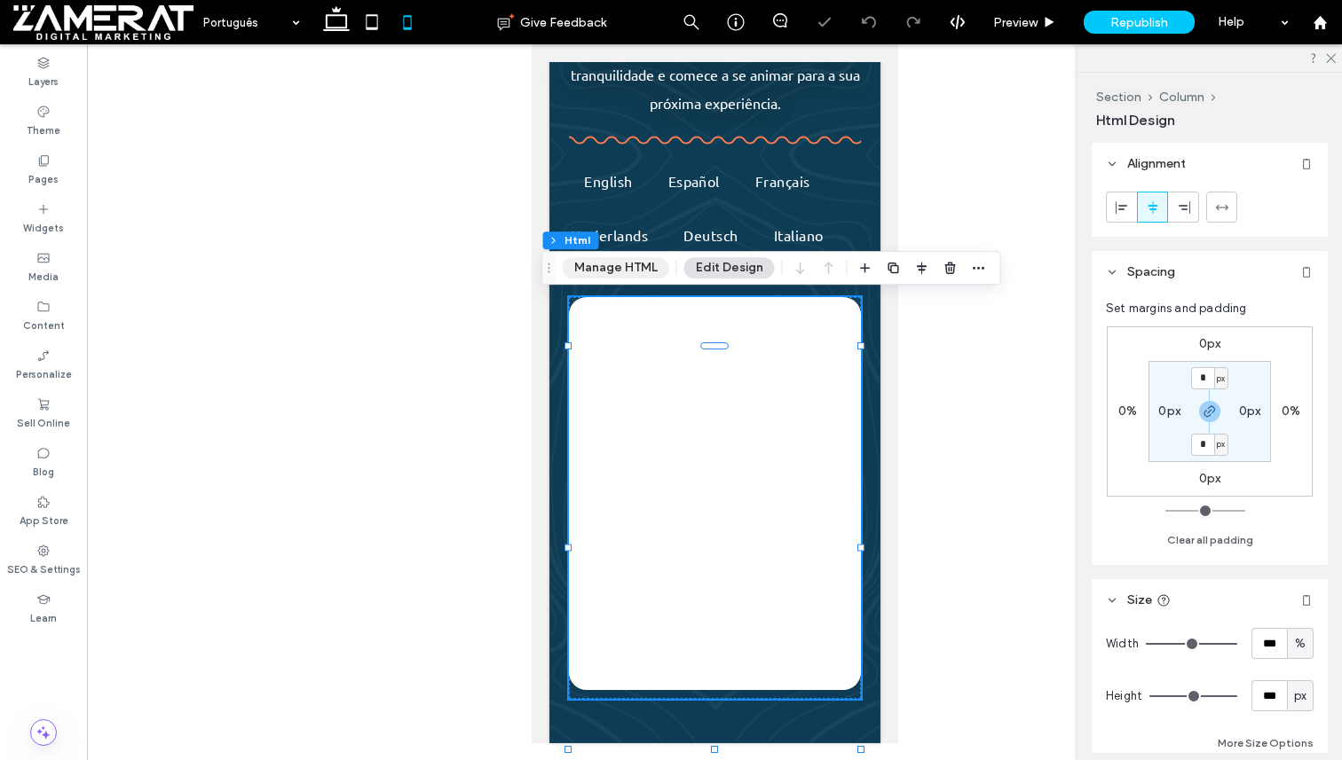
click at [637, 273] on button "Manage HTML" at bounding box center [616, 267] width 106 height 21
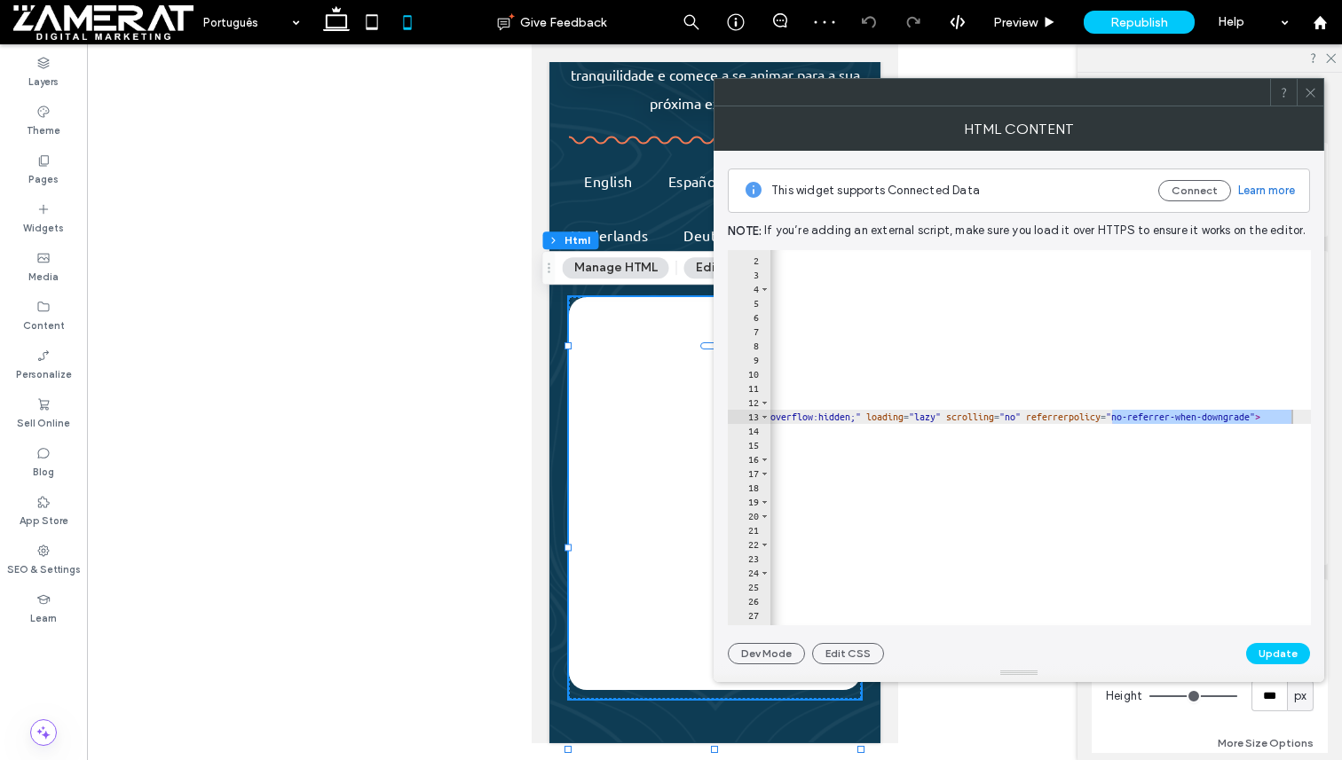
scroll to position [0, 760]
drag, startPoint x: 1303, startPoint y: 416, endPoint x: 869, endPoint y: 413, distance: 433.9
click at [869, 413] on div "1 2 3 4 5 6 7 8 9 10 11 12 13 14 15 16 17 18 19 20 21 22 23 24 25 26 27 28 29 <…" at bounding box center [1019, 437] width 583 height 375
click at [946, 422] on div "< style > /* Mobile only */ @ media (min-width: 641px) { #ssb-checkin-wrap-mobi…" at bounding box center [981, 442] width 1943 height 404
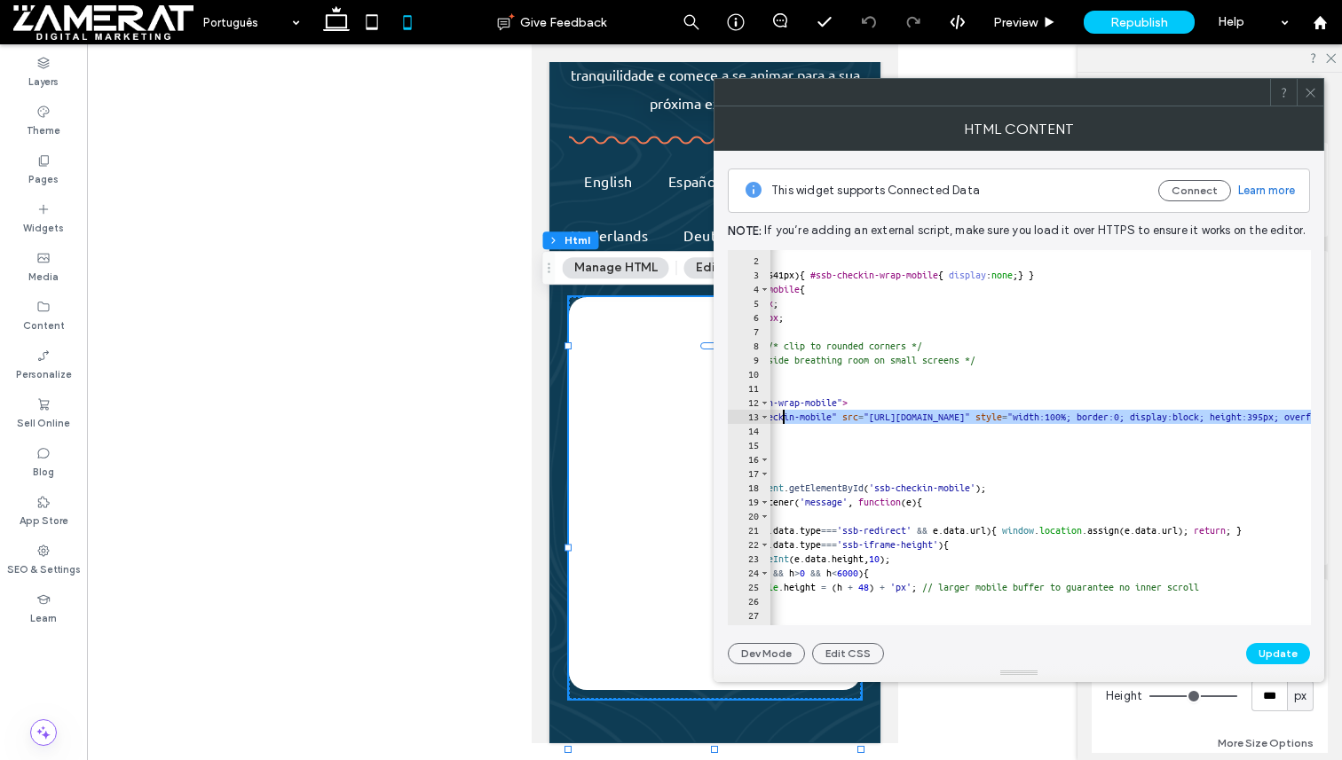
scroll to position [0, 0]
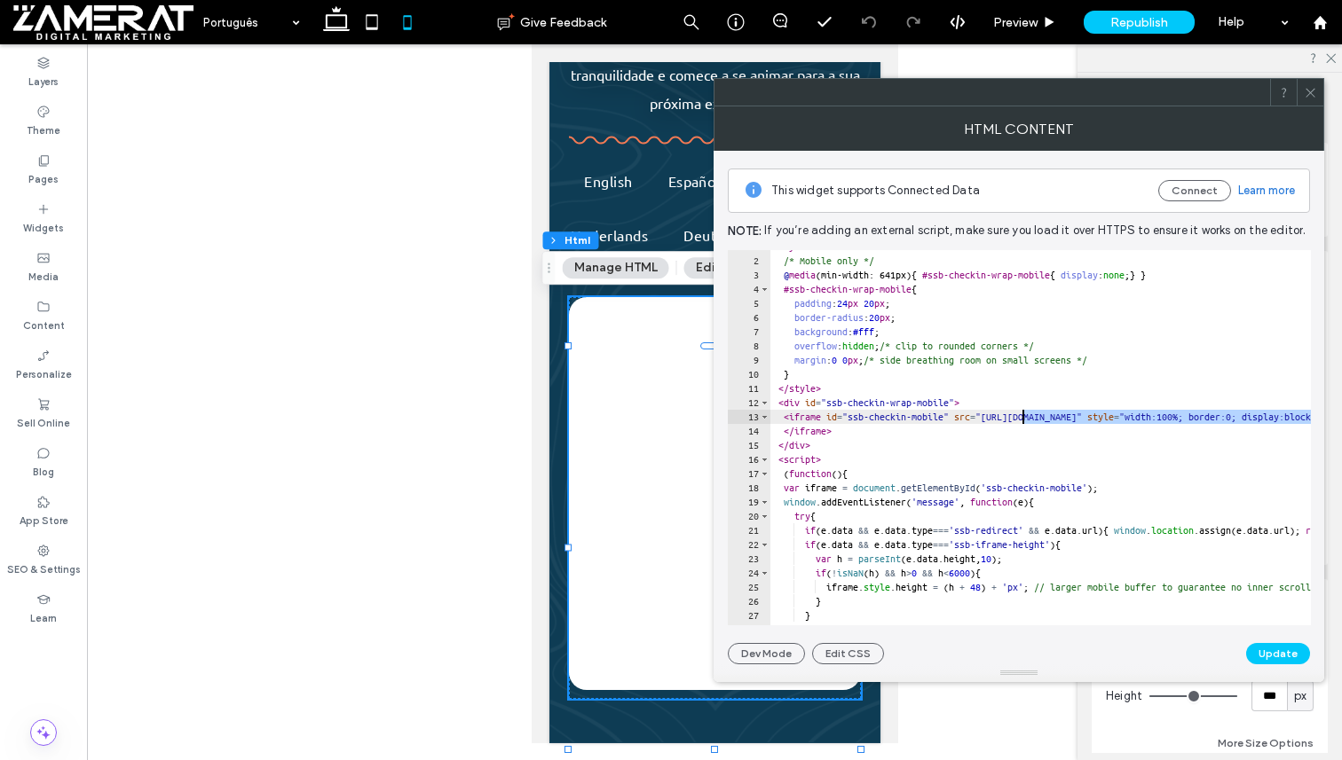
drag, startPoint x: 980, startPoint y: 418, endPoint x: 1025, endPoint y: 421, distance: 44.4
paste textarea "**"
type textarea "**********"
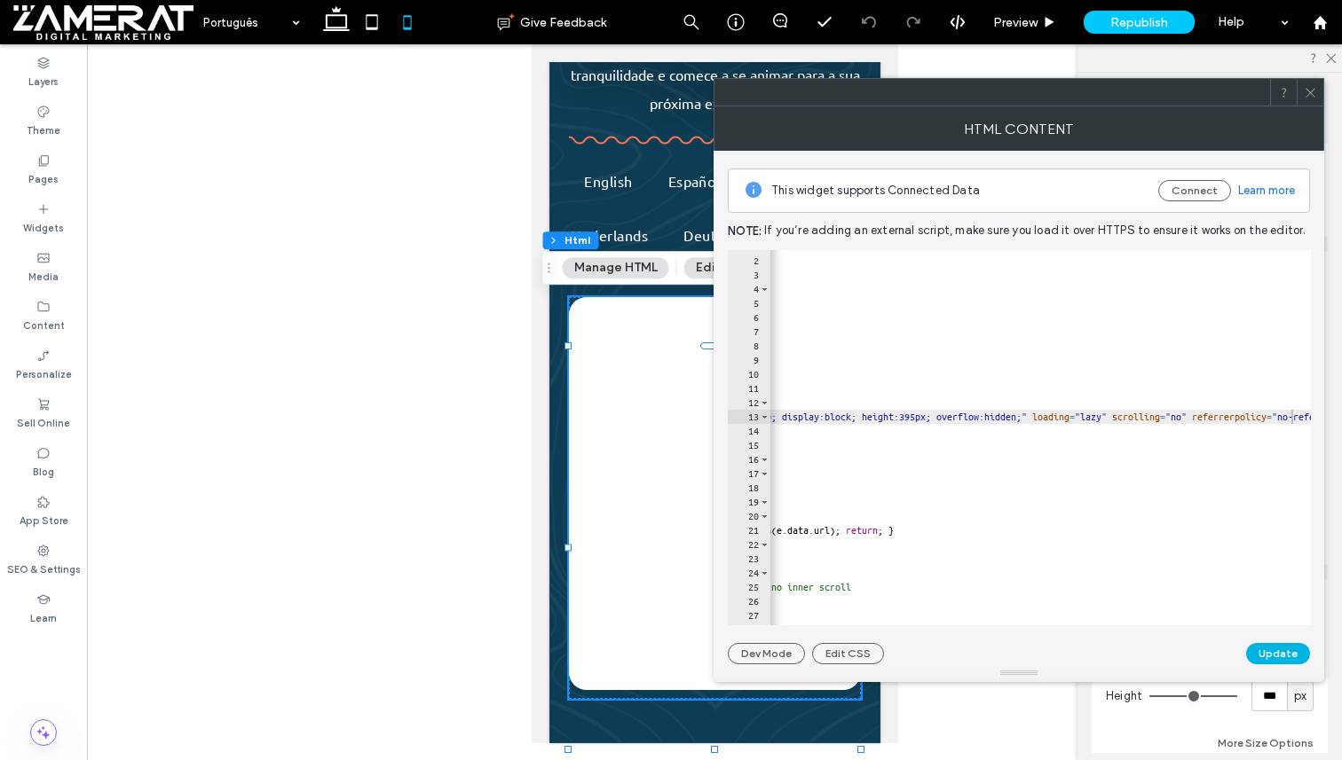
click at [1287, 649] on button "Update" at bounding box center [1278, 653] width 64 height 21
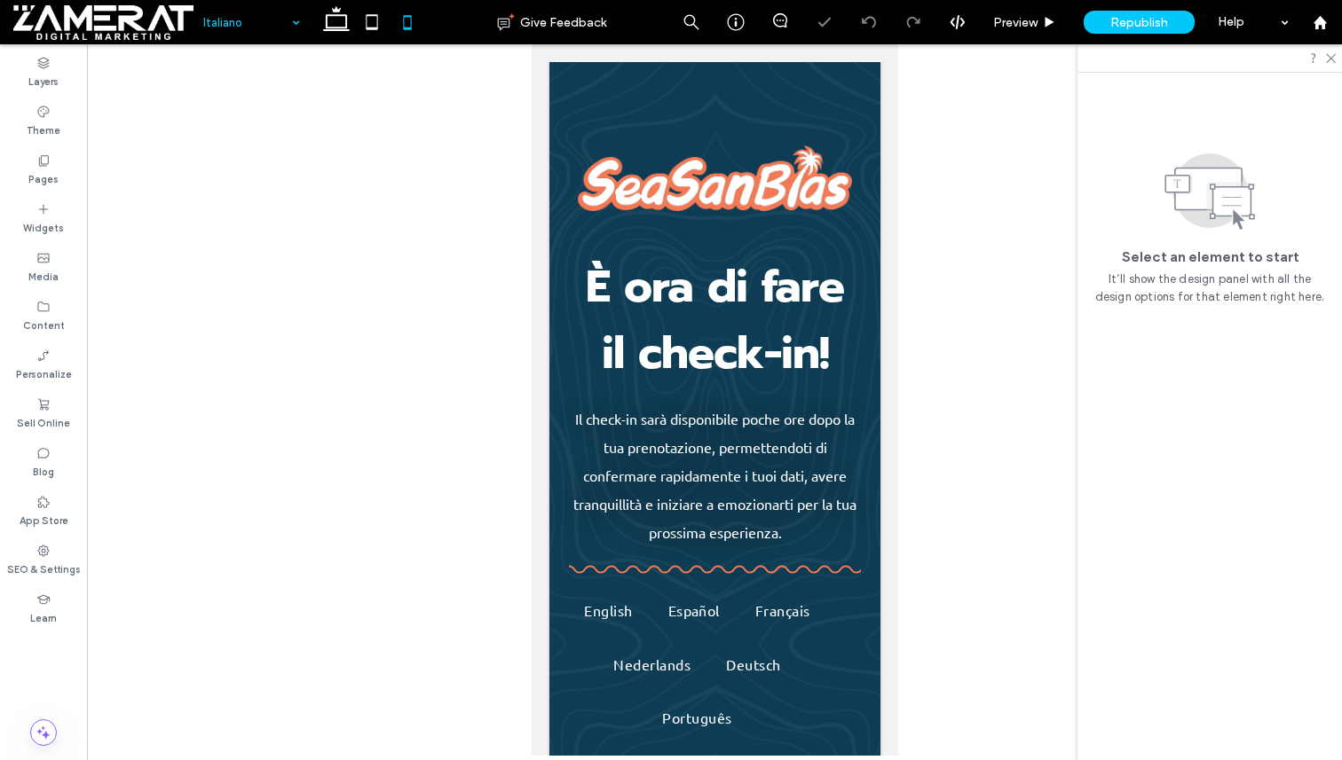
scroll to position [283, 0]
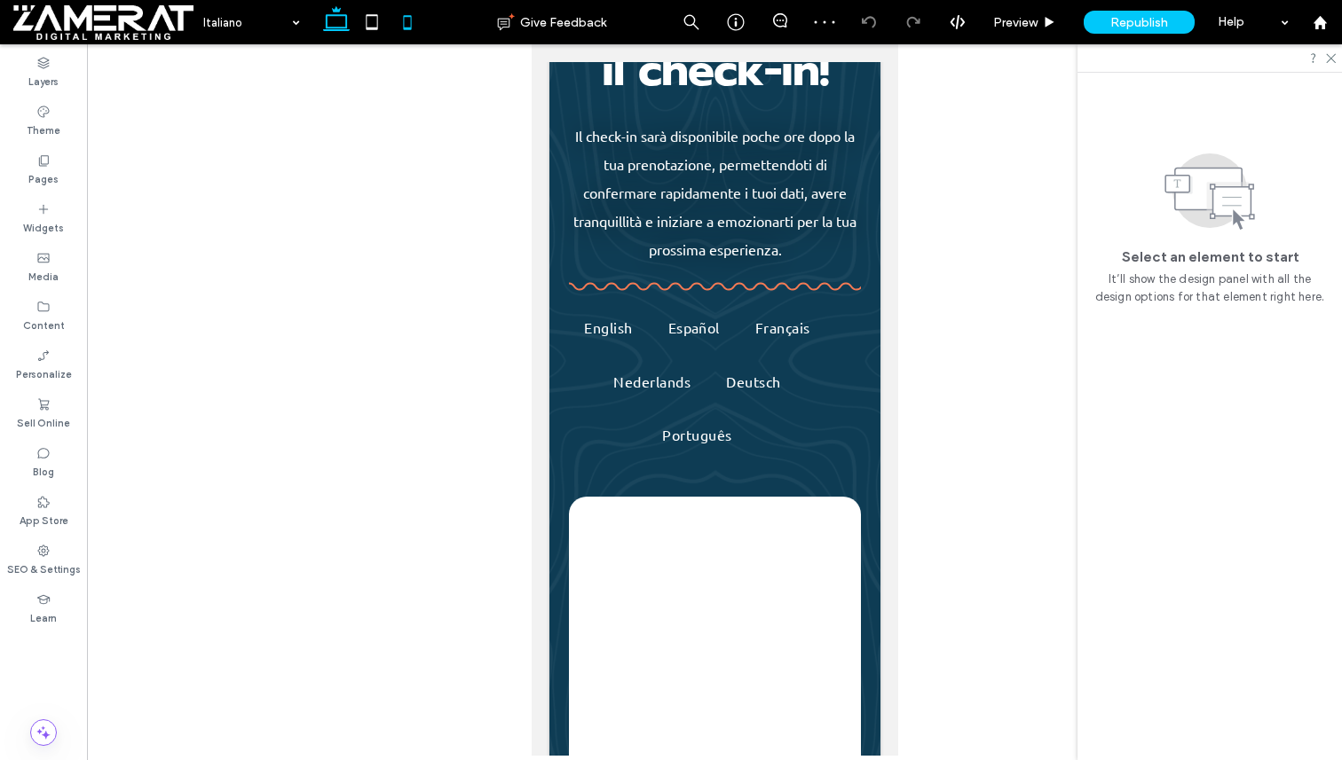
click at [343, 27] on use at bounding box center [336, 18] width 27 height 25
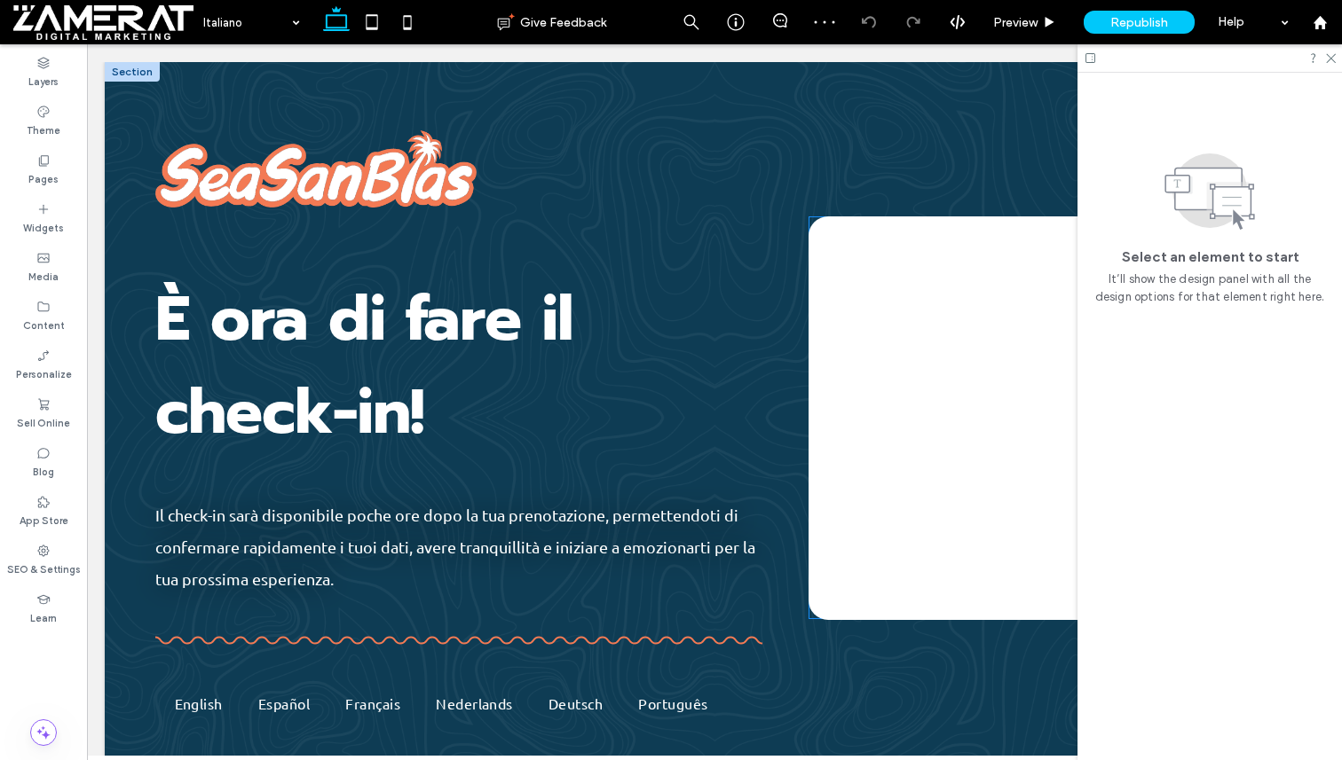
click at [933, 395] on div at bounding box center [1047, 418] width 479 height 404
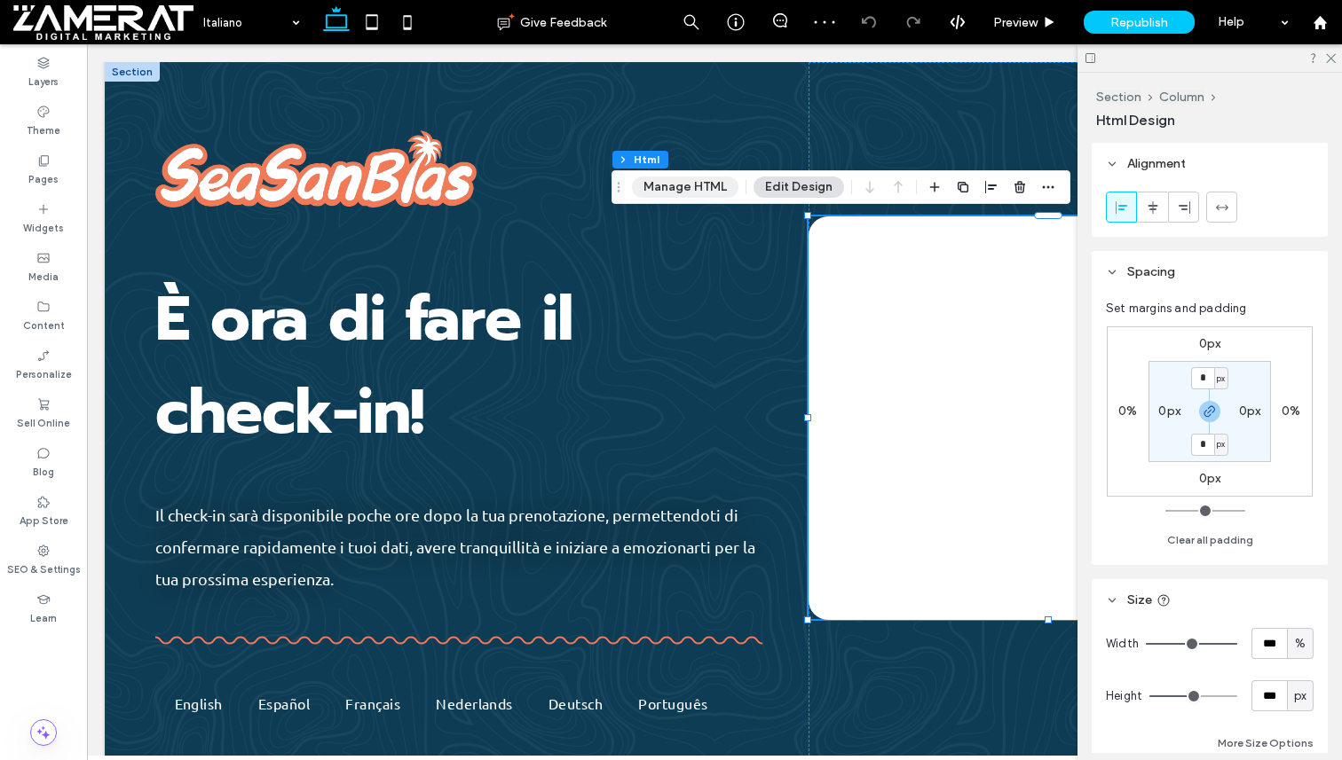
click at [682, 189] on button "Manage HTML" at bounding box center [685, 187] width 106 height 21
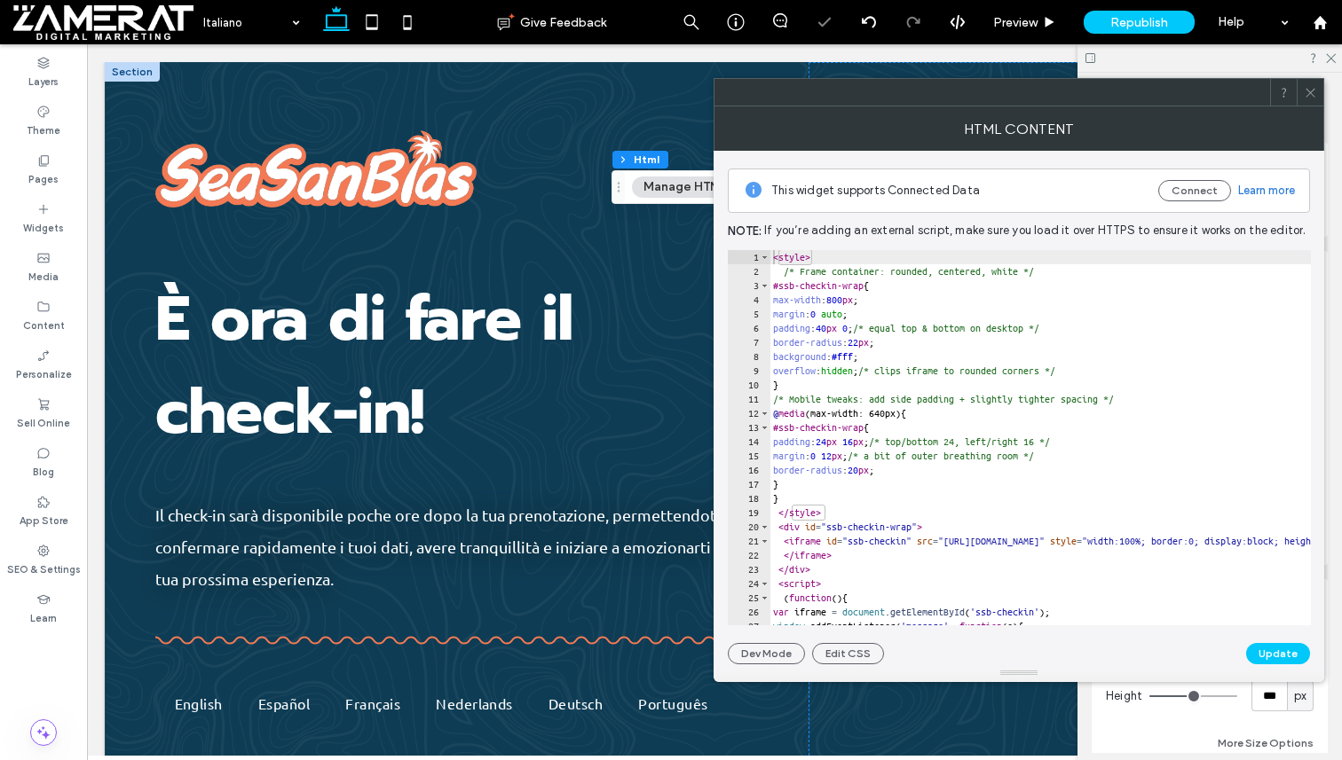
type textarea "**********"
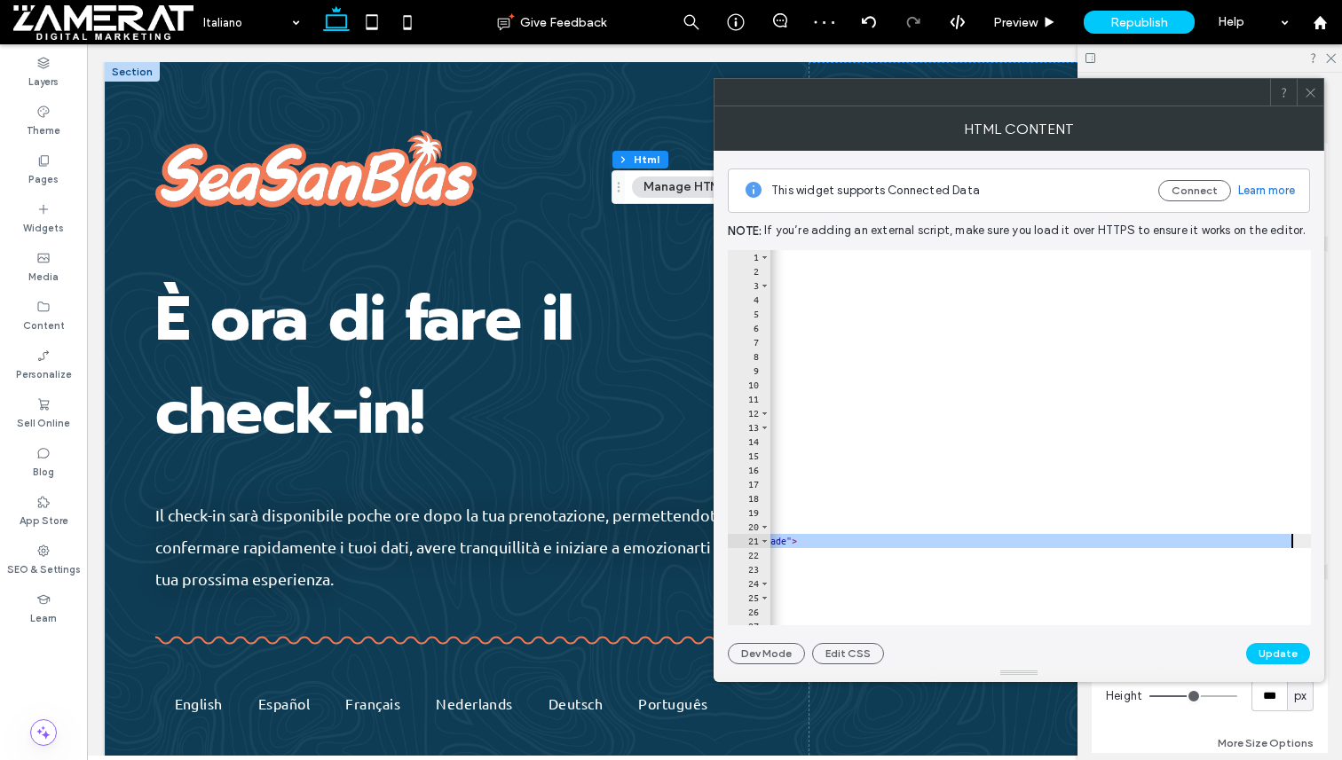
scroll to position [0, 61]
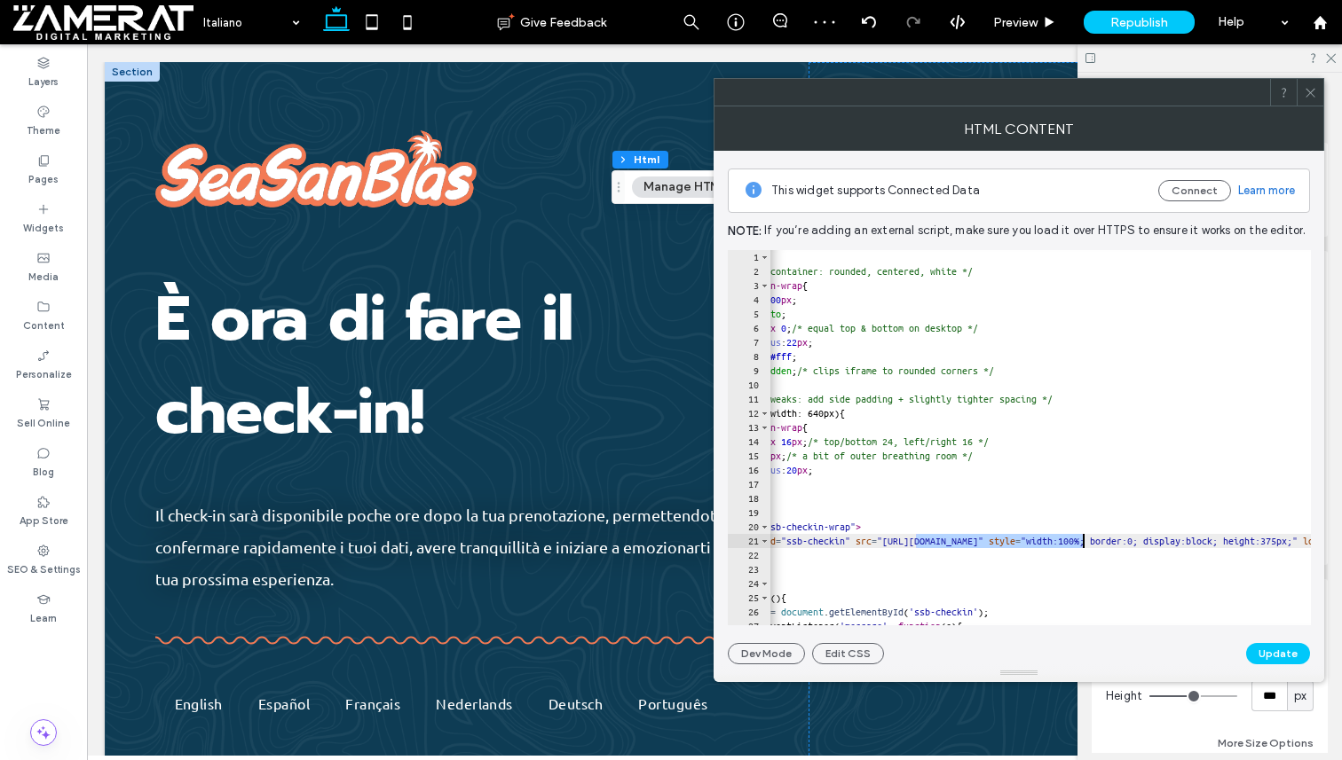
drag, startPoint x: 979, startPoint y: 539, endPoint x: 1080, endPoint y: 536, distance: 101.2
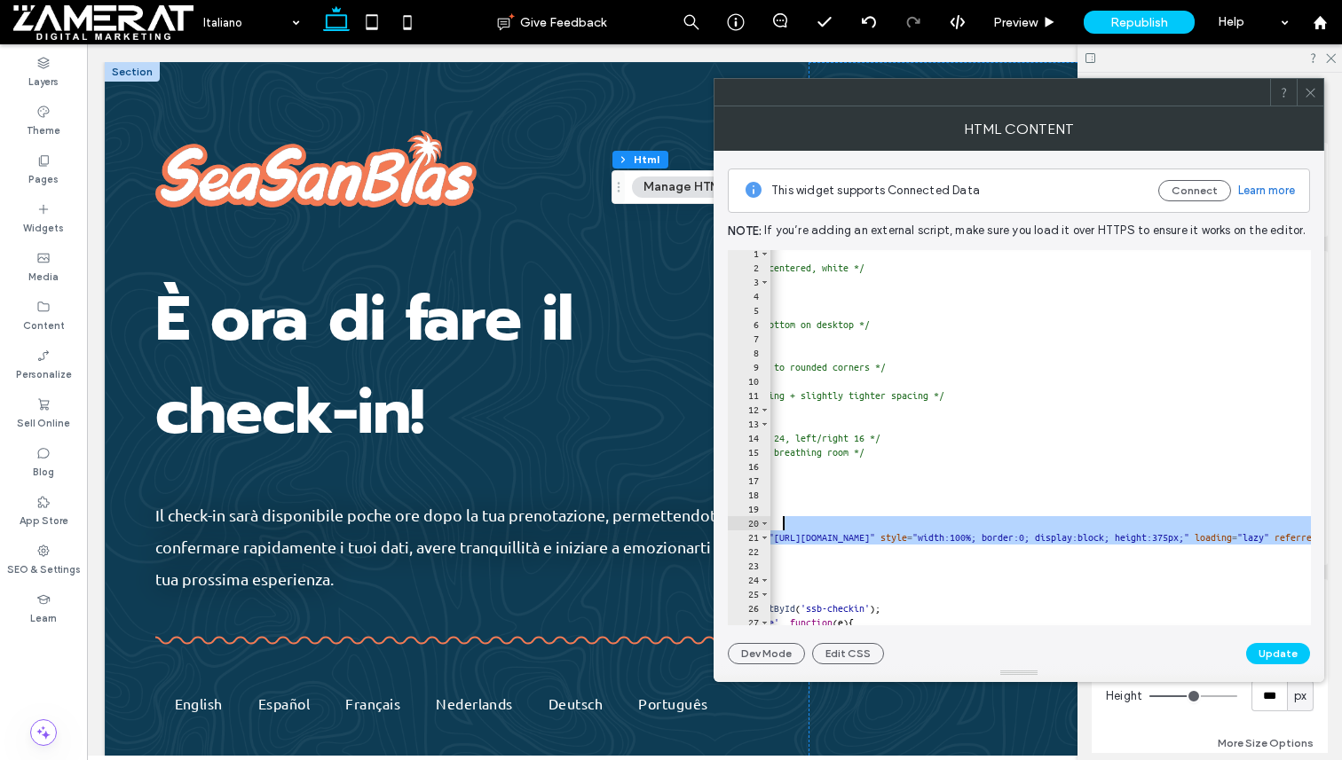
scroll to position [0, 169]
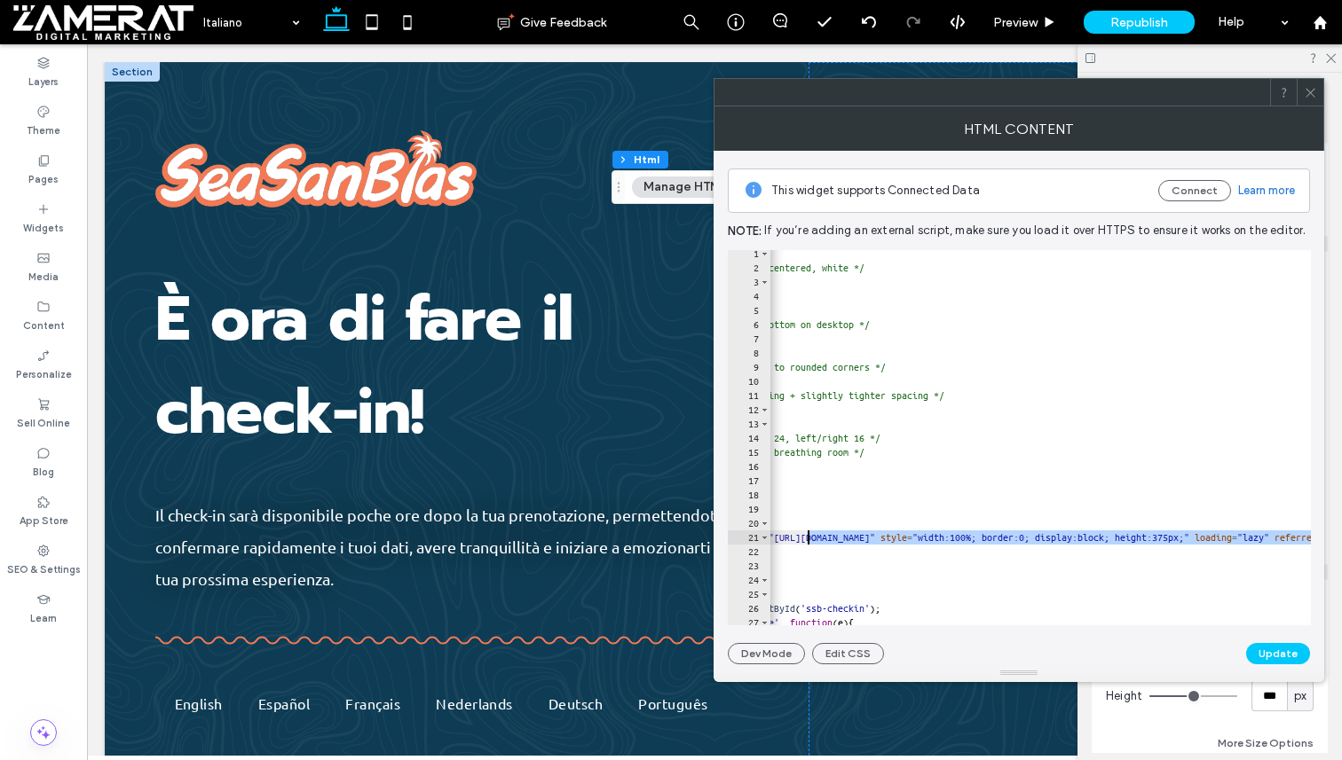
drag, startPoint x: 1233, startPoint y: 538, endPoint x: 811, endPoint y: 539, distance: 422.4
click at [406, 31] on icon at bounding box center [407, 21] width 35 height 35
type input "*"
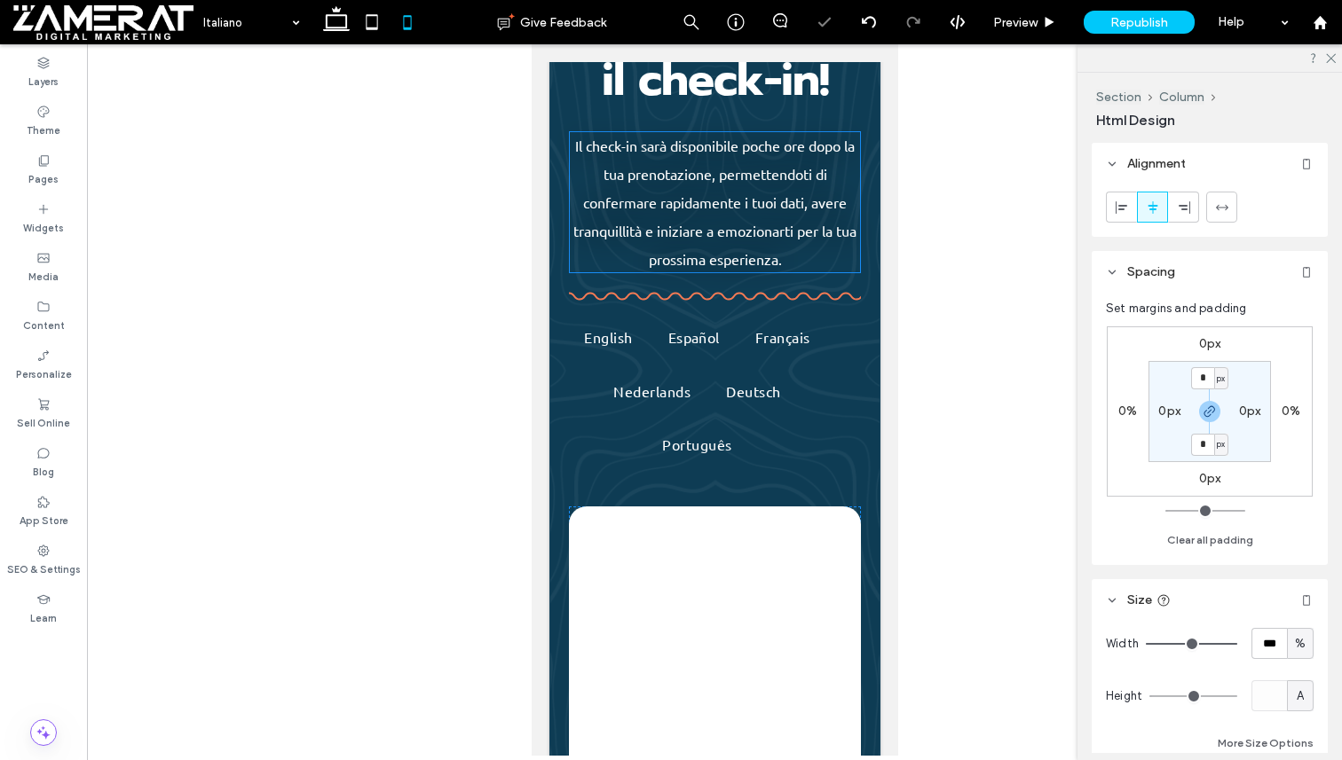
scroll to position [433, 0]
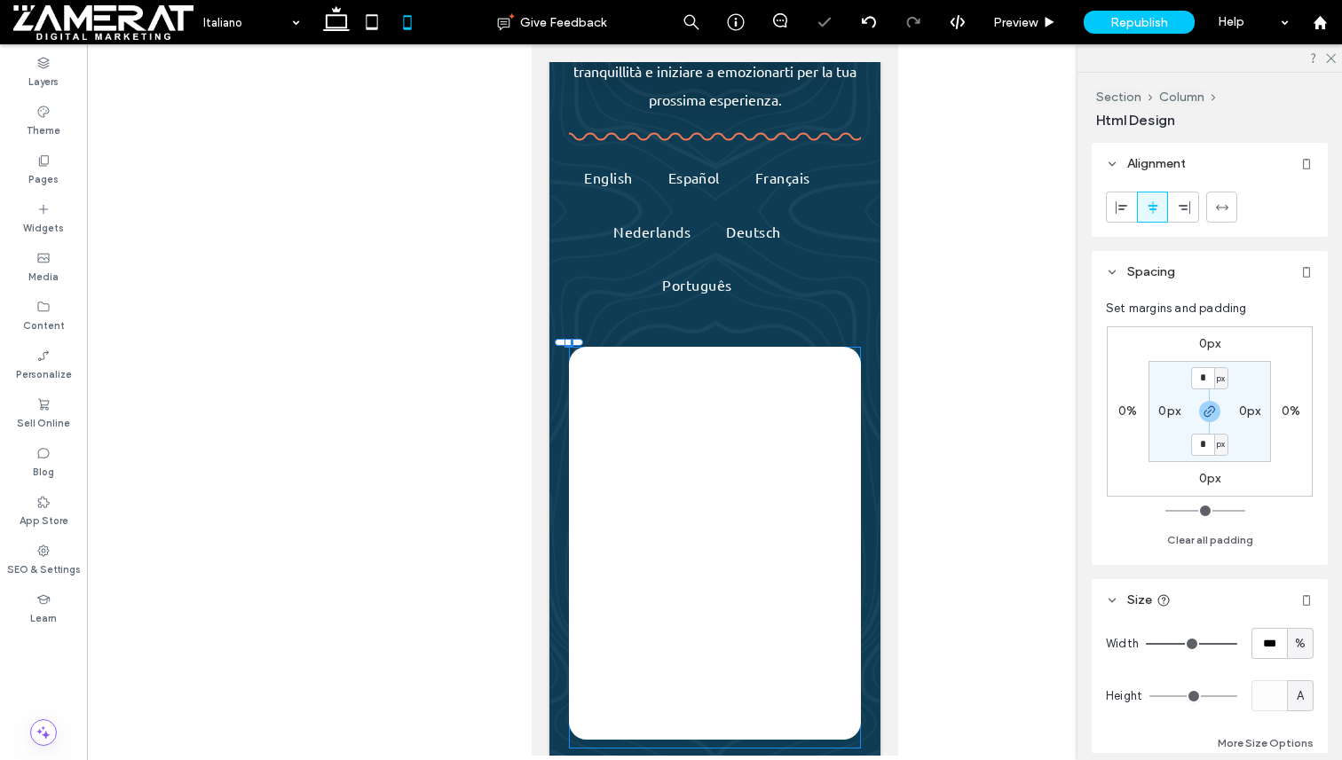
click at [752, 461] on div at bounding box center [713, 543] width 291 height 393
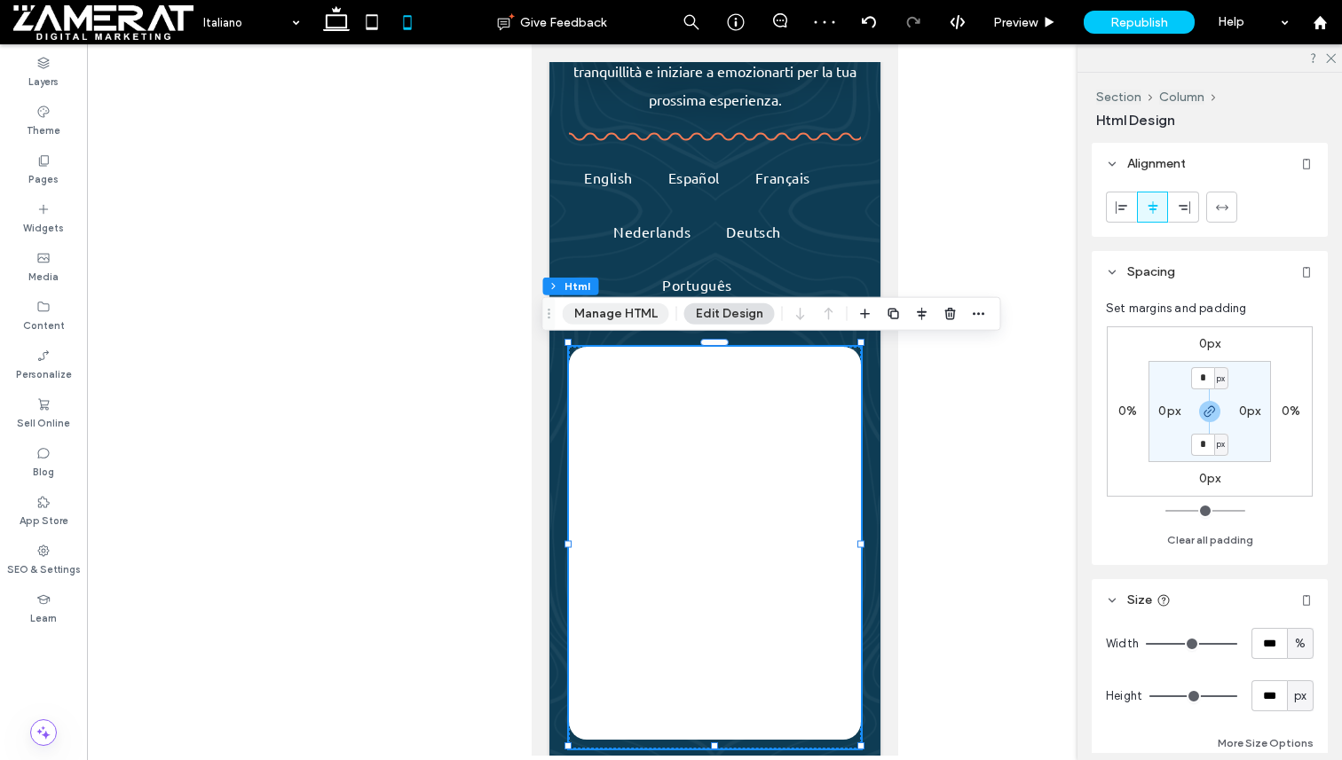
click at [648, 312] on button "Manage HTML" at bounding box center [616, 313] width 106 height 21
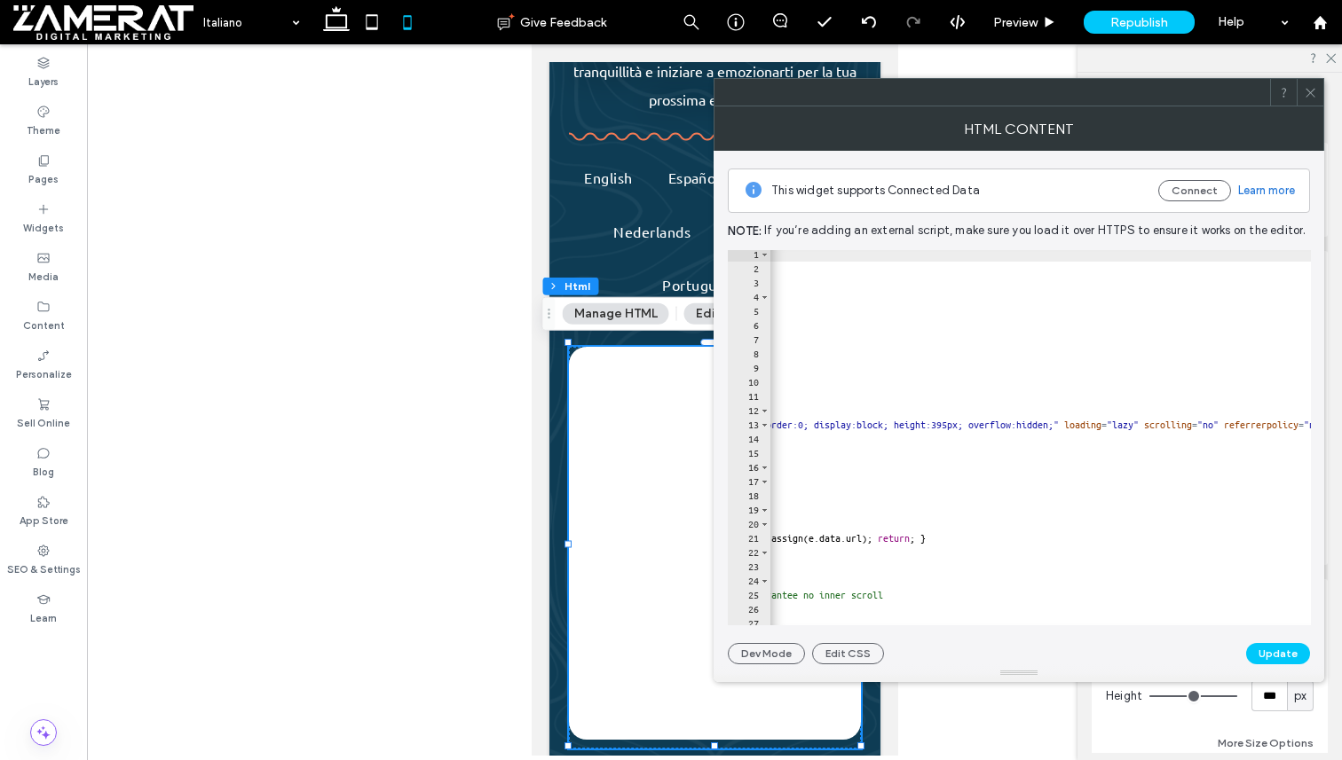
scroll to position [10, 0]
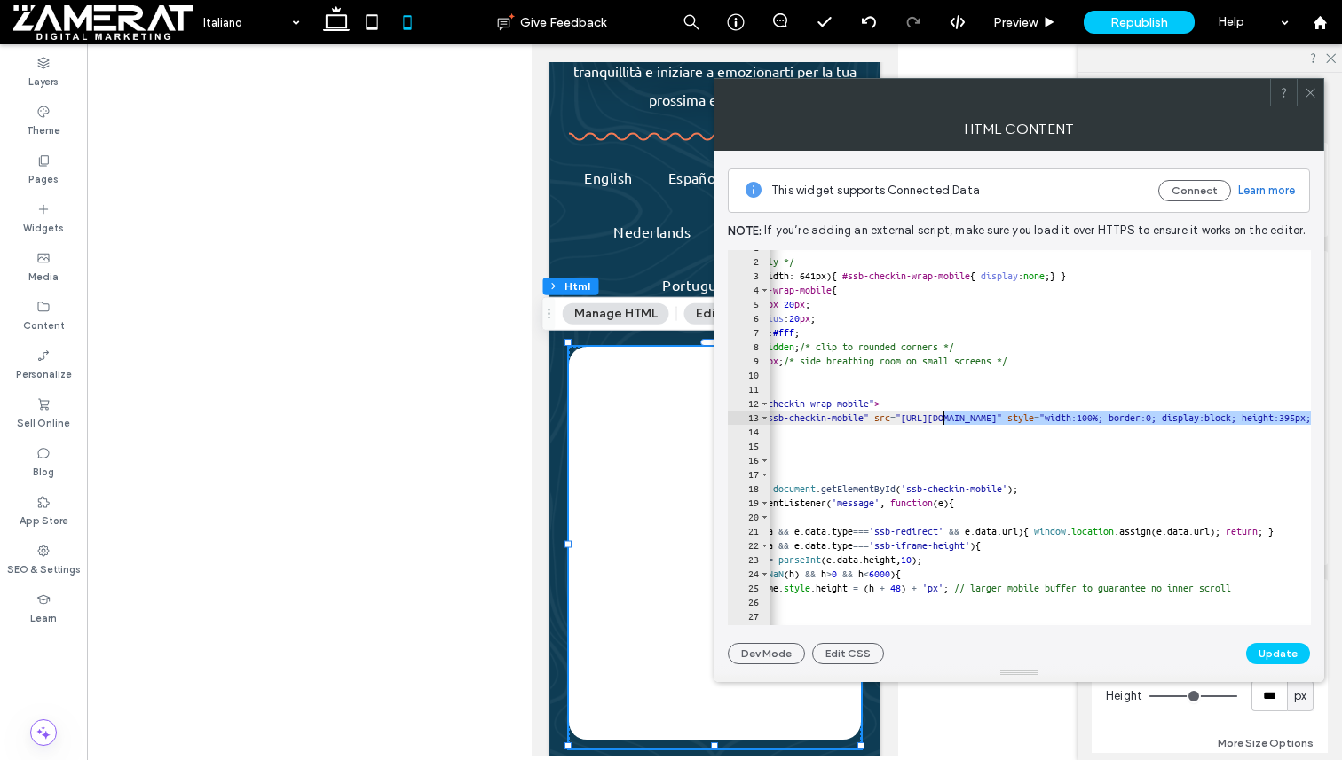
drag, startPoint x: 1197, startPoint y: 413, endPoint x: 944, endPoint y: 418, distance: 252.9
paste textarea "**"
type textarea "**********"
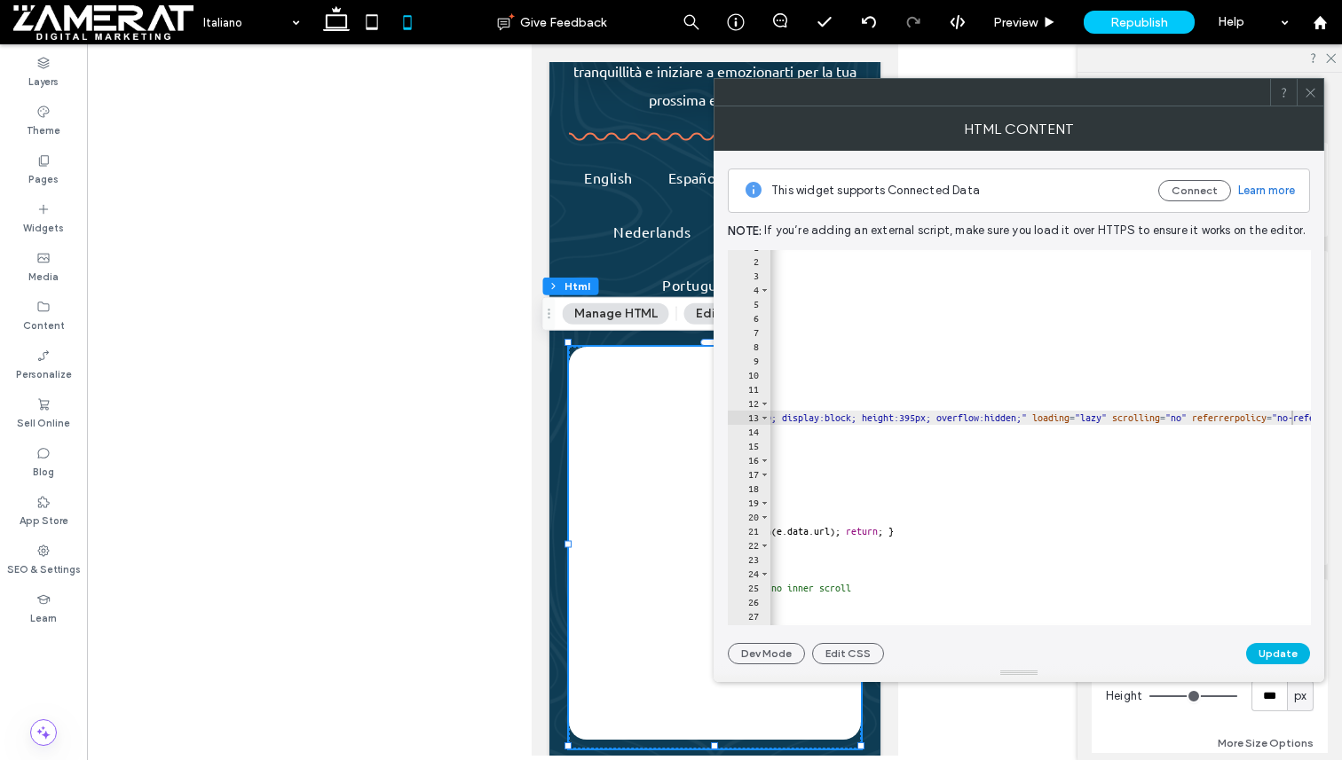
click at [1274, 652] on button "Update" at bounding box center [1278, 653] width 64 height 21
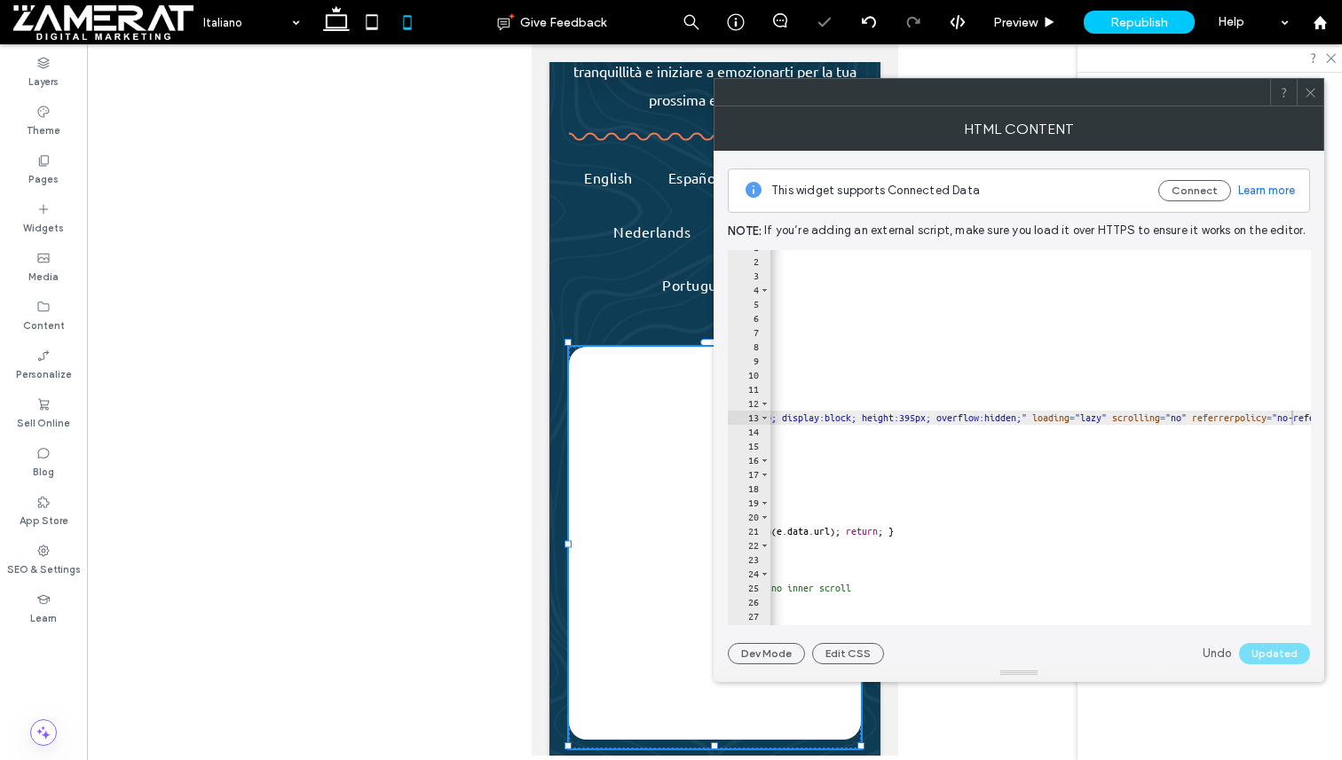
click at [1311, 88] on icon at bounding box center [1309, 92] width 13 height 13
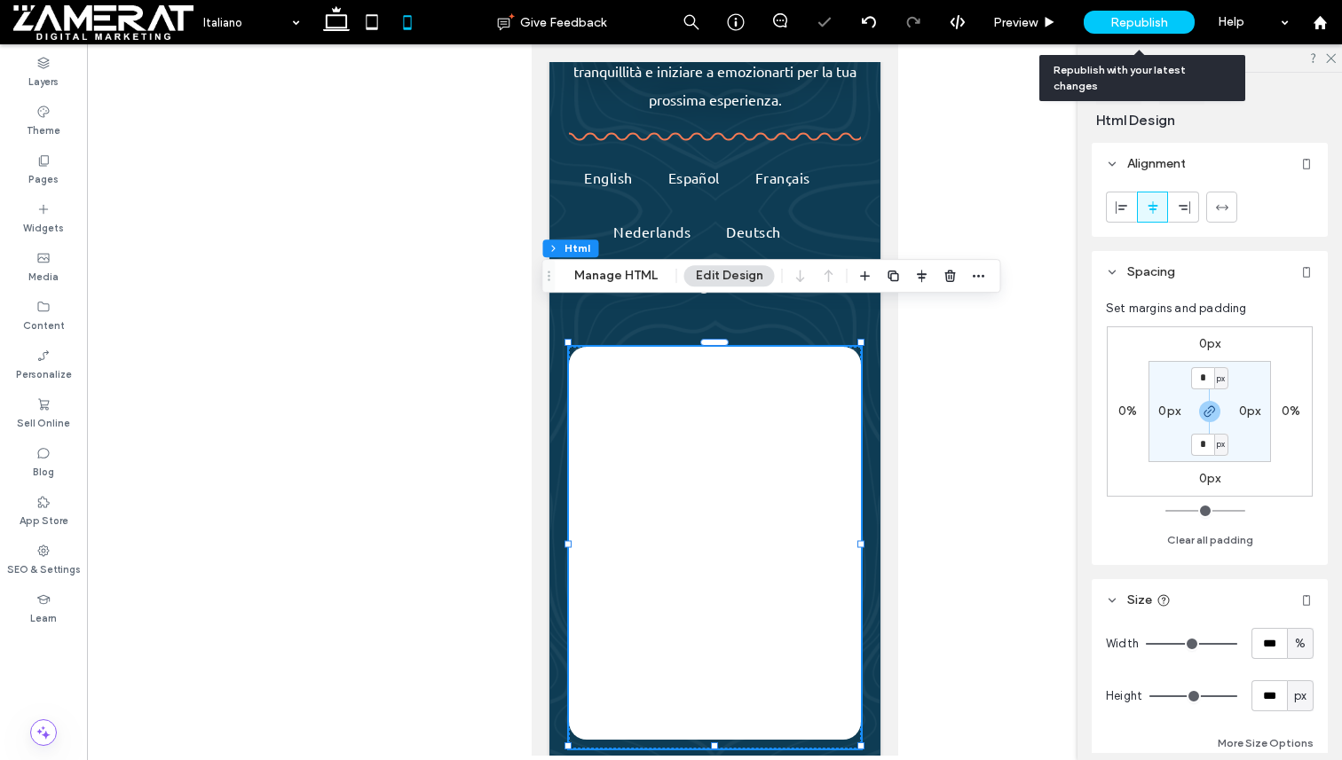
click at [1137, 11] on div "Republish" at bounding box center [1138, 22] width 111 height 23
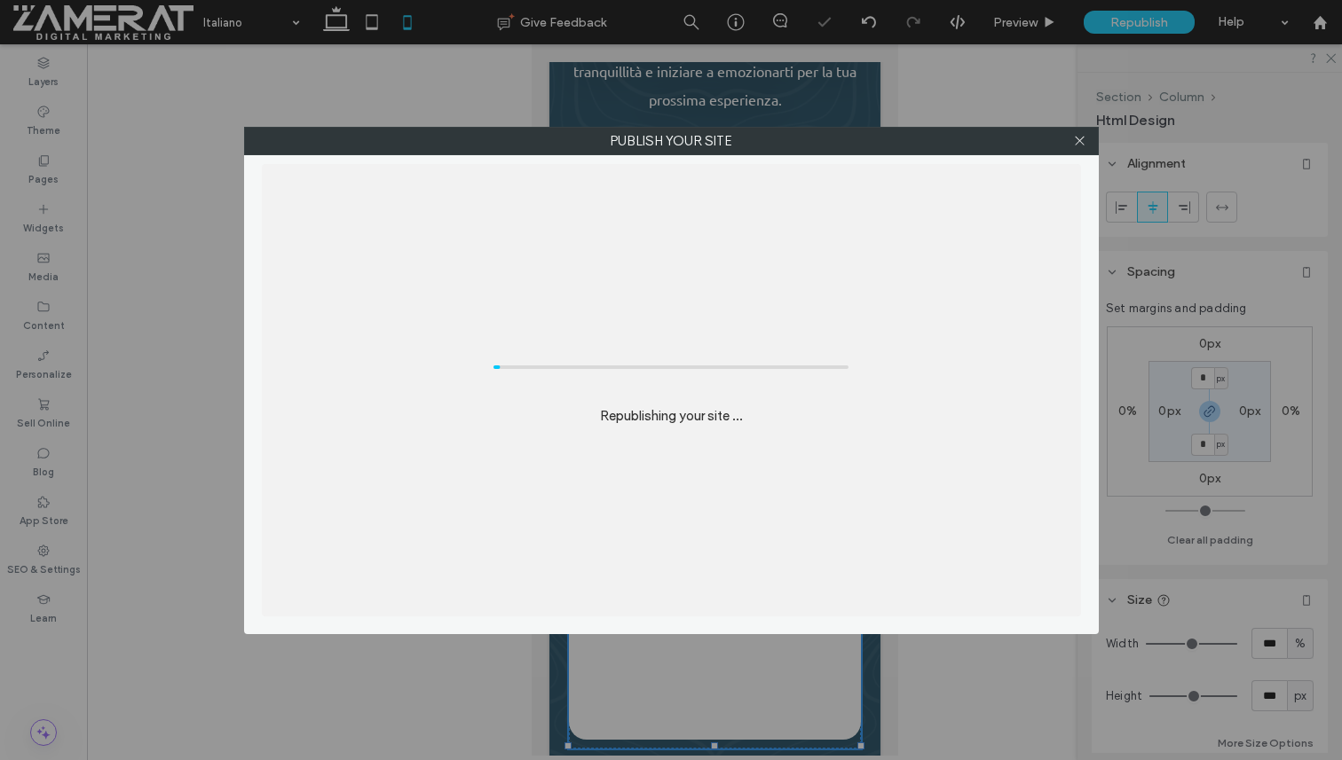
click at [1130, 21] on div "Publish your site Republishing your site ..." at bounding box center [671, 380] width 1342 height 760
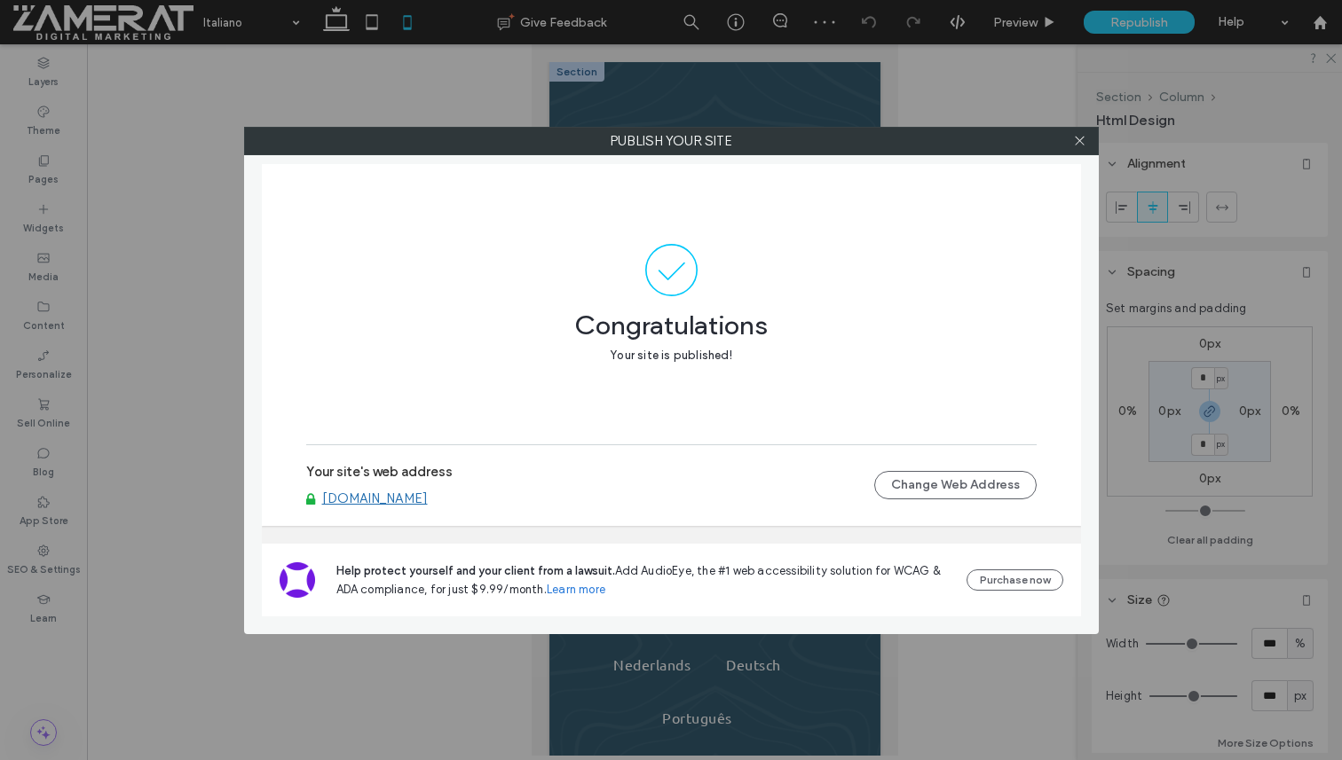
scroll to position [470, 0]
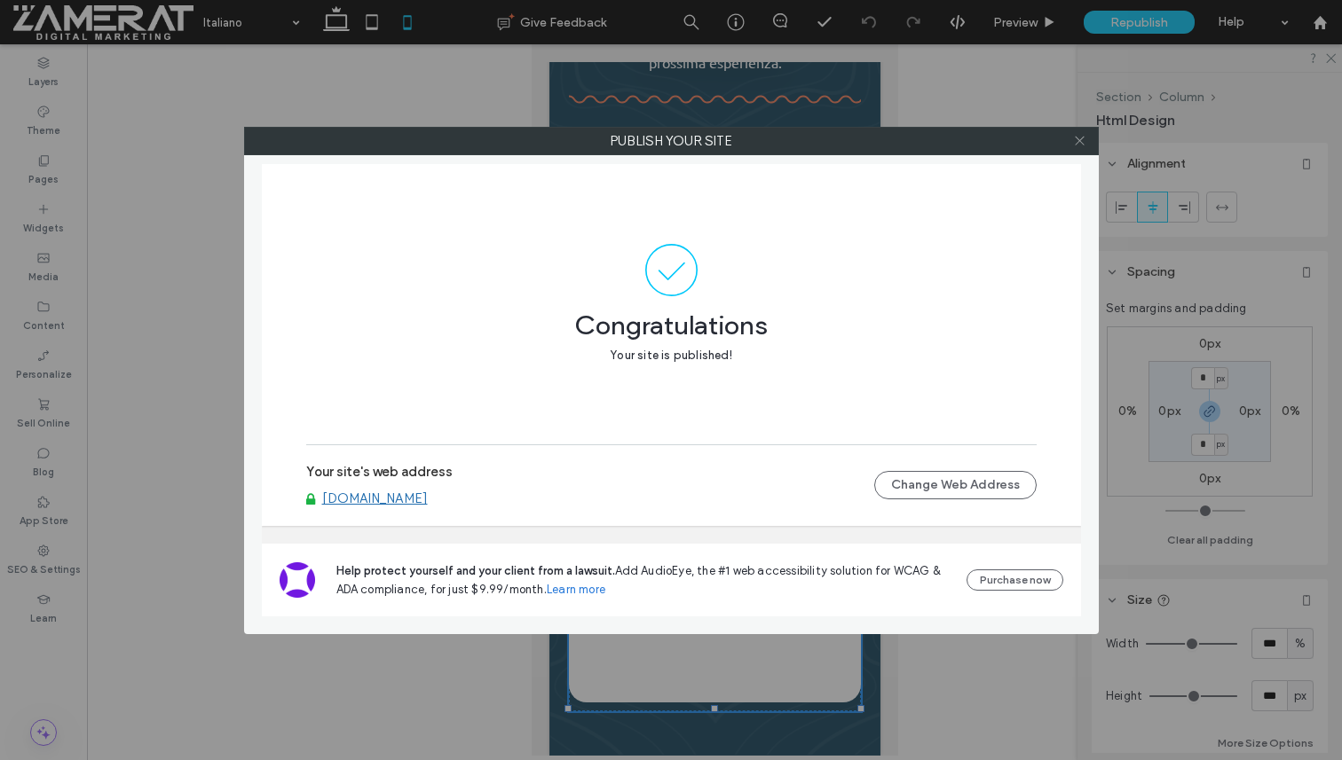
click at [1075, 138] on icon at bounding box center [1079, 140] width 13 height 13
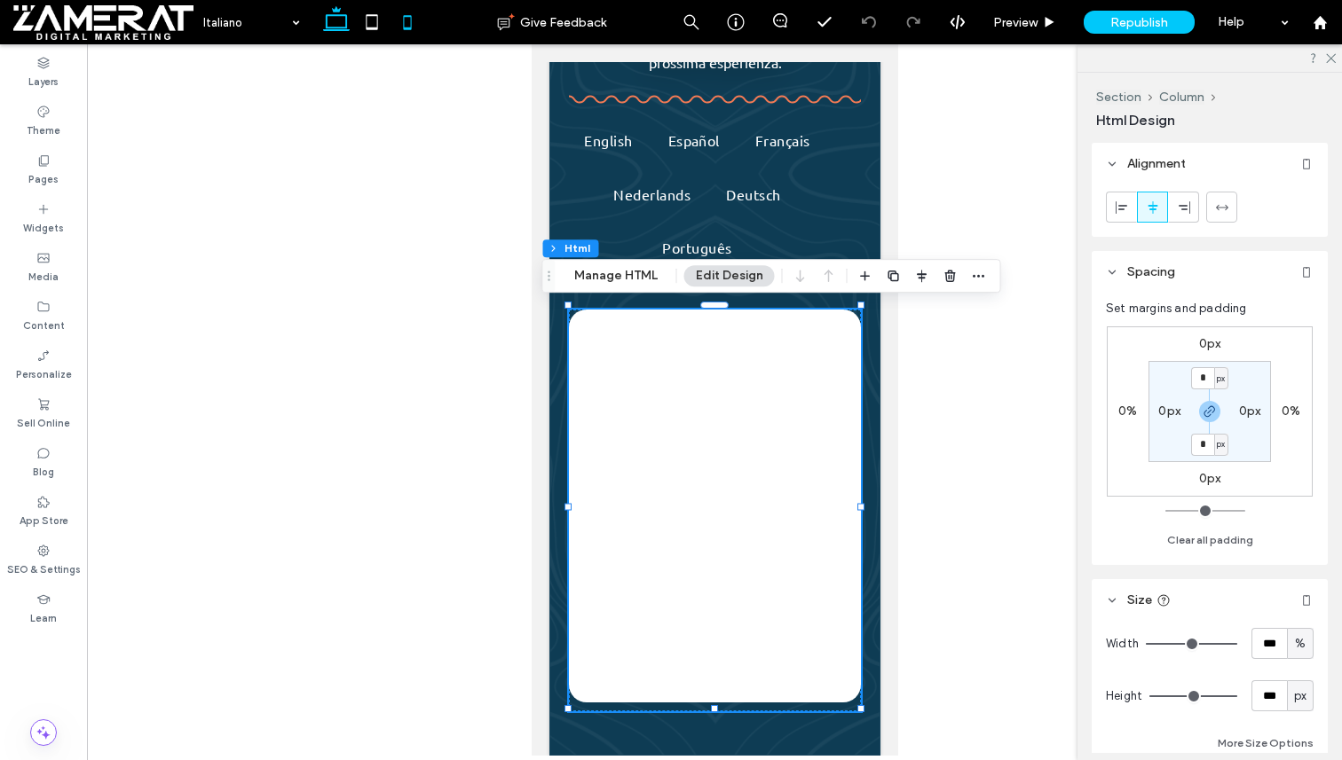
click at [343, 15] on use at bounding box center [336, 18] width 27 height 25
type input "*"
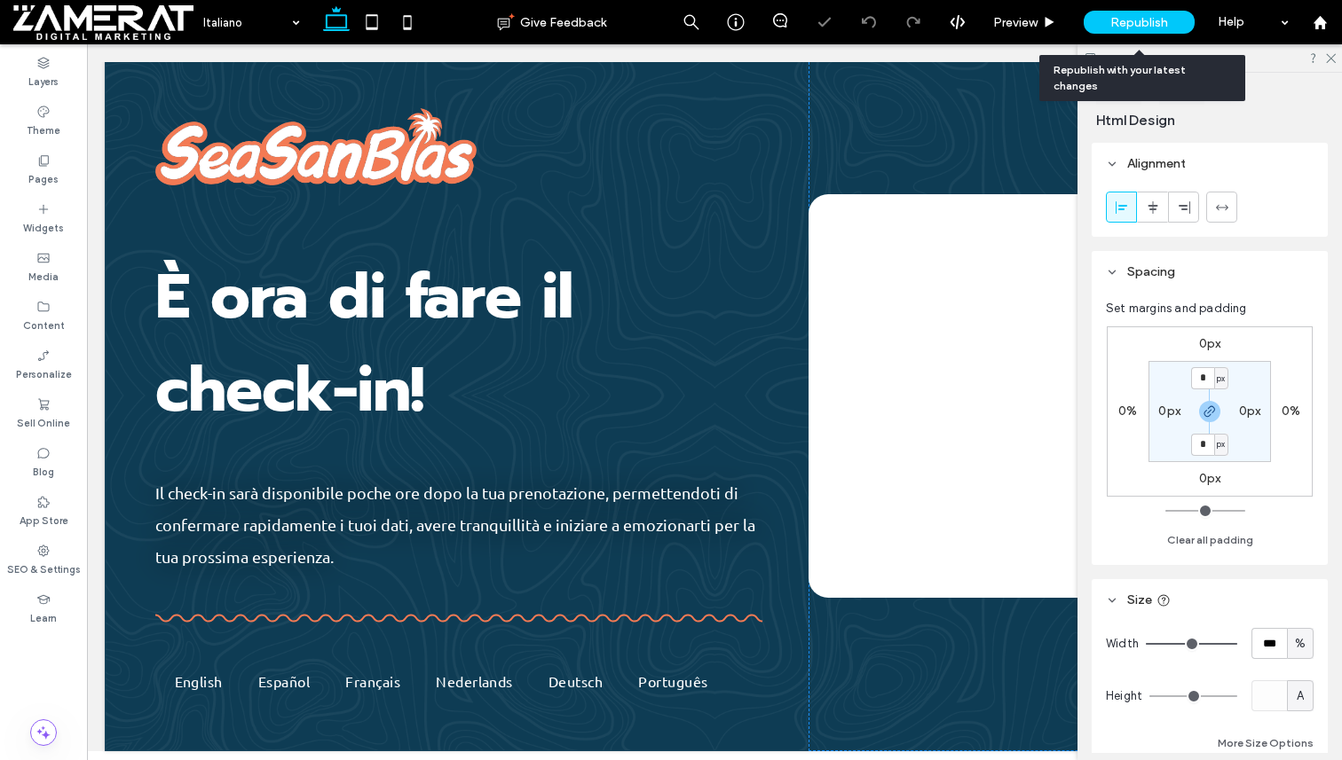
click at [1129, 23] on span "Republish" at bounding box center [1139, 22] width 58 height 15
